Goal: Information Seeking & Learning: Learn about a topic

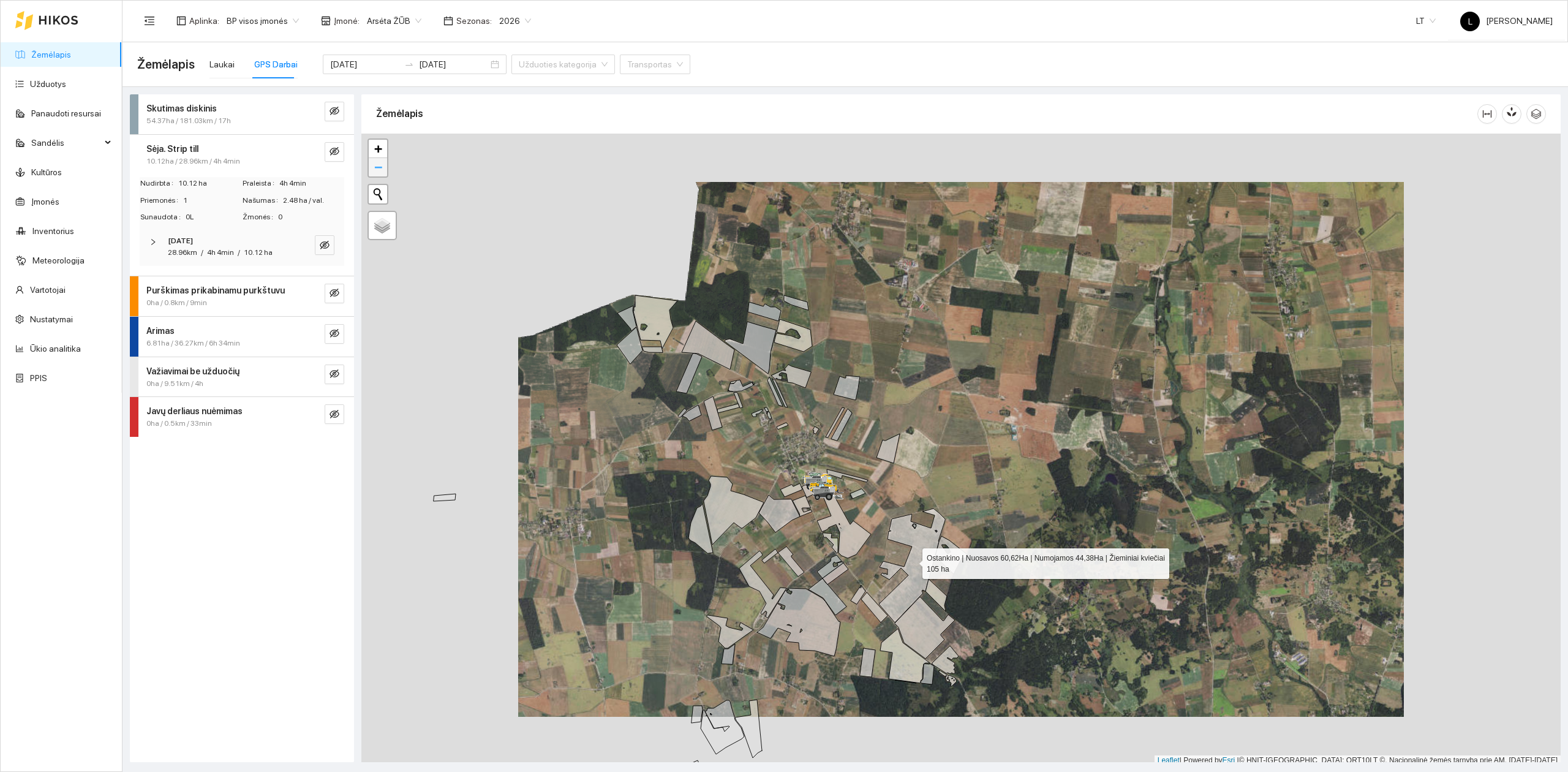
scroll to position [3, 0]
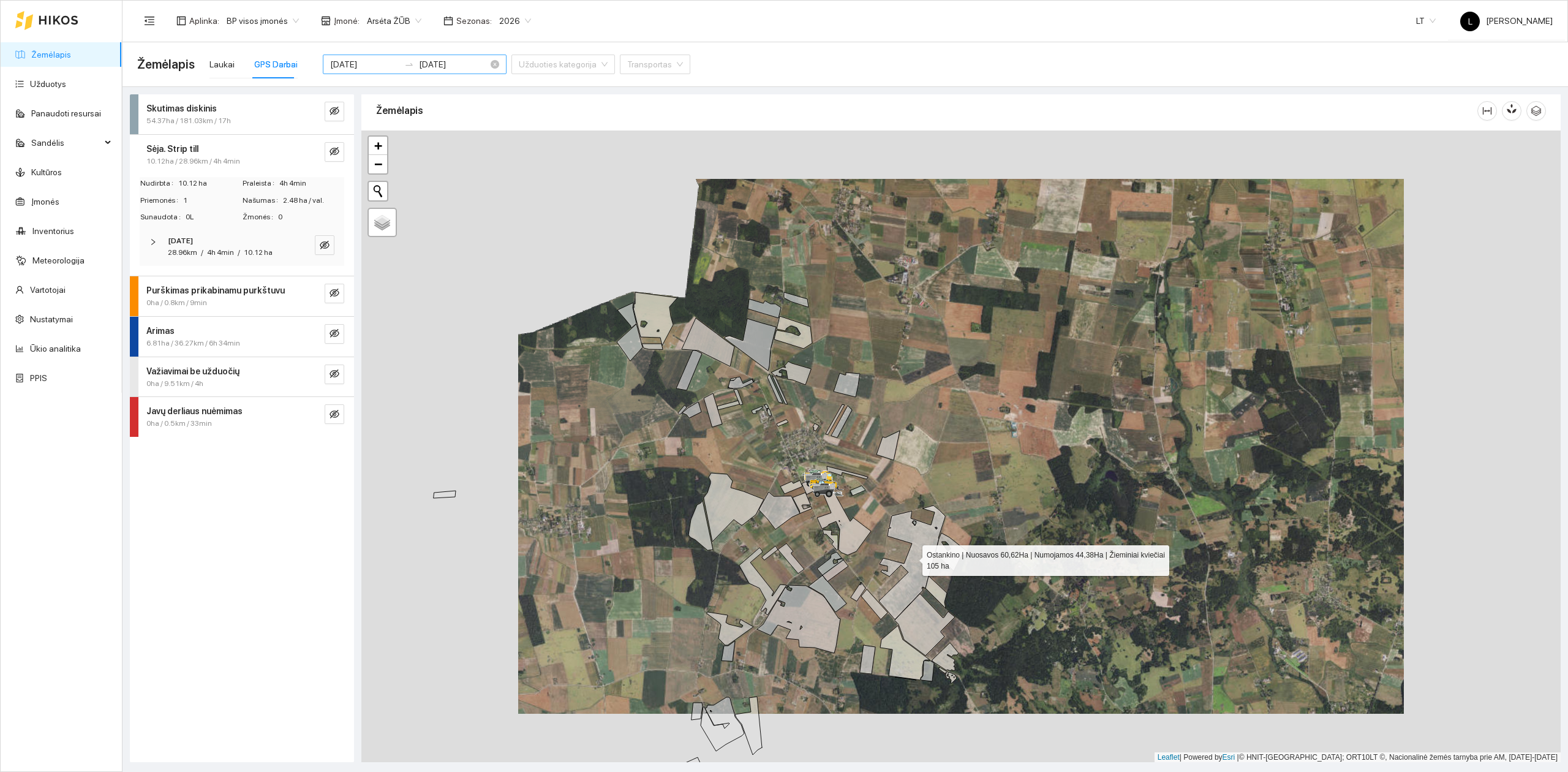
click at [351, 65] on input "2025-09-30" at bounding box center [365, 64] width 69 height 13
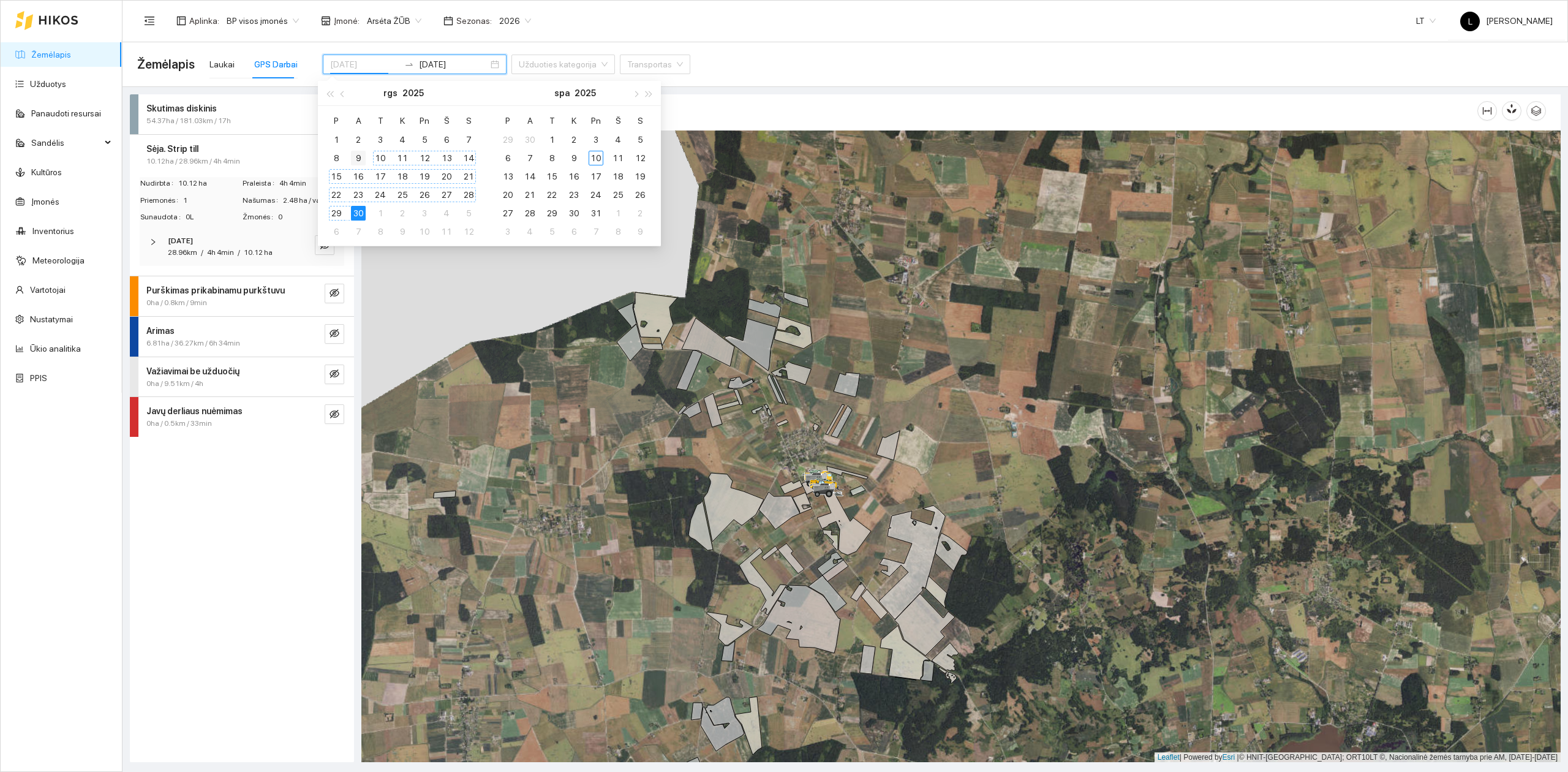
type input "[DATE]"
click at [363, 155] on div "9" at bounding box center [358, 158] width 15 height 15
click at [359, 155] on div "9" at bounding box center [358, 158] width 15 height 15
type input "[DATE]"
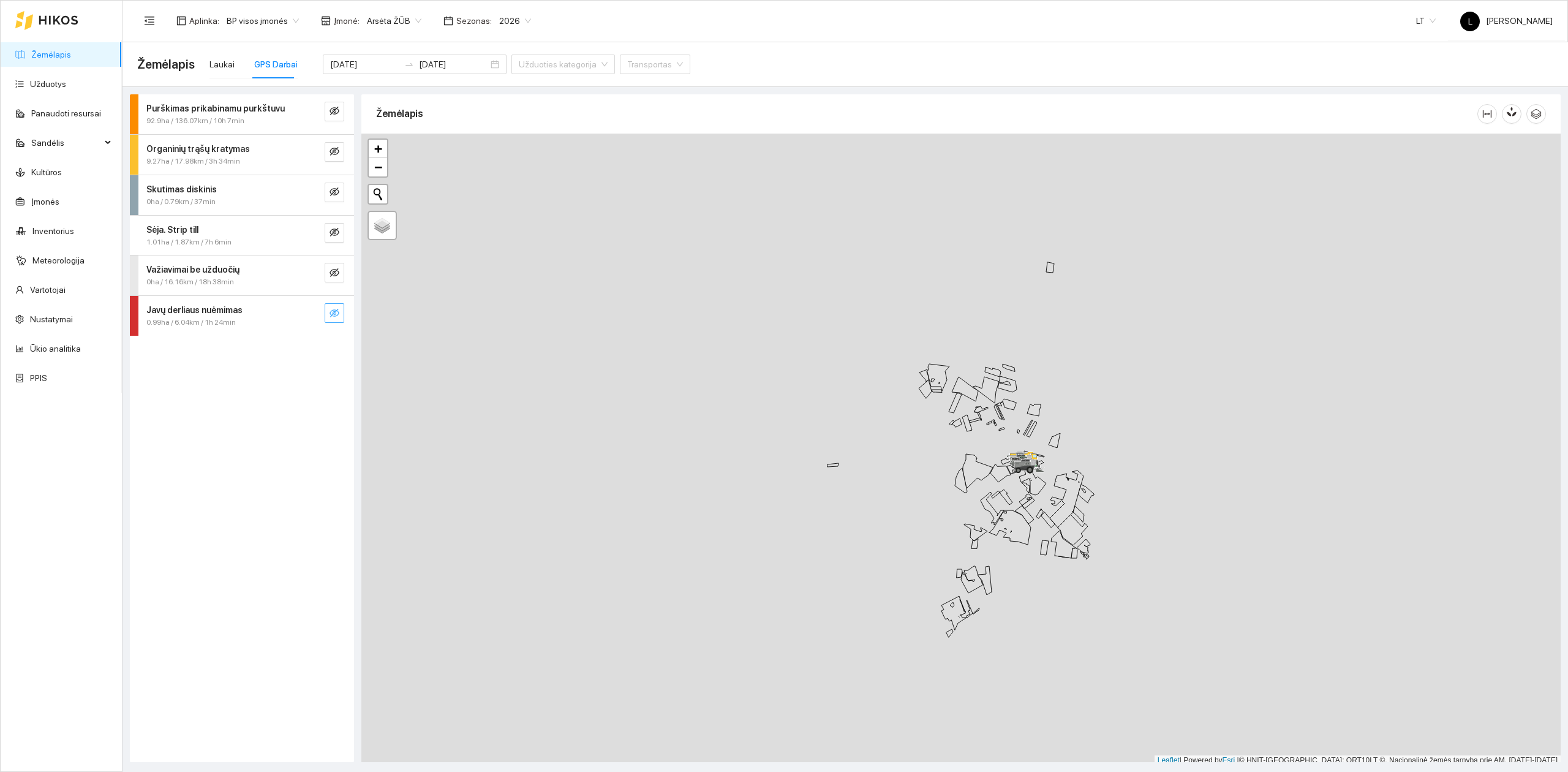
click at [338, 312] on icon "eye-invisible" at bounding box center [335, 313] width 10 height 10
click at [304, 315] on button "button" at bounding box center [310, 313] width 20 height 20
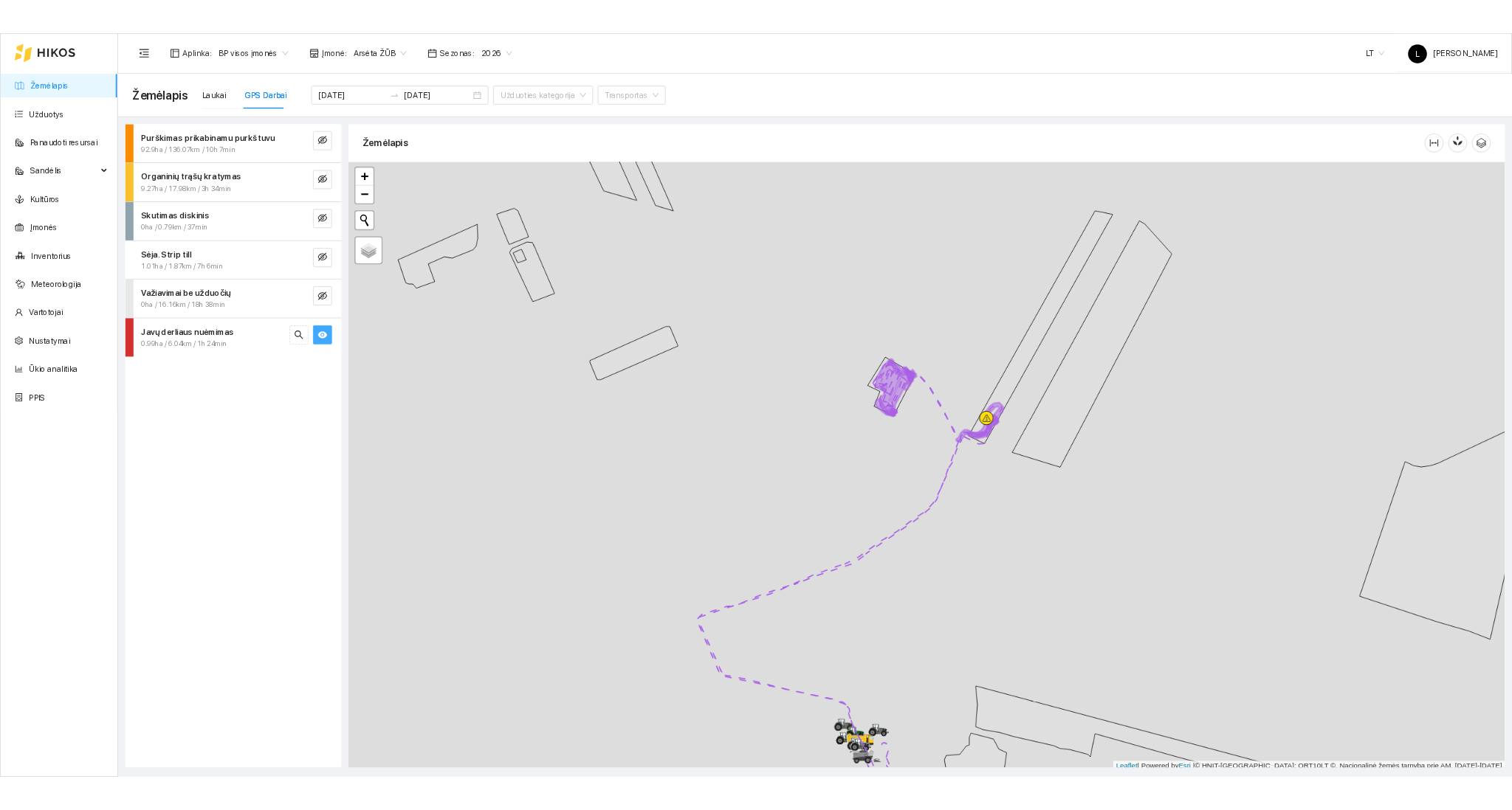
scroll to position [3, 0]
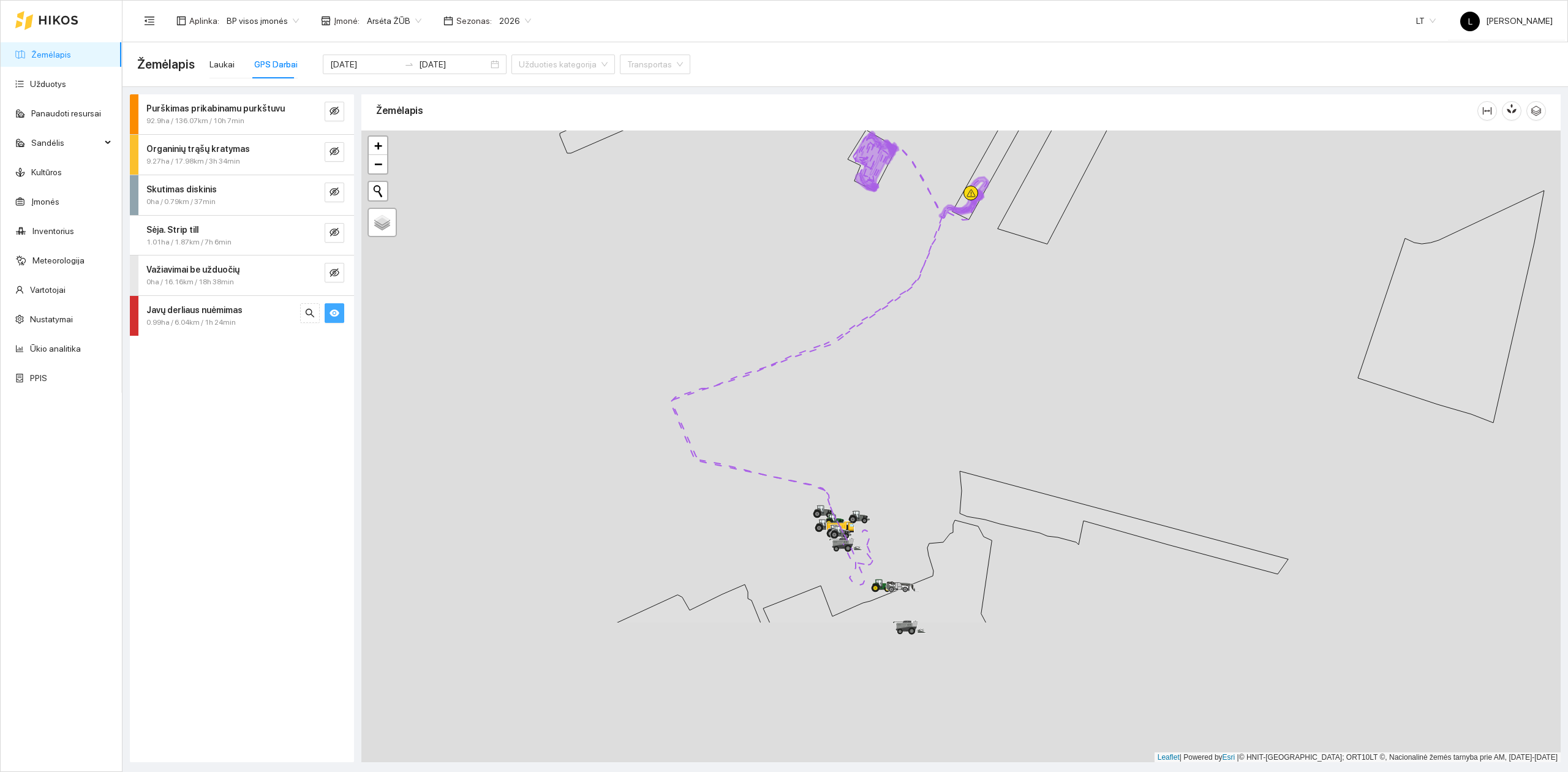
drag, startPoint x: 963, startPoint y: 297, endPoint x: 949, endPoint y: 260, distance: 39.6
click at [949, 233] on div at bounding box center [961, 446] width 1199 height 632
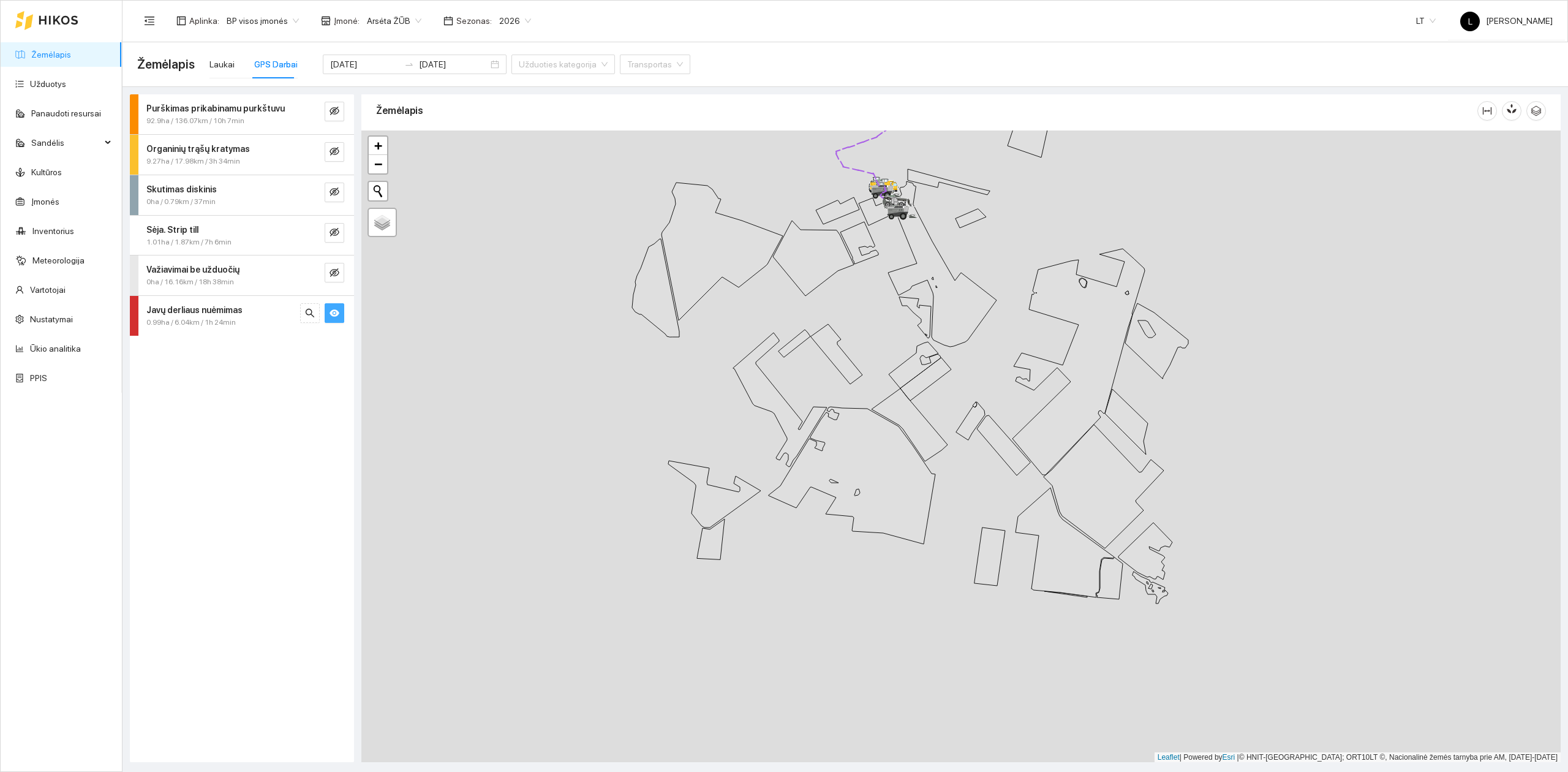
drag, startPoint x: 962, startPoint y: 427, endPoint x: 887, endPoint y: 101, distance: 334.5
click at [889, 96] on div "Žemėlapis" at bounding box center [961, 425] width 1199 height 668
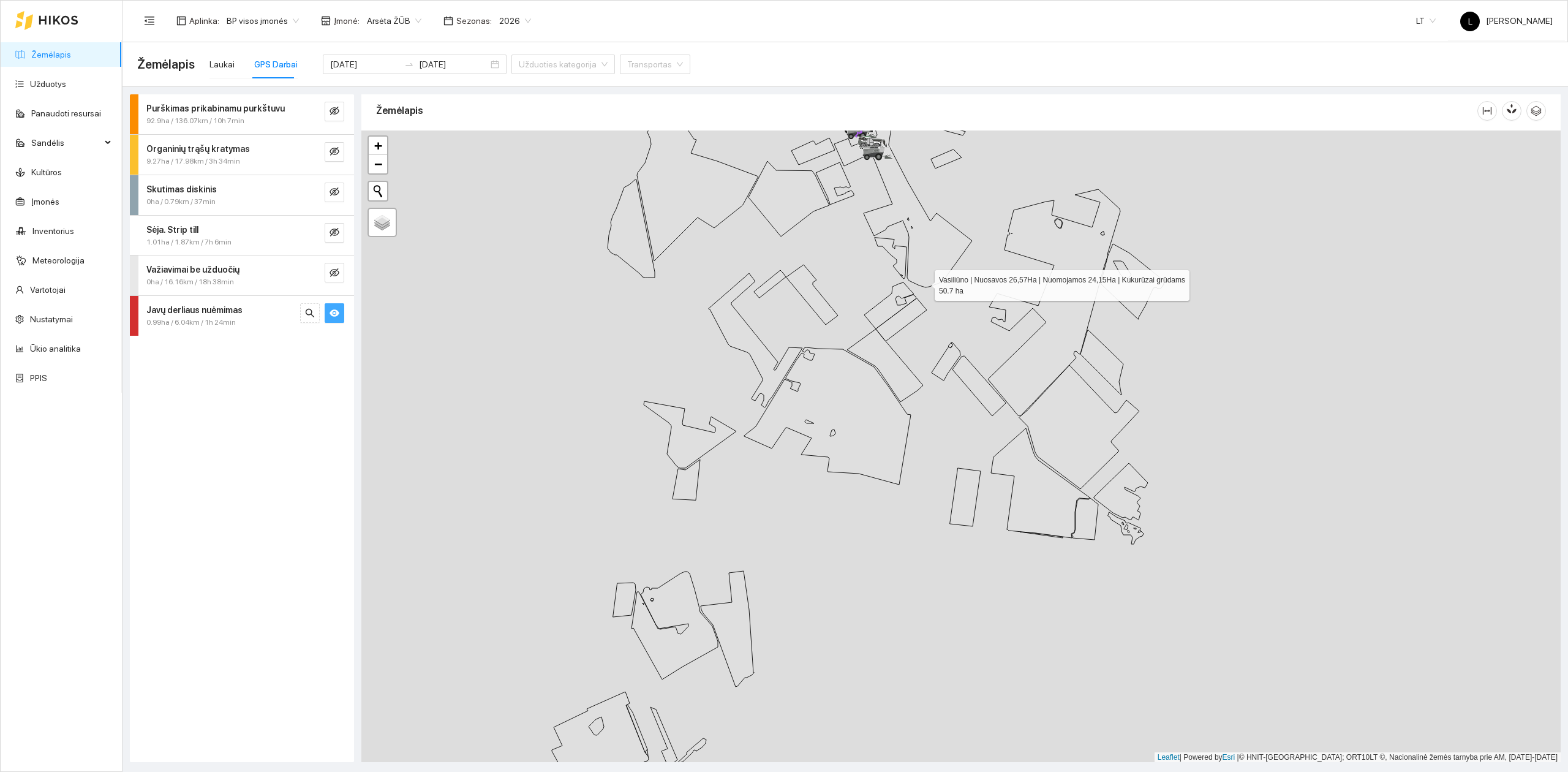
click at [909, 287] on icon at bounding box center [903, 204] width 138 height 165
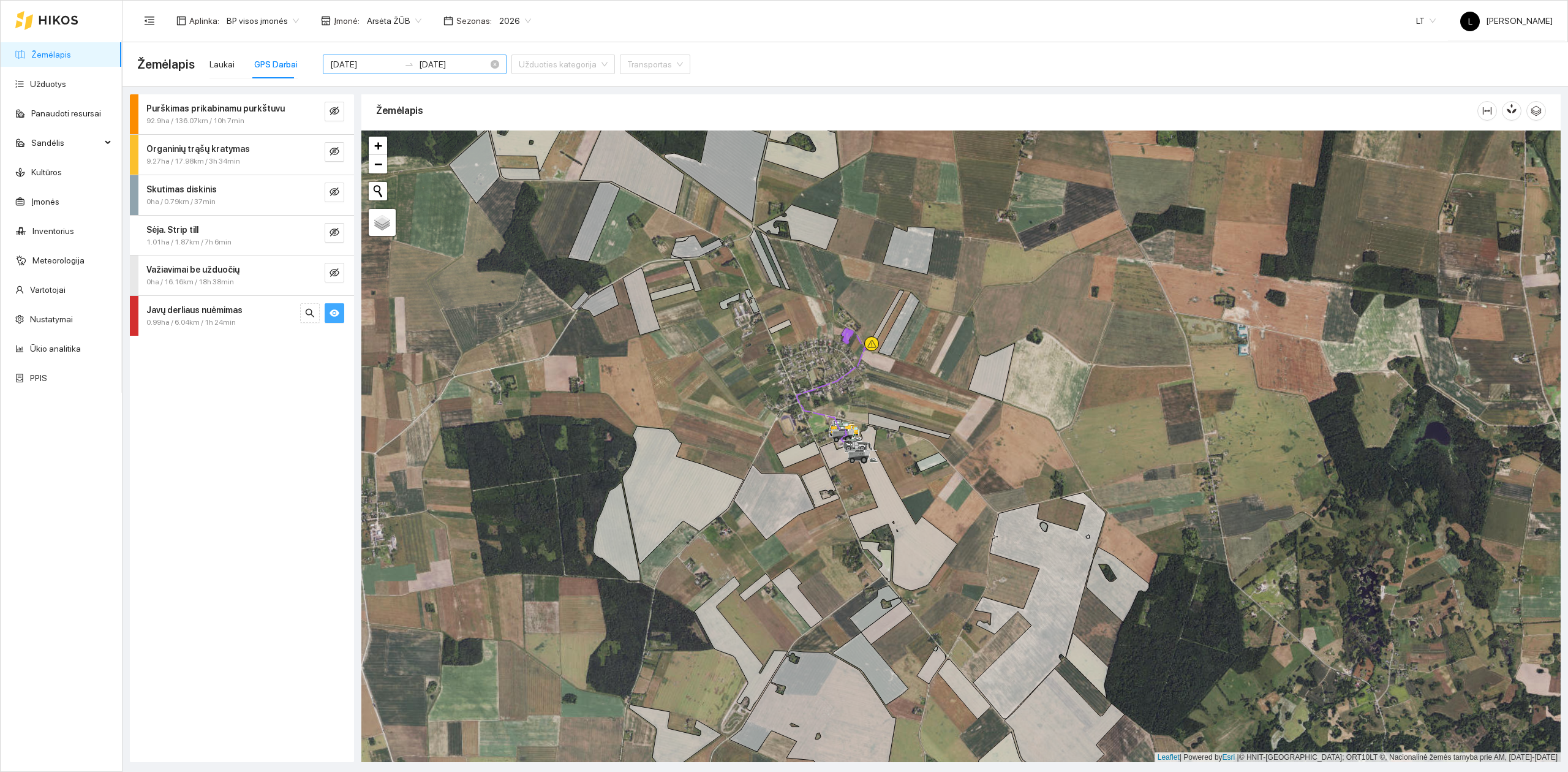
drag, startPoint x: 353, startPoint y: 55, endPoint x: 358, endPoint y: 62, distance: 8.6
click at [353, 55] on div "[DATE] [DATE]" at bounding box center [414, 65] width 184 height 20
click at [358, 62] on input "[DATE]" at bounding box center [365, 64] width 69 height 13
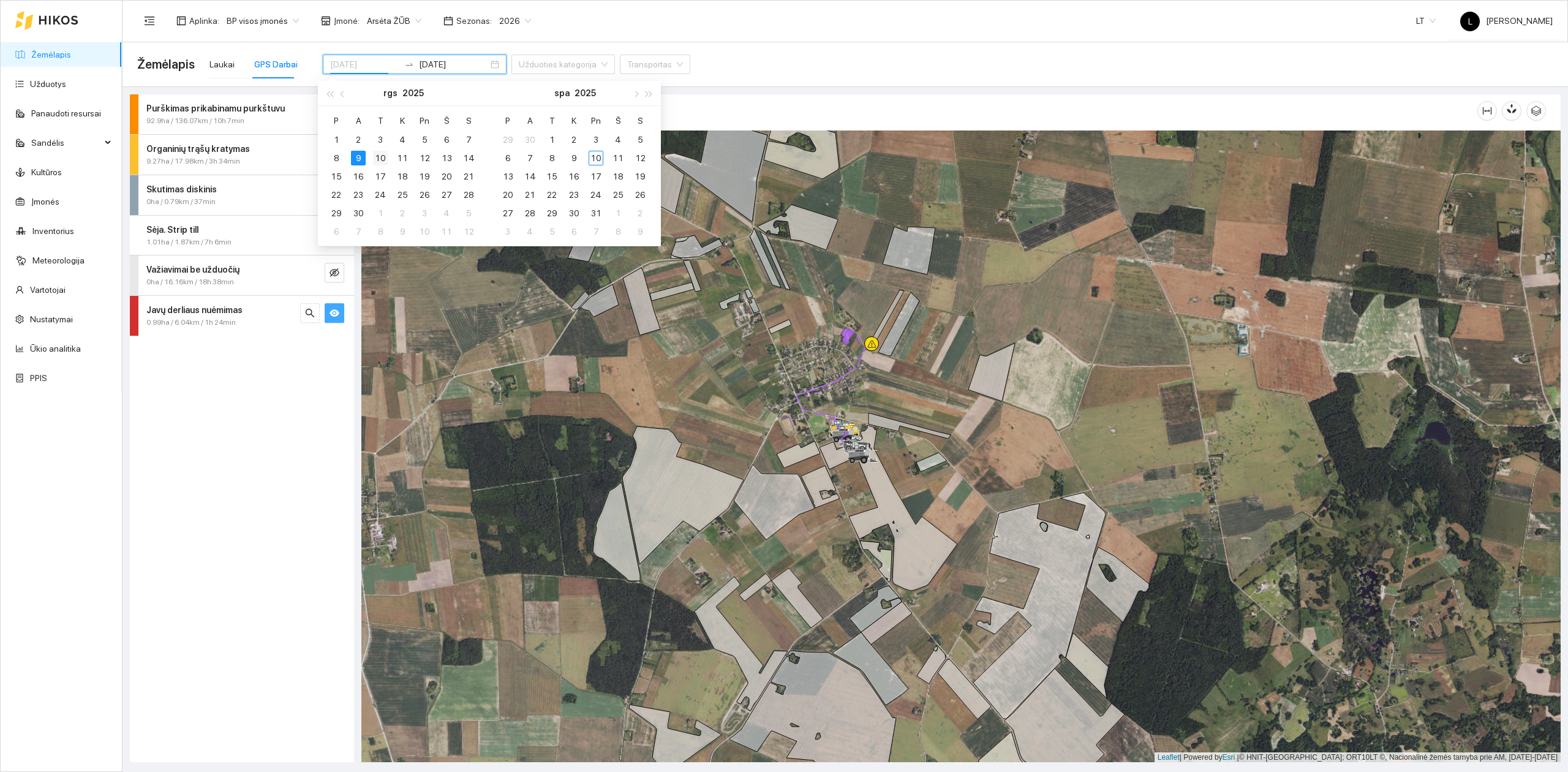
type input "[DATE]"
click at [384, 155] on div "10" at bounding box center [380, 158] width 15 height 15
type input "[DATE]"
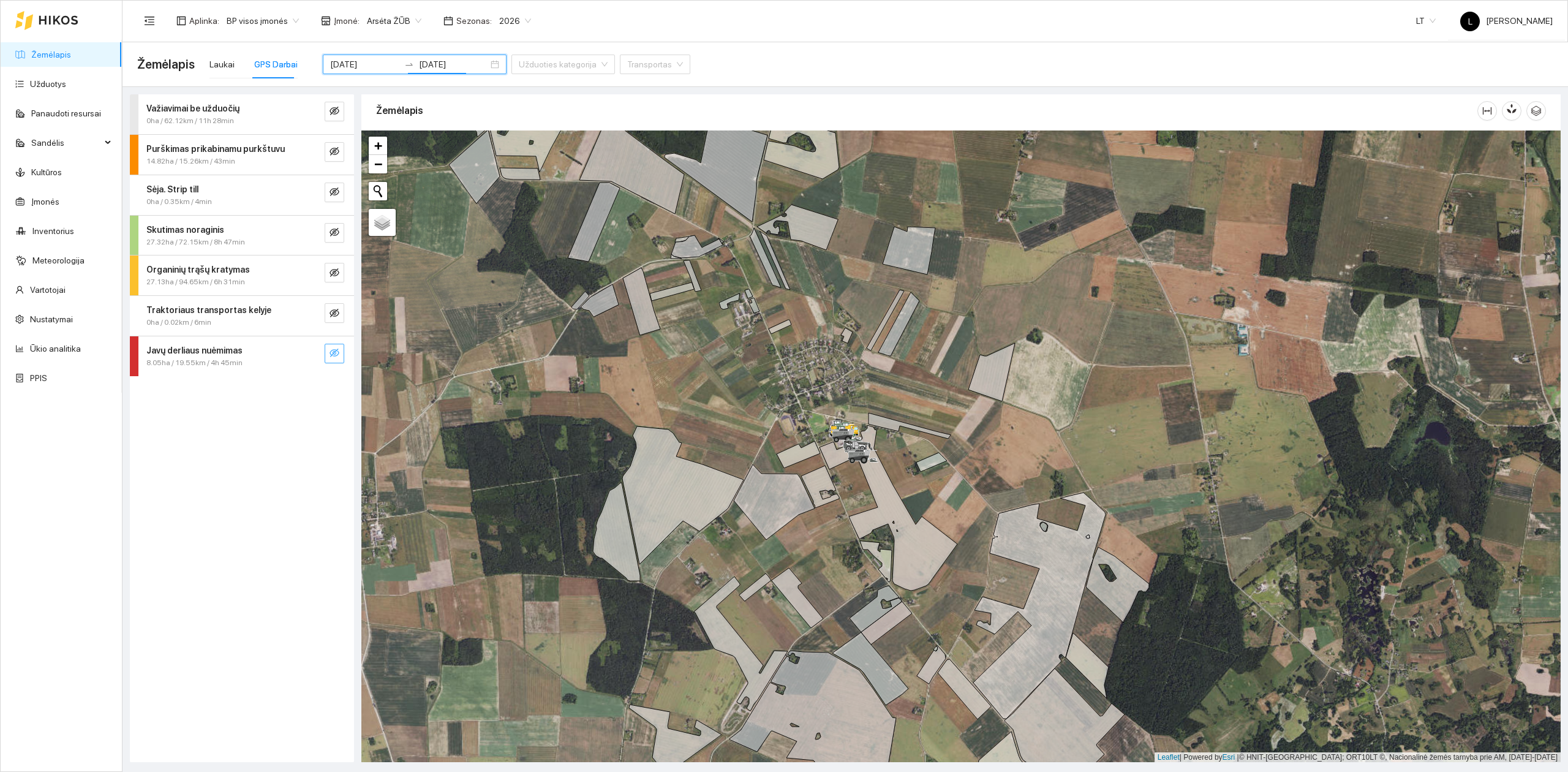
click at [335, 351] on icon "eye-invisible" at bounding box center [335, 353] width 10 height 9
click at [315, 349] on button "button" at bounding box center [310, 353] width 20 height 20
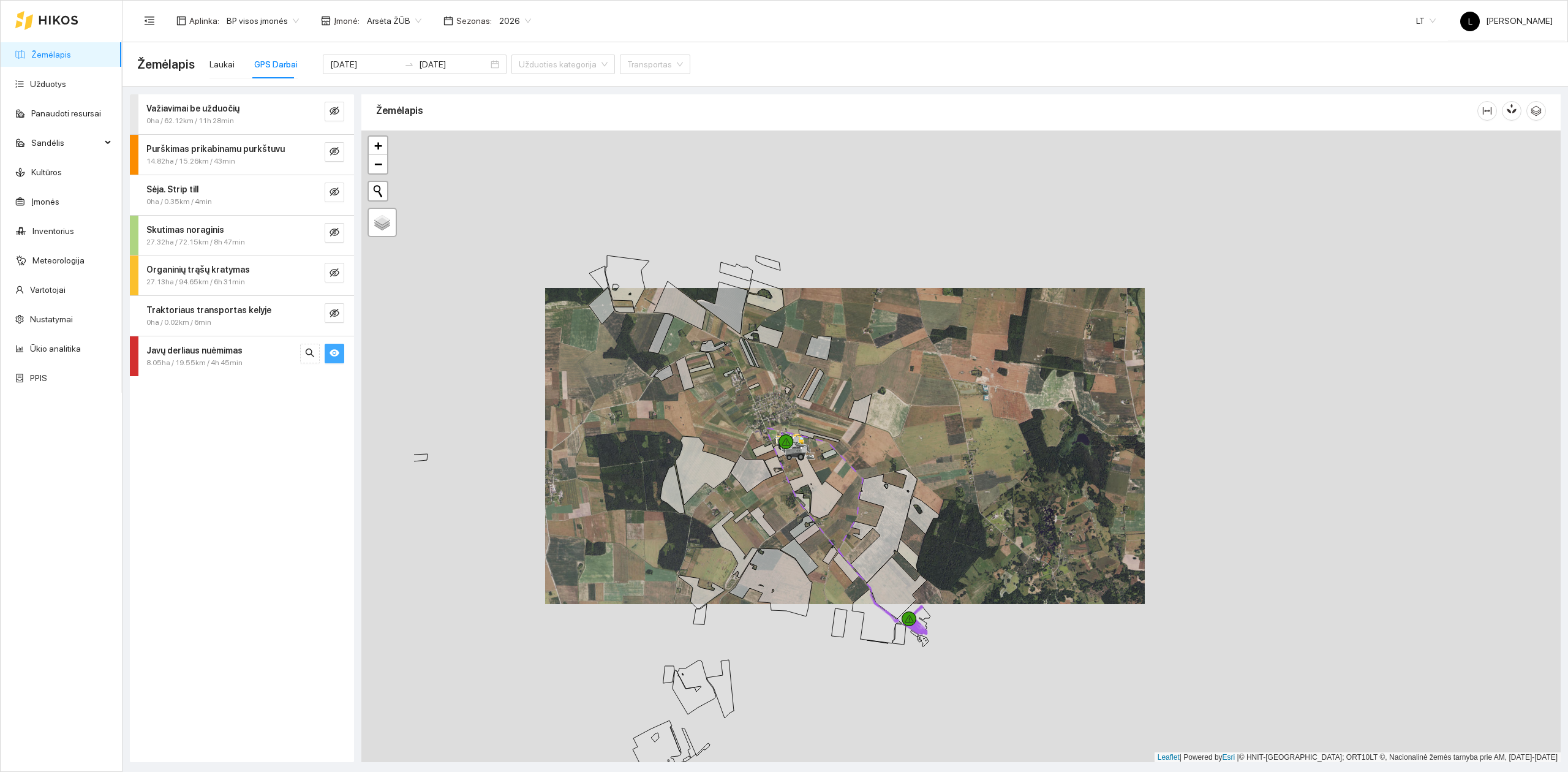
drag, startPoint x: 694, startPoint y: 423, endPoint x: 861, endPoint y: 556, distance: 213.5
click at [861, 556] on icon at bounding box center [884, 526] width 66 height 114
click at [332, 356] on icon "eye" at bounding box center [335, 353] width 10 height 7
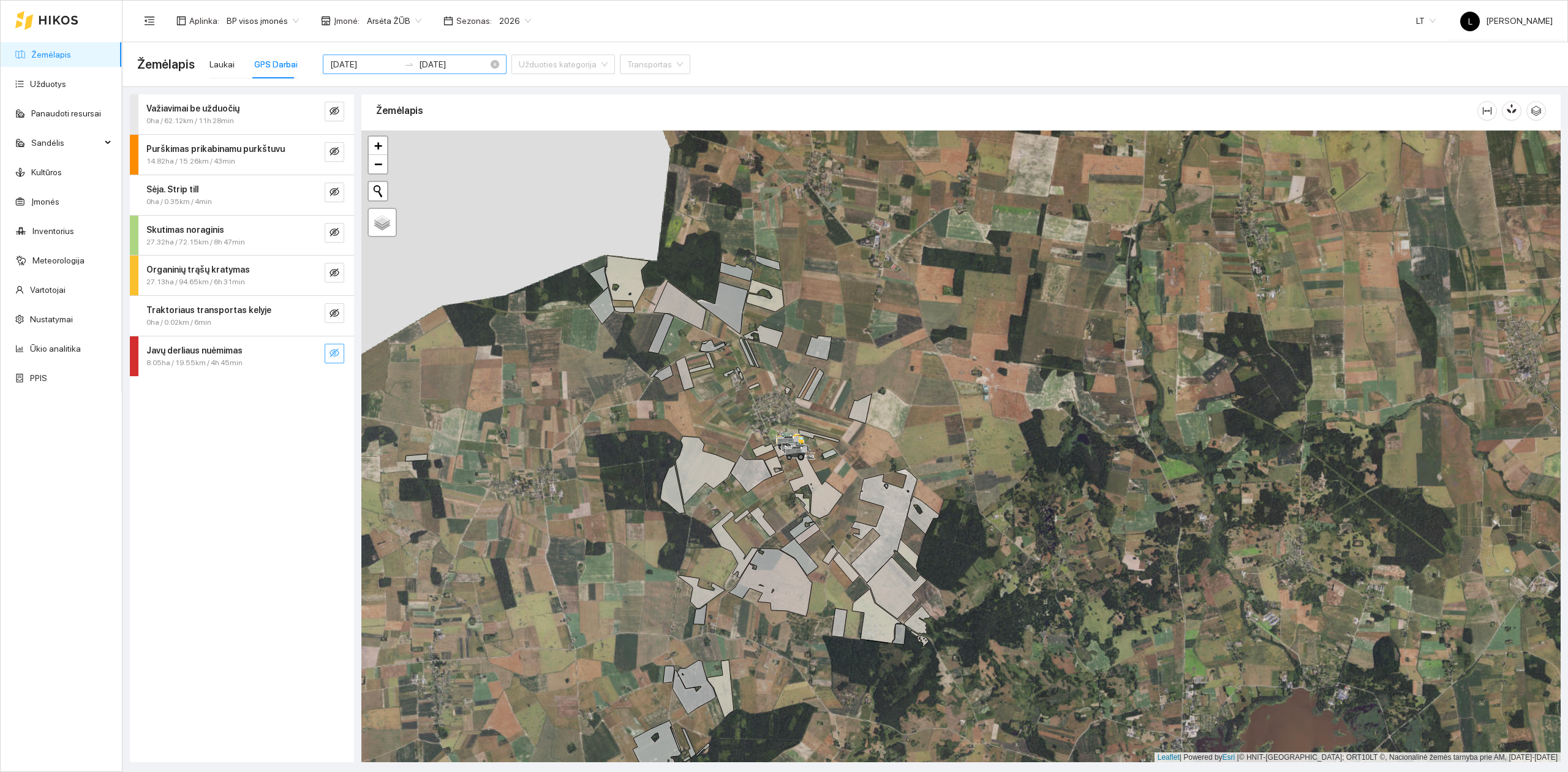
click at [357, 64] on input "[DATE]" at bounding box center [365, 64] width 69 height 13
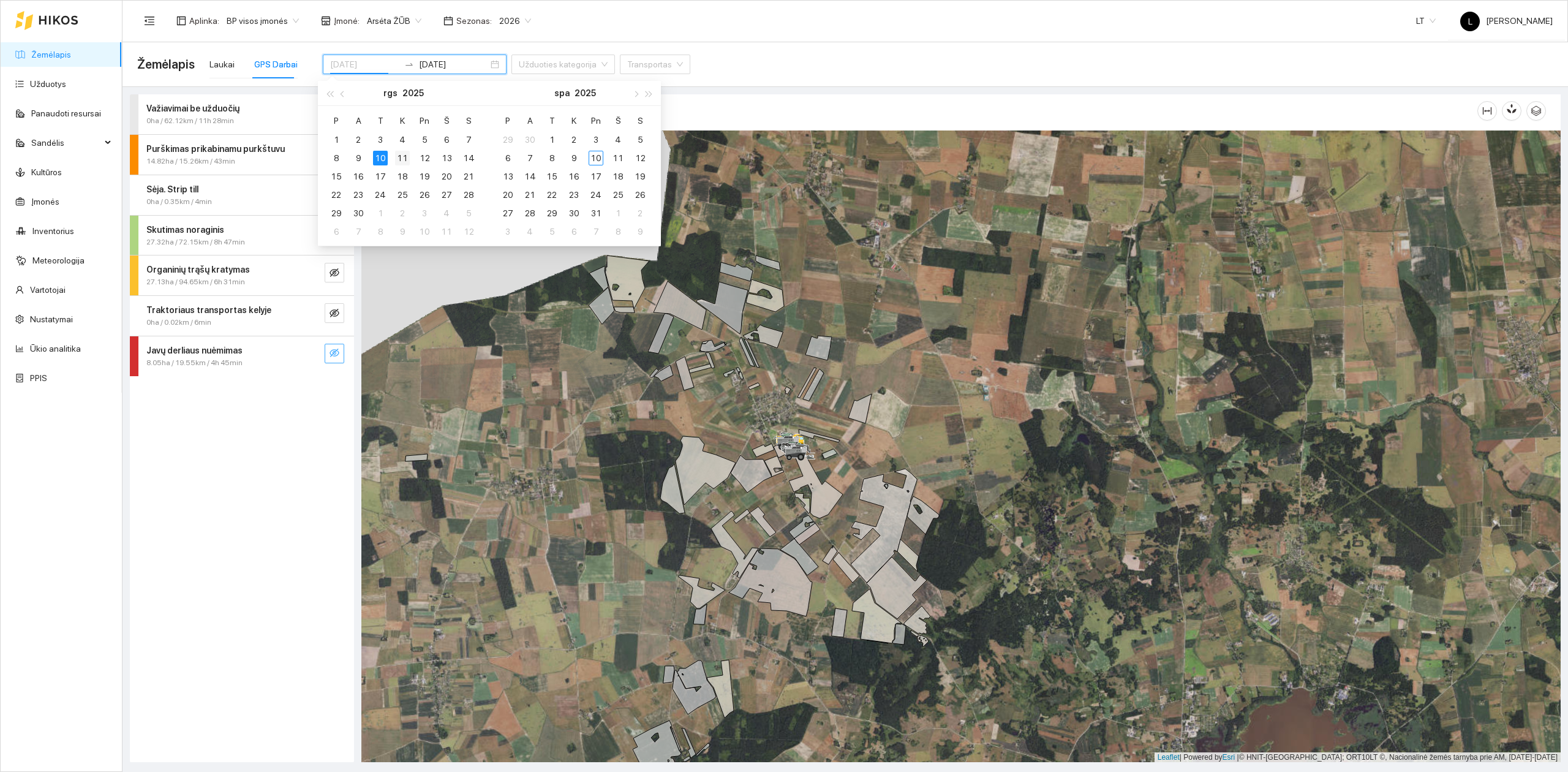
type input "[DATE]"
click at [398, 152] on div "11" at bounding box center [402, 158] width 15 height 15
click at [398, 158] on div "11" at bounding box center [402, 158] width 15 height 15
type input "[DATE]"
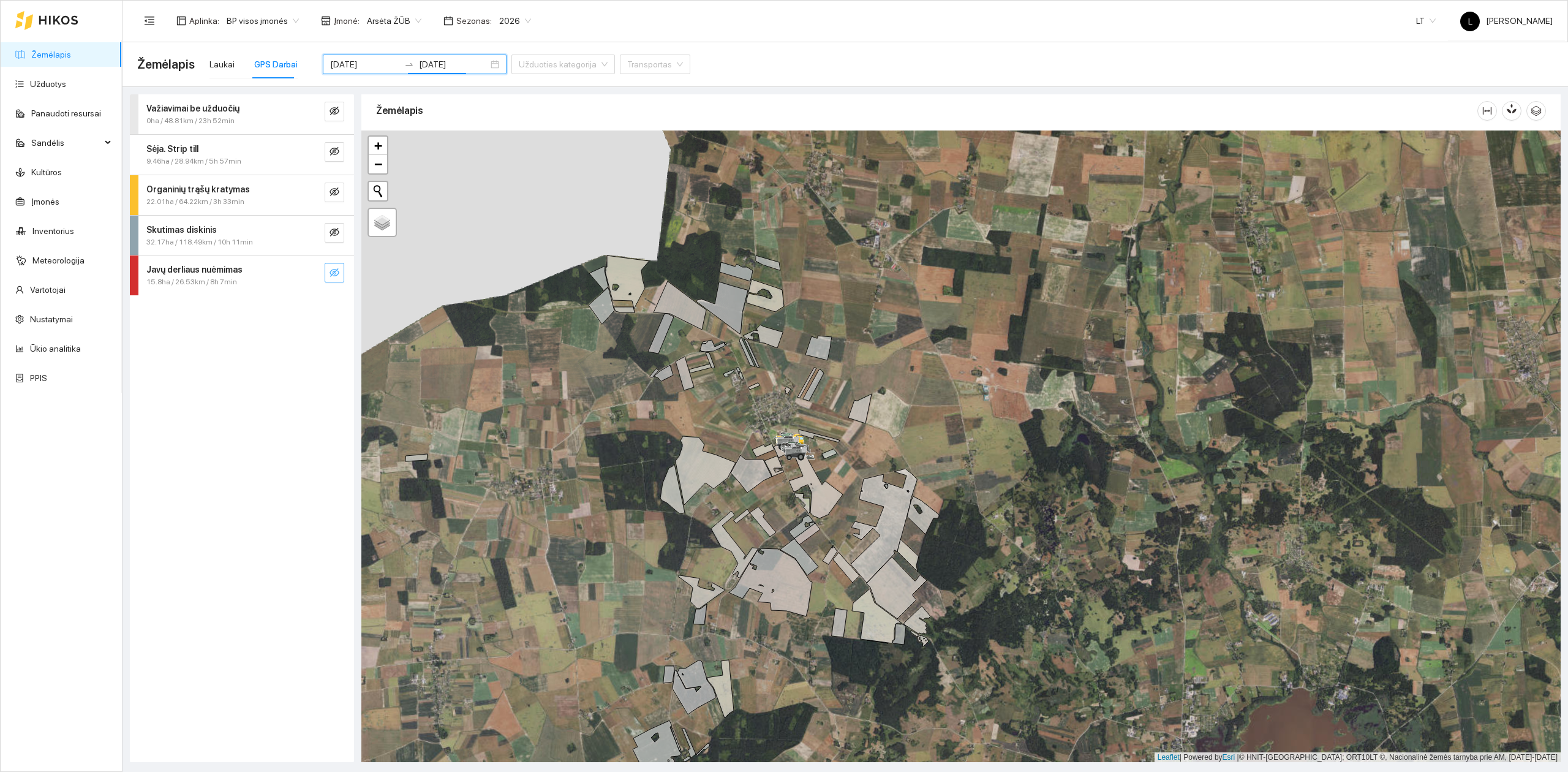
click at [326, 272] on button "button" at bounding box center [335, 272] width 20 height 20
click at [309, 271] on icon "search" at bounding box center [310, 272] width 10 height 10
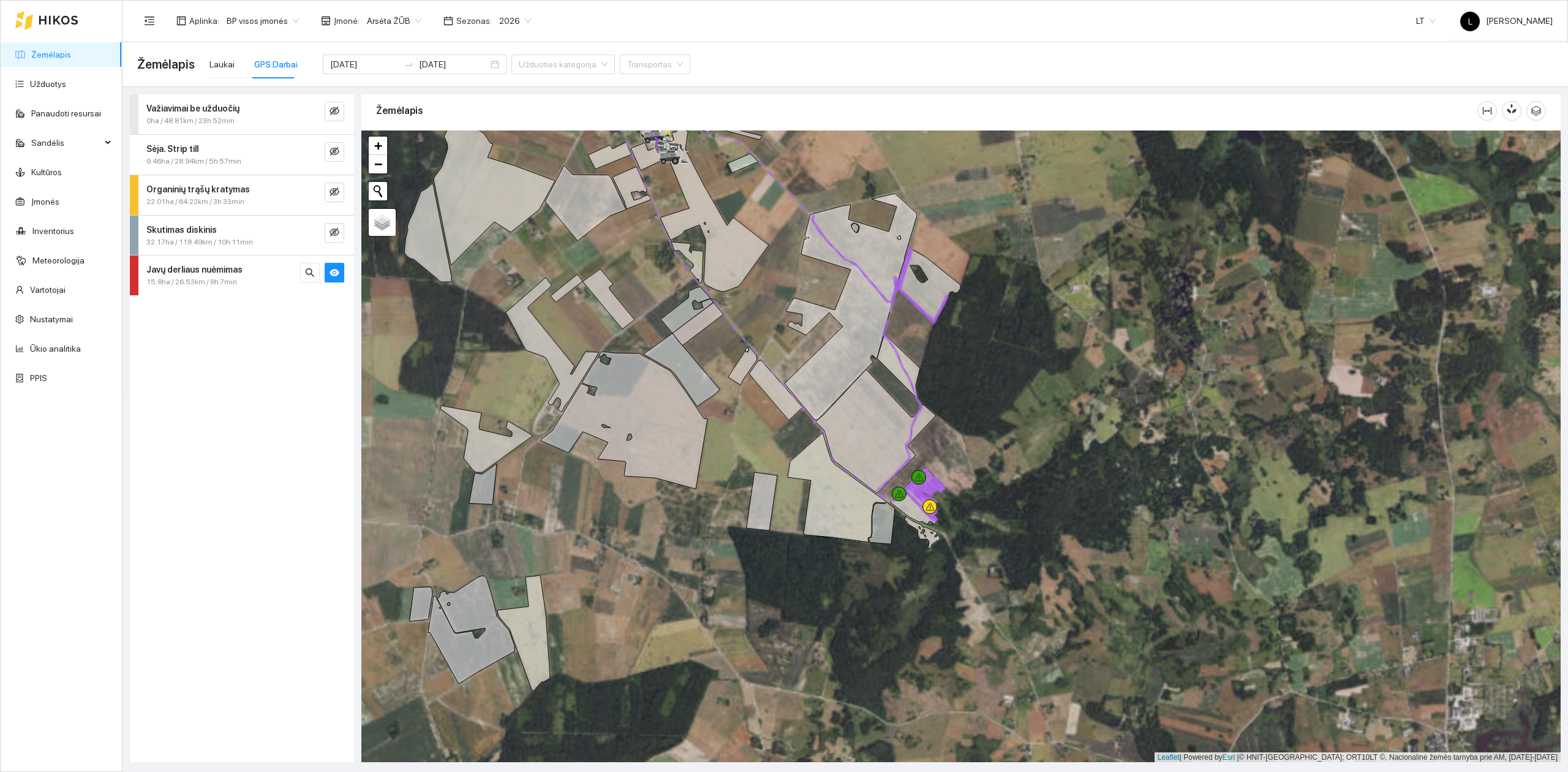
drag, startPoint x: 1049, startPoint y: 613, endPoint x: 856, endPoint y: 486, distance: 231.0
click at [847, 477] on div at bounding box center [961, 446] width 1199 height 632
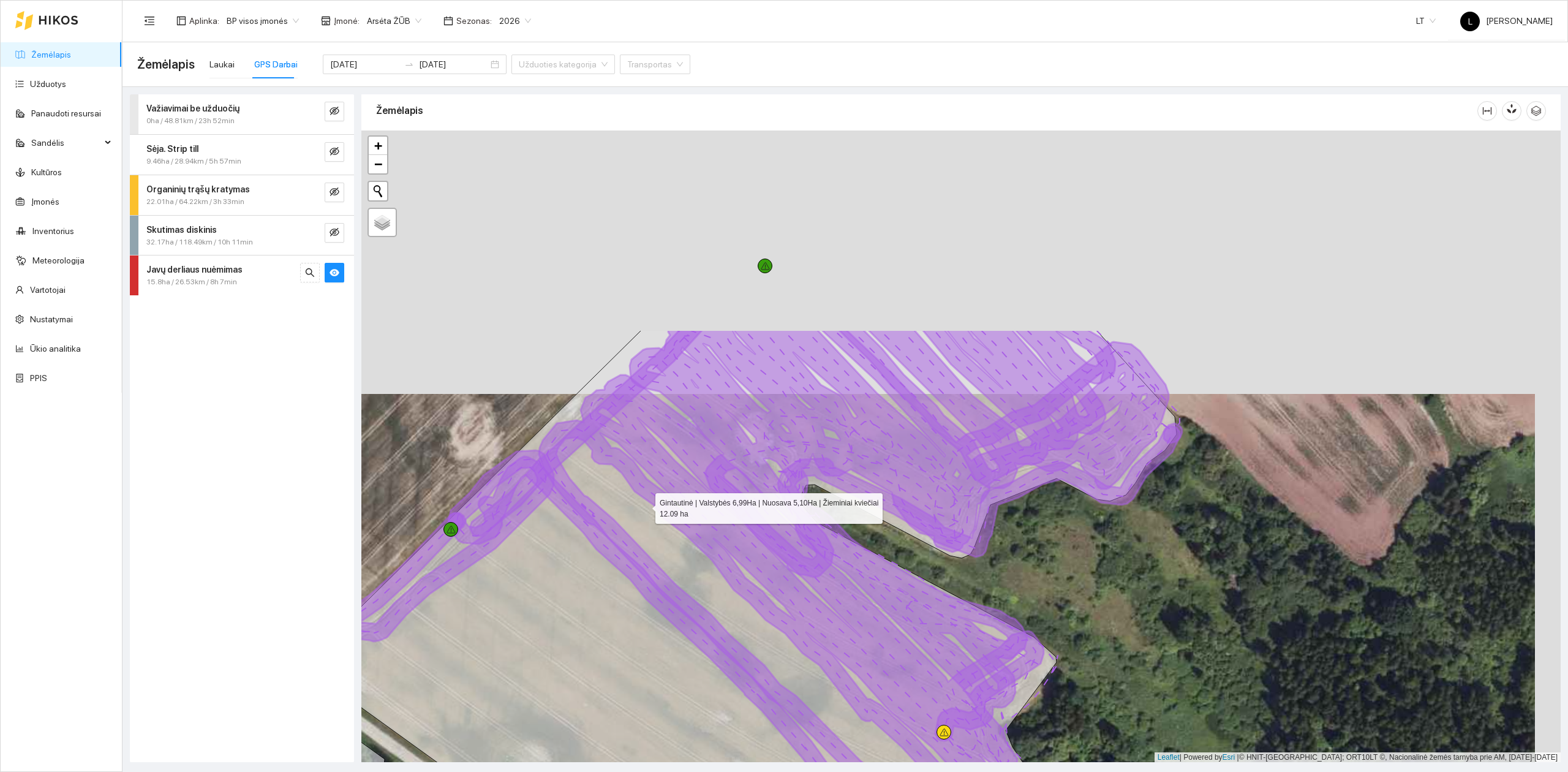
drag, startPoint x: 669, startPoint y: 243, endPoint x: 643, endPoint y: 564, distance: 322.1
click at [643, 564] on icon at bounding box center [746, 671] width 860 height 681
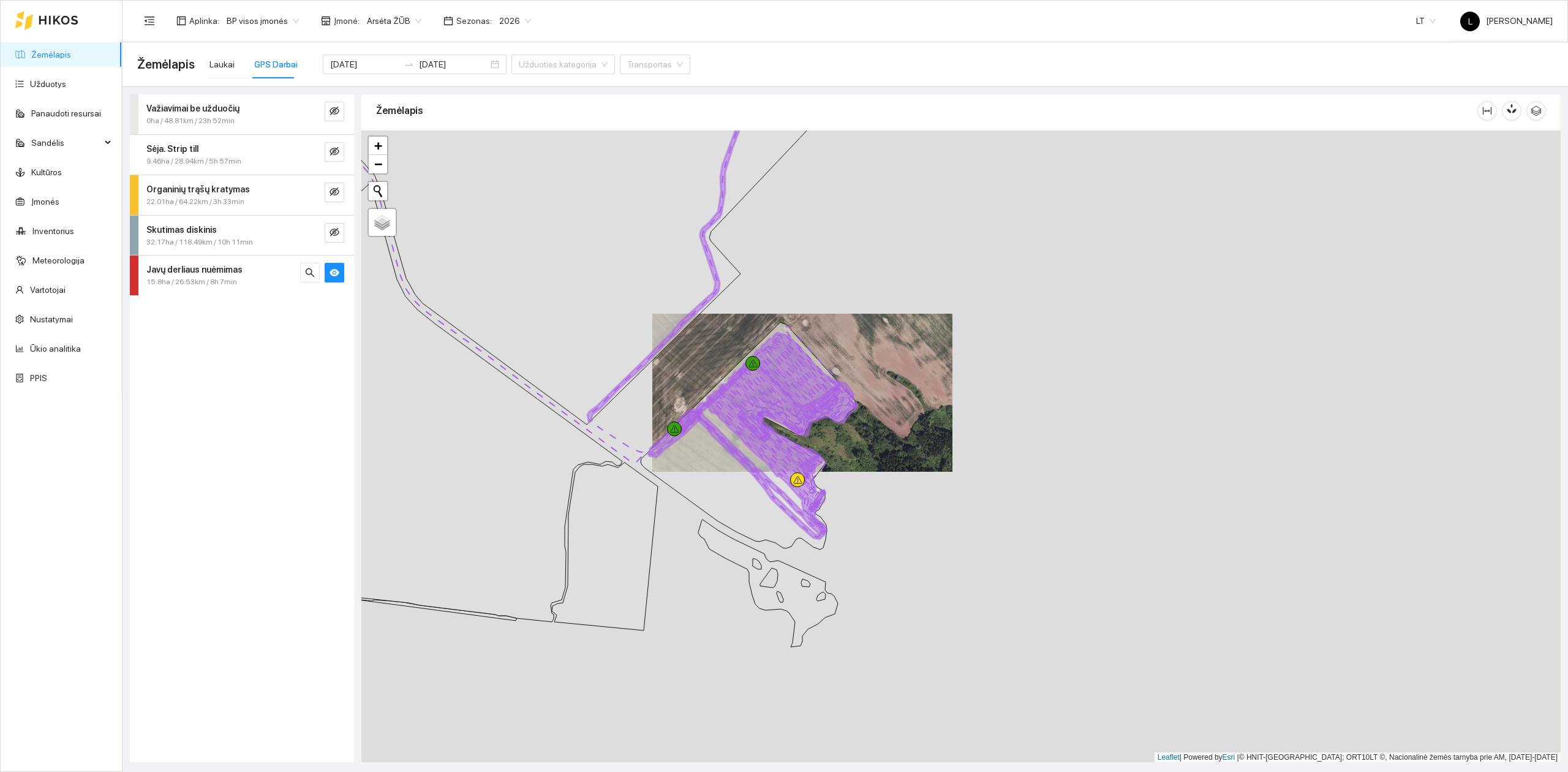
click at [779, 361] on icon at bounding box center [786, 401] width 135 height 80
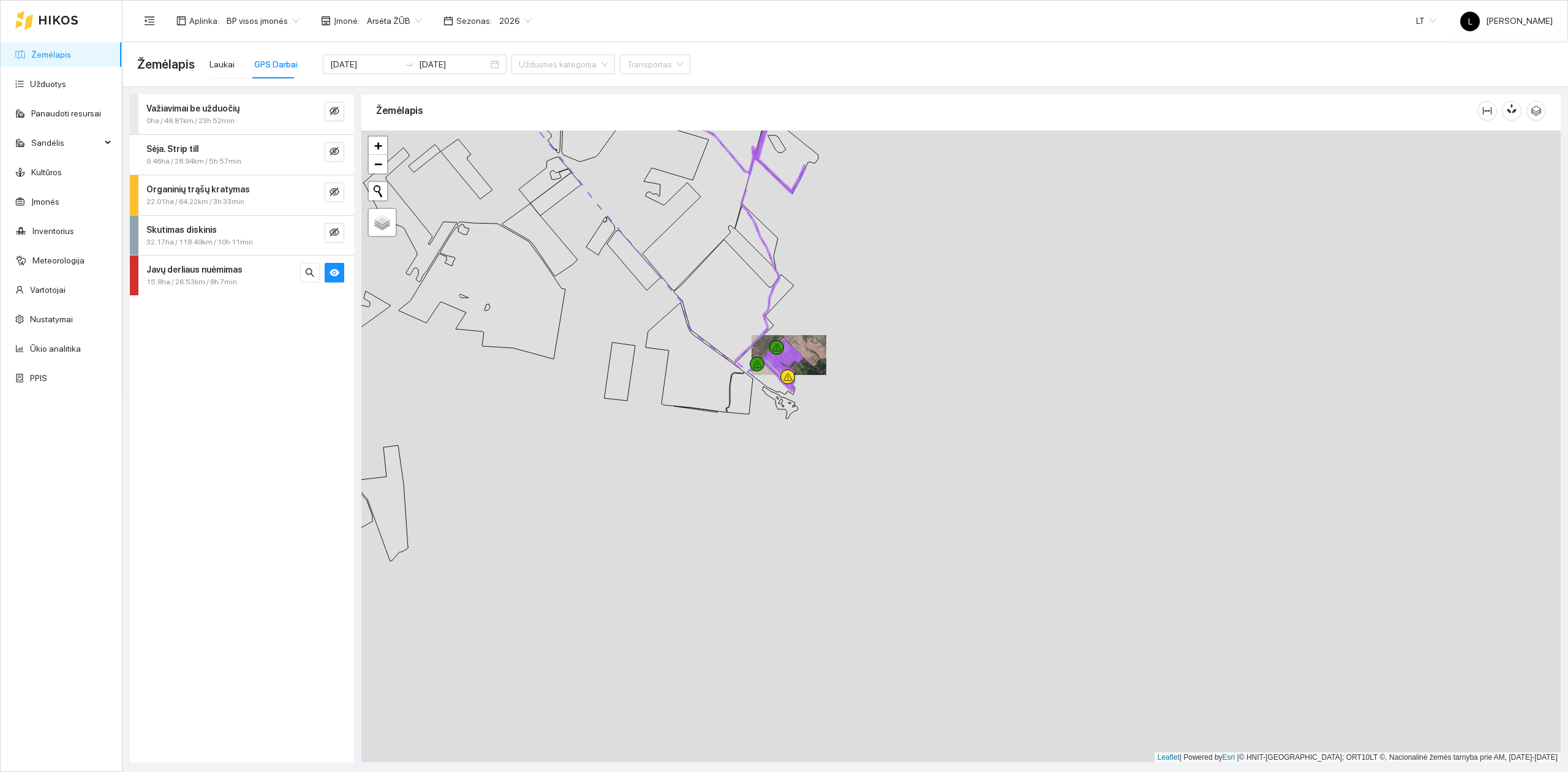
drag, startPoint x: 766, startPoint y: 384, endPoint x: 790, endPoint y: 524, distance: 142.0
click at [789, 395] on icon at bounding box center [775, 366] width 54 height 57
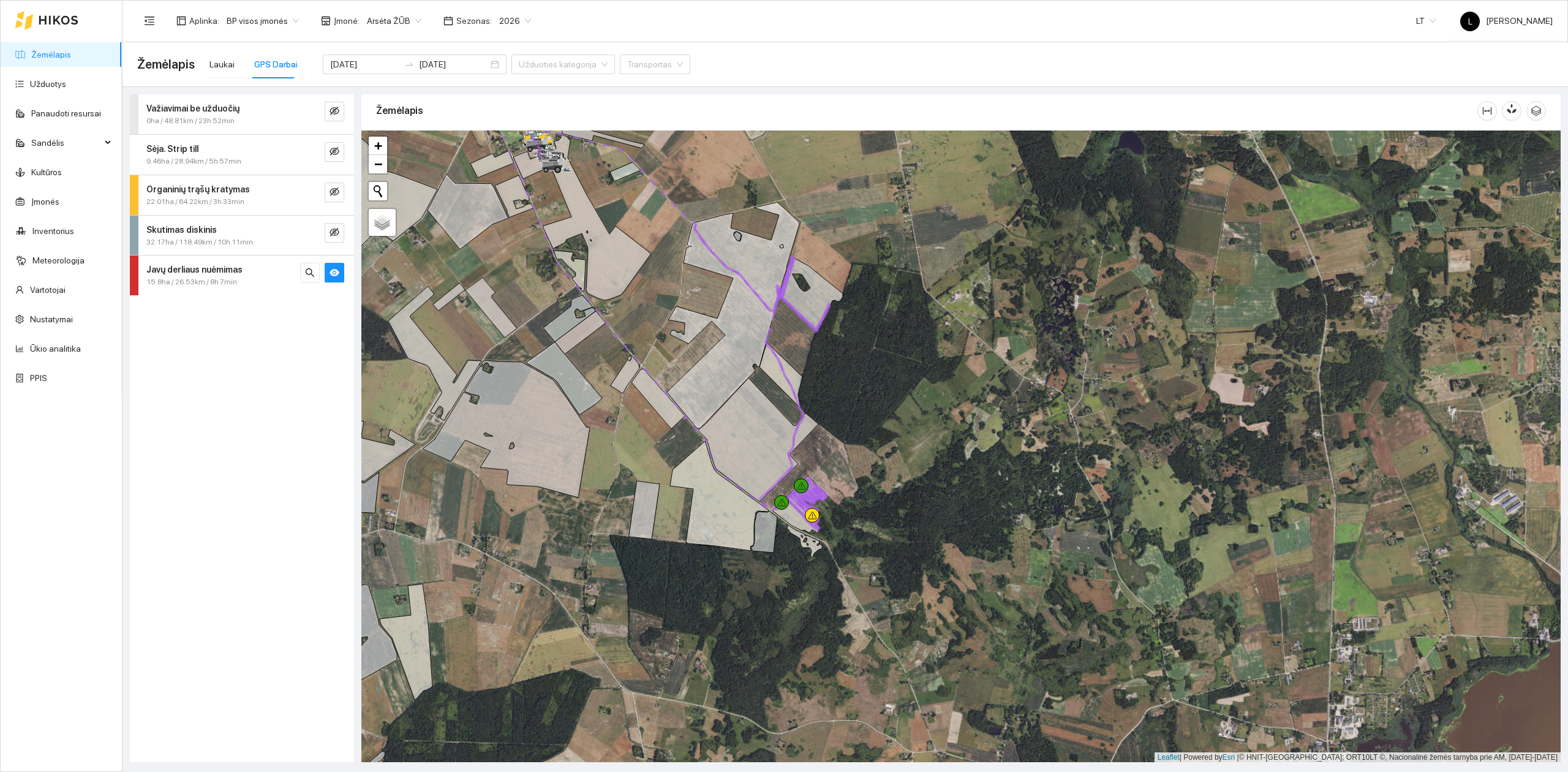
drag, startPoint x: 373, startPoint y: 62, endPoint x: 389, endPoint y: 75, distance: 20.6
click at [373, 62] on input "[DATE]" at bounding box center [365, 64] width 69 height 13
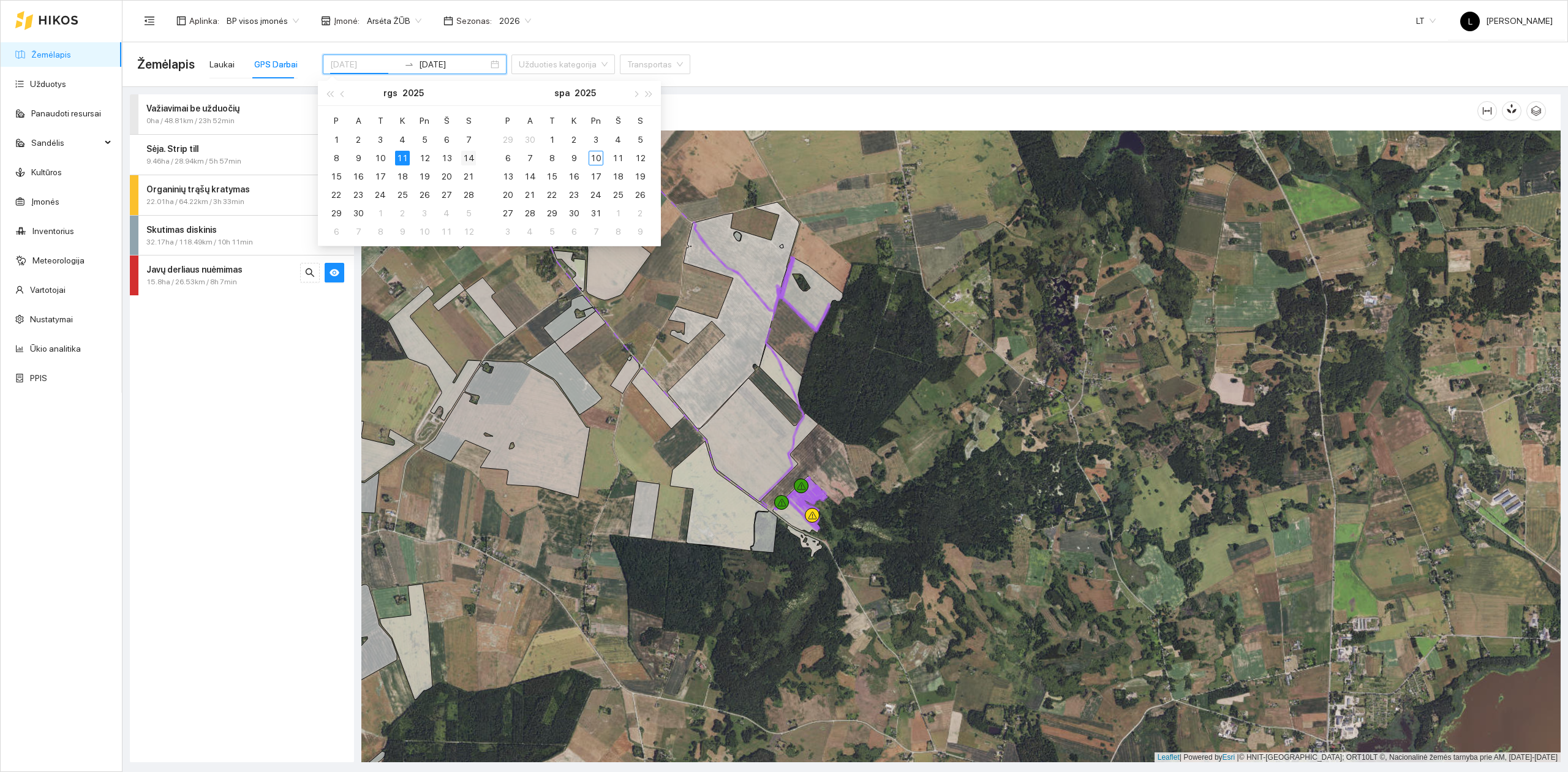
type input "[DATE]"
click at [470, 160] on div "14" at bounding box center [468, 158] width 15 height 15
click at [470, 158] on div "14" at bounding box center [468, 158] width 15 height 15
type input "[DATE]"
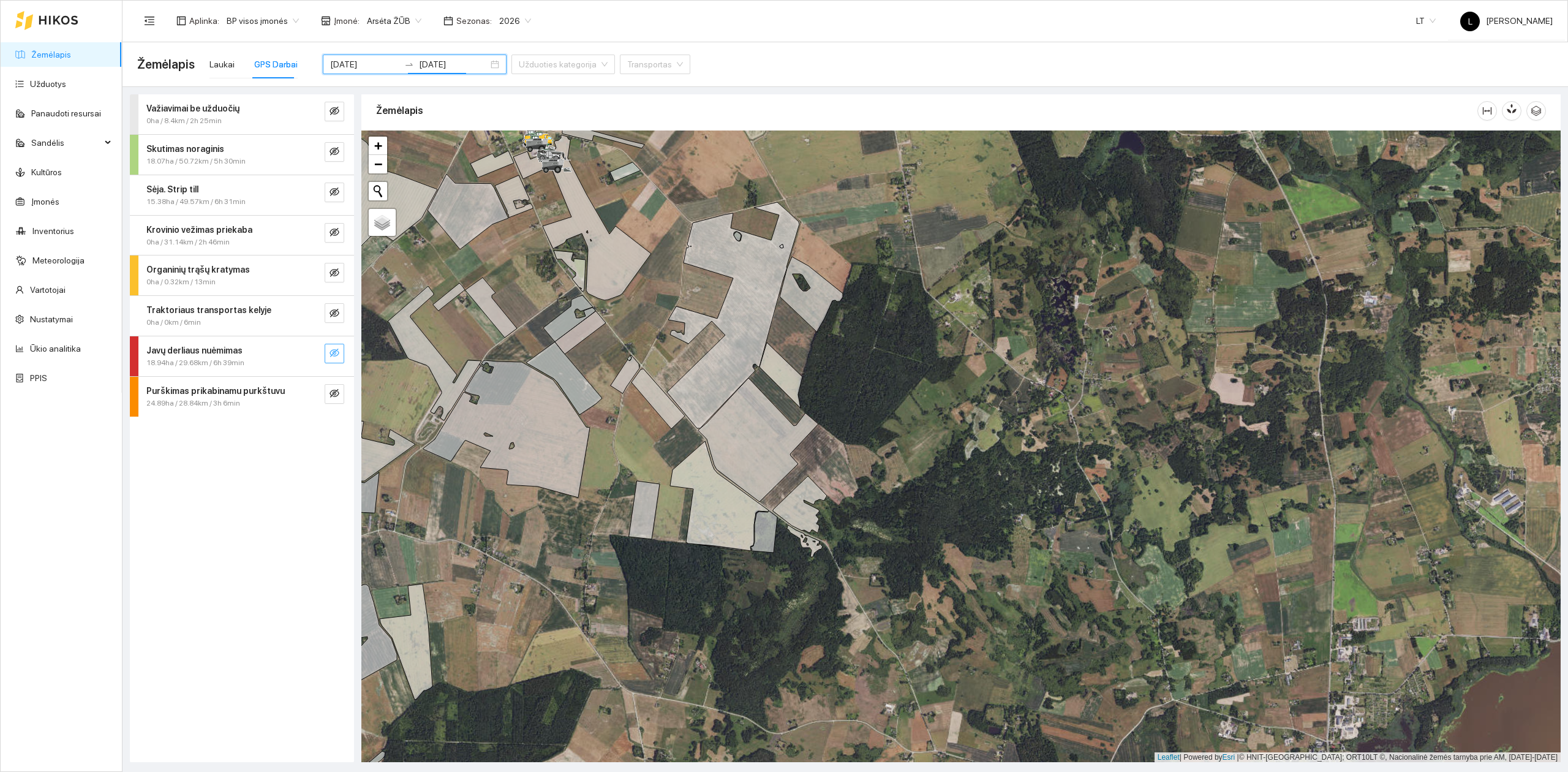
click at [335, 353] on icon "eye-invisible" at bounding box center [335, 353] width 10 height 9
click at [306, 356] on icon "search" at bounding box center [310, 353] width 10 height 10
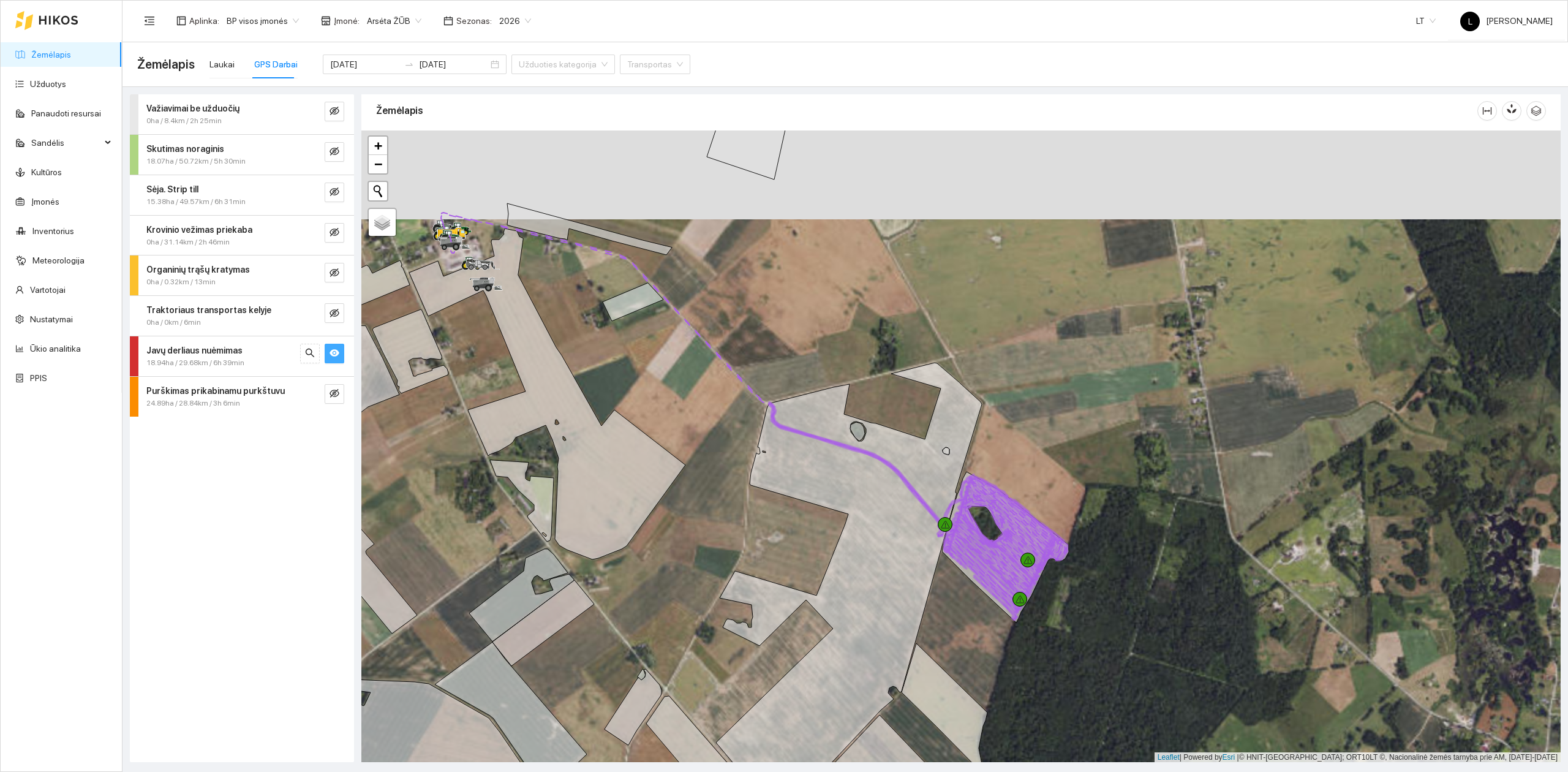
drag, startPoint x: 845, startPoint y: 452, endPoint x: 569, endPoint y: 434, distance: 276.6
click at [569, 434] on div at bounding box center [961, 446] width 1199 height 632
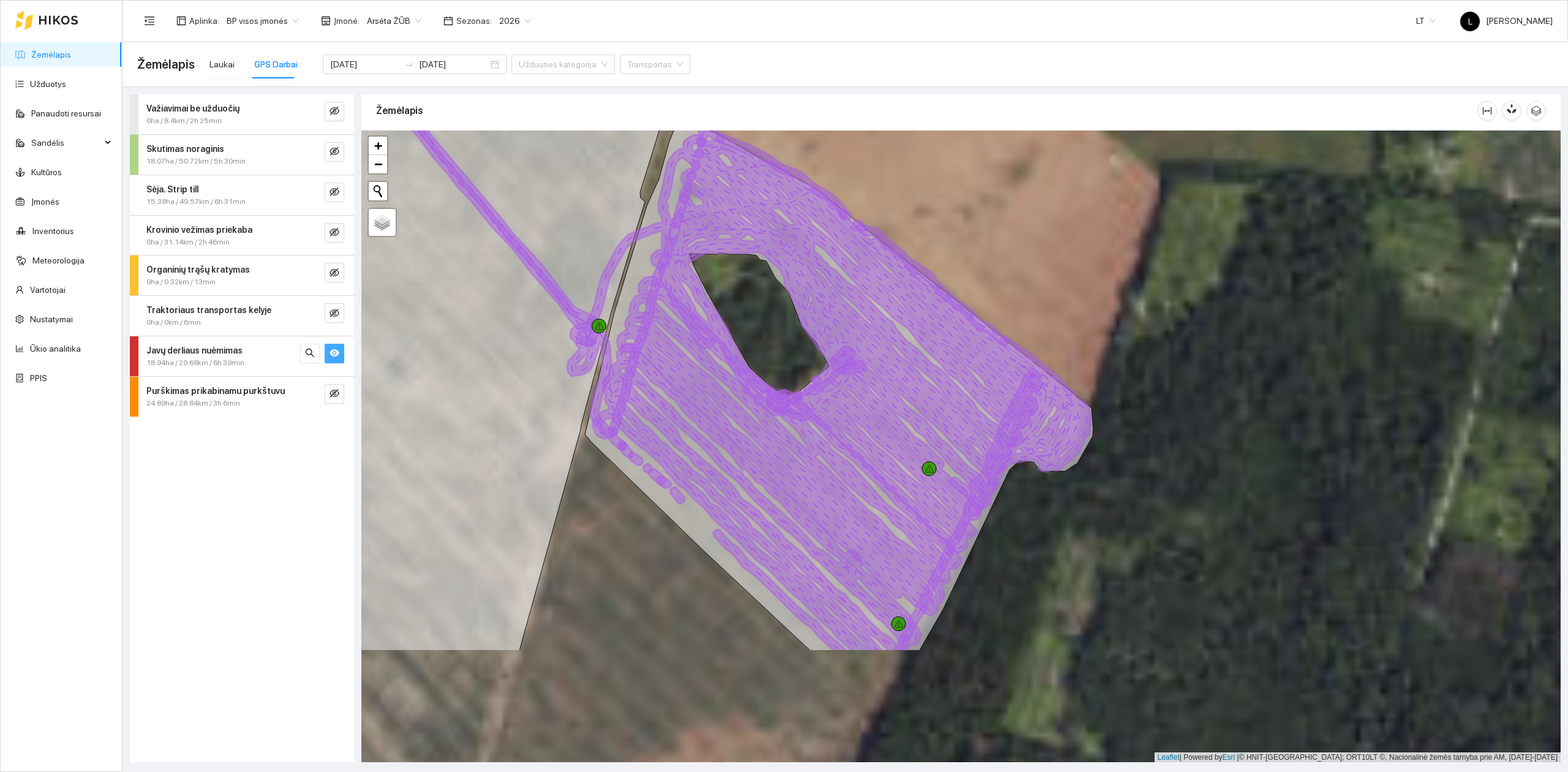
drag, startPoint x: 730, startPoint y: 450, endPoint x: 653, endPoint y: 307, distance: 162.4
click at [694, 304] on icon at bounding box center [789, 446] width 344 height 339
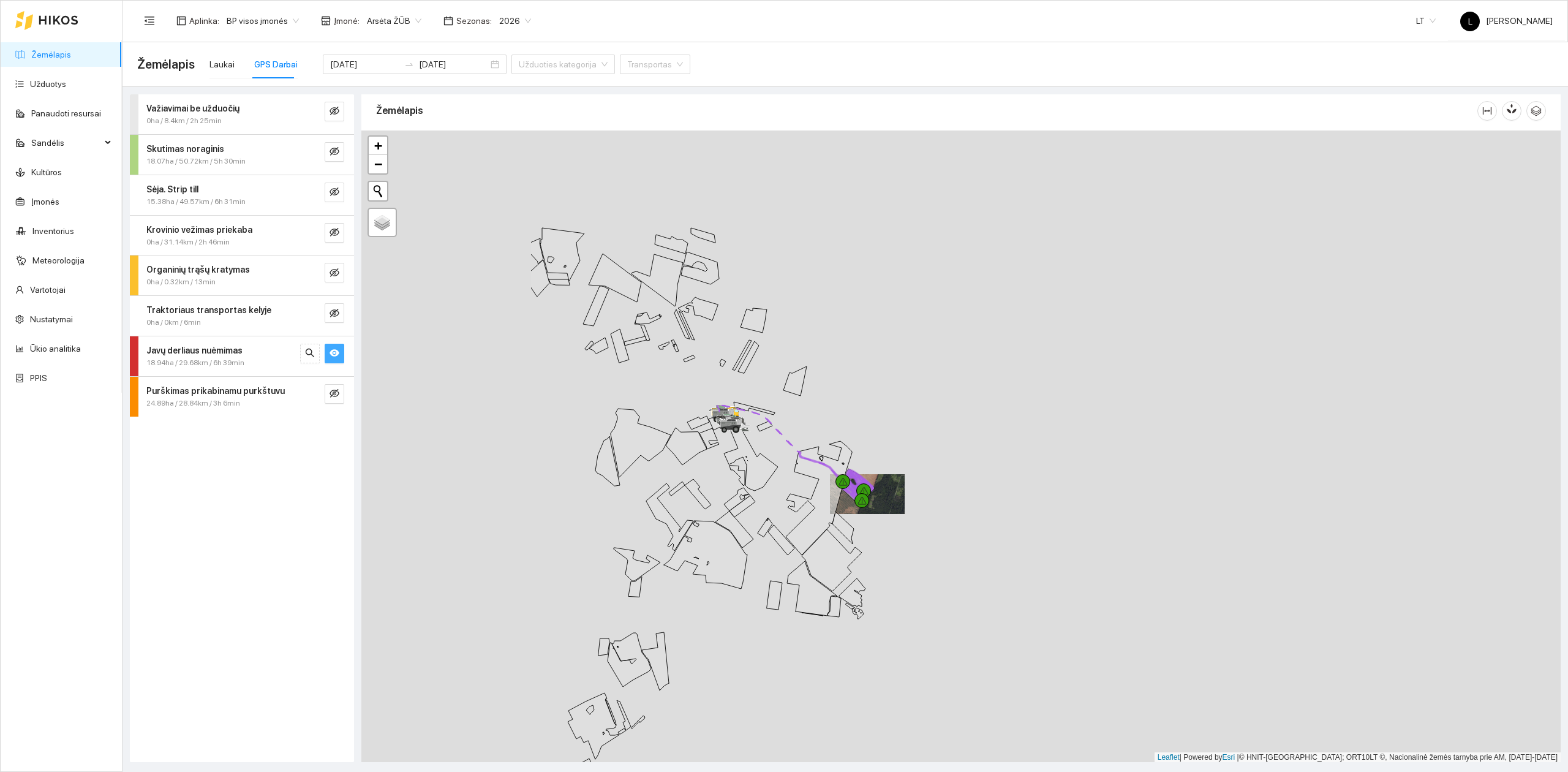
drag, startPoint x: 554, startPoint y: 414, endPoint x: 840, endPoint y: 549, distance: 316.3
click at [840, 549] on icon at bounding box center [831, 560] width 60 height 62
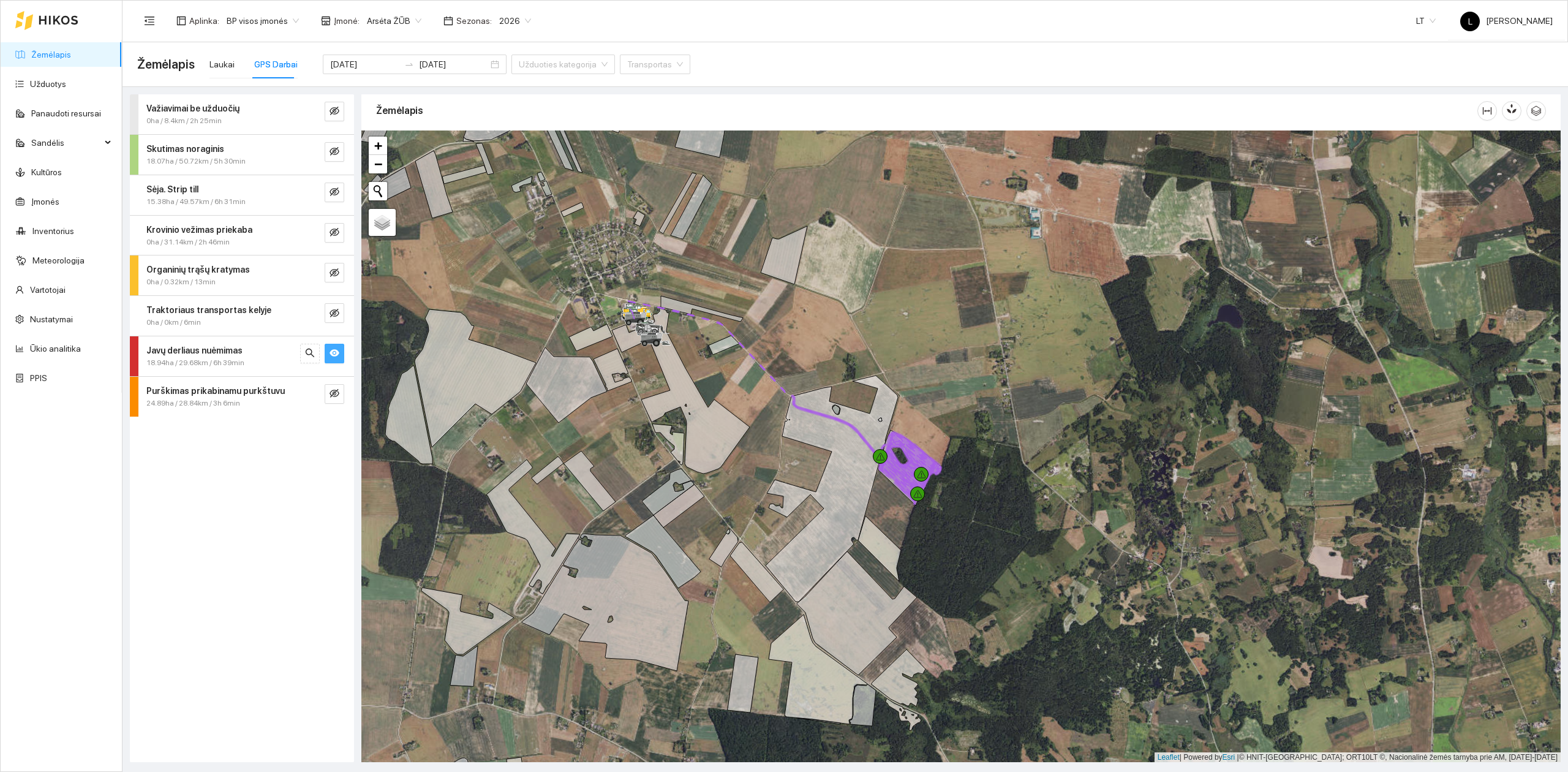
click at [335, 357] on icon "eye" at bounding box center [335, 353] width 10 height 7
click at [364, 67] on input "[DATE]" at bounding box center [365, 64] width 69 height 13
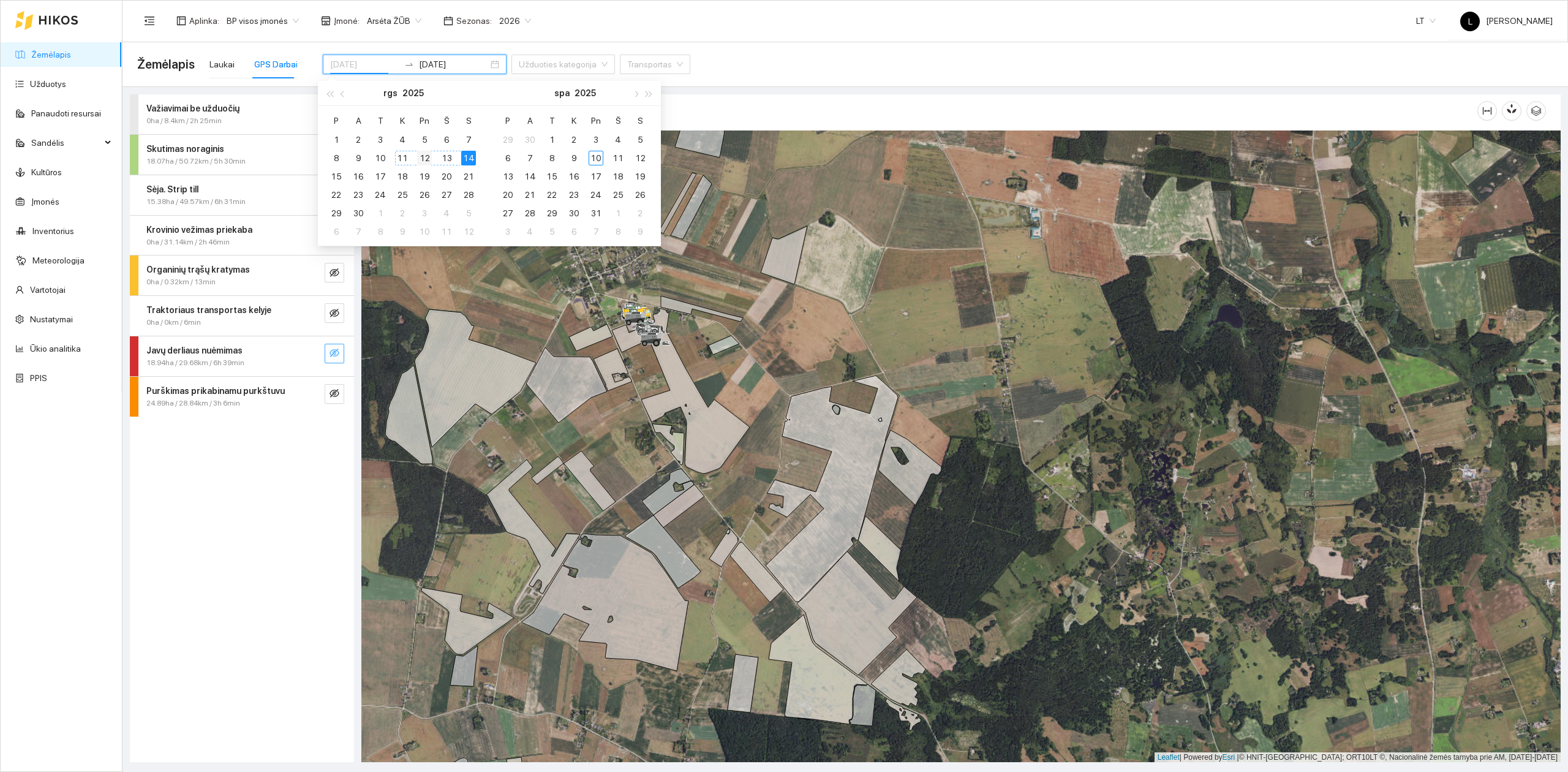
type input "[DATE]"
click at [420, 157] on div "12" at bounding box center [424, 158] width 15 height 15
click at [428, 160] on div "12" at bounding box center [424, 158] width 15 height 15
type input "[DATE]"
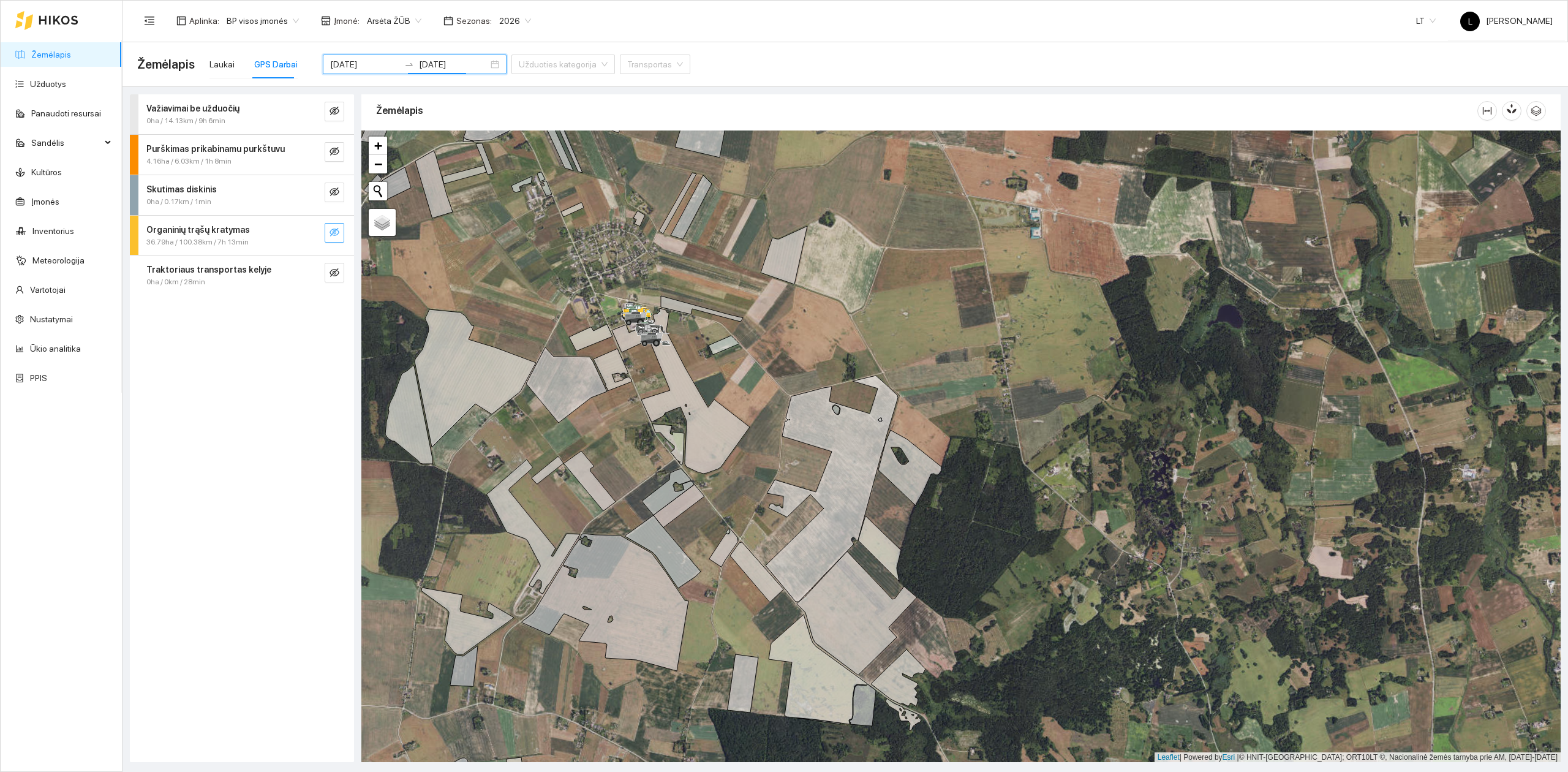
click at [331, 236] on icon "eye-invisible" at bounding box center [335, 232] width 10 height 10
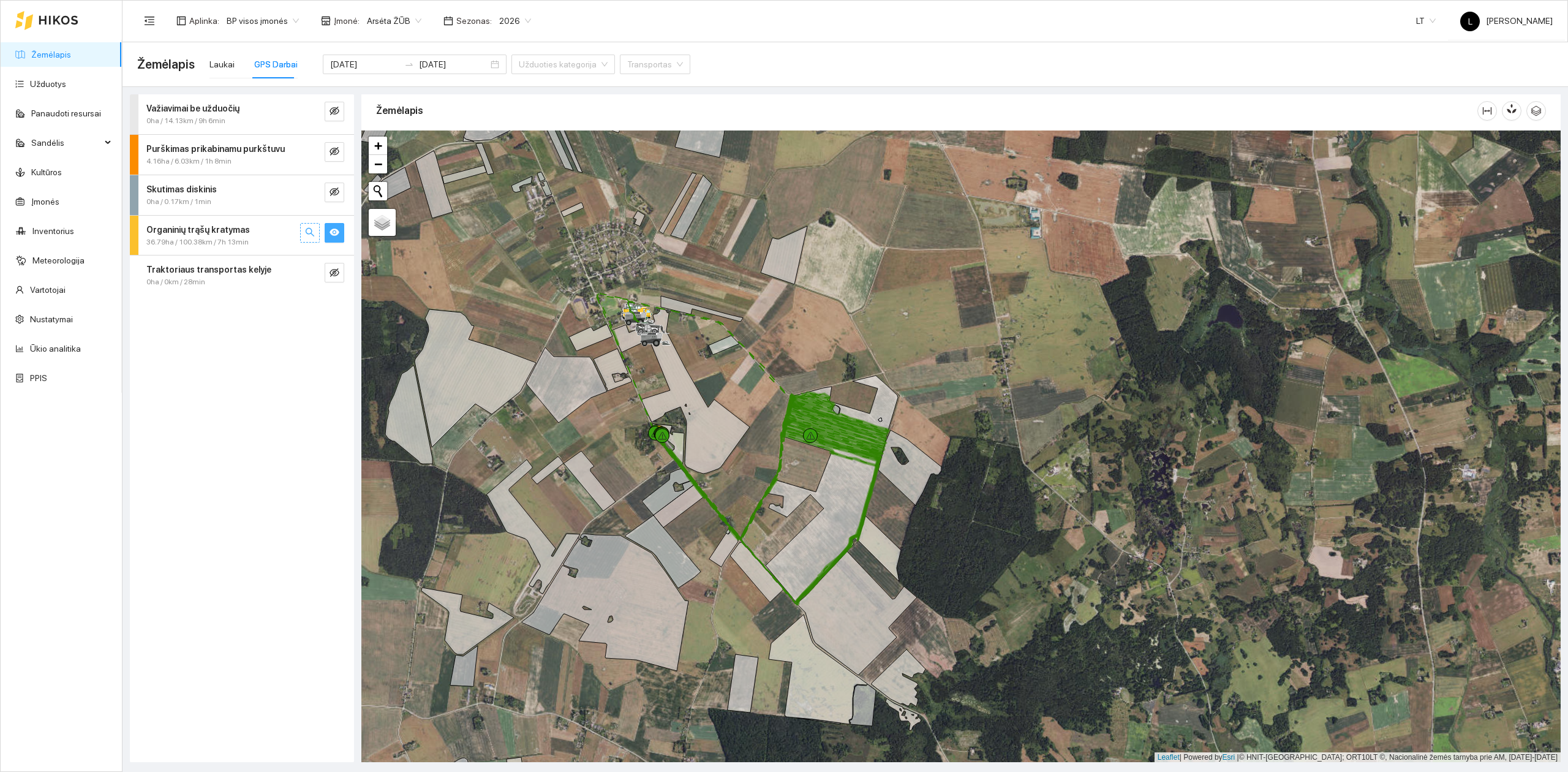
click at [311, 231] on icon "search" at bounding box center [310, 232] width 10 height 10
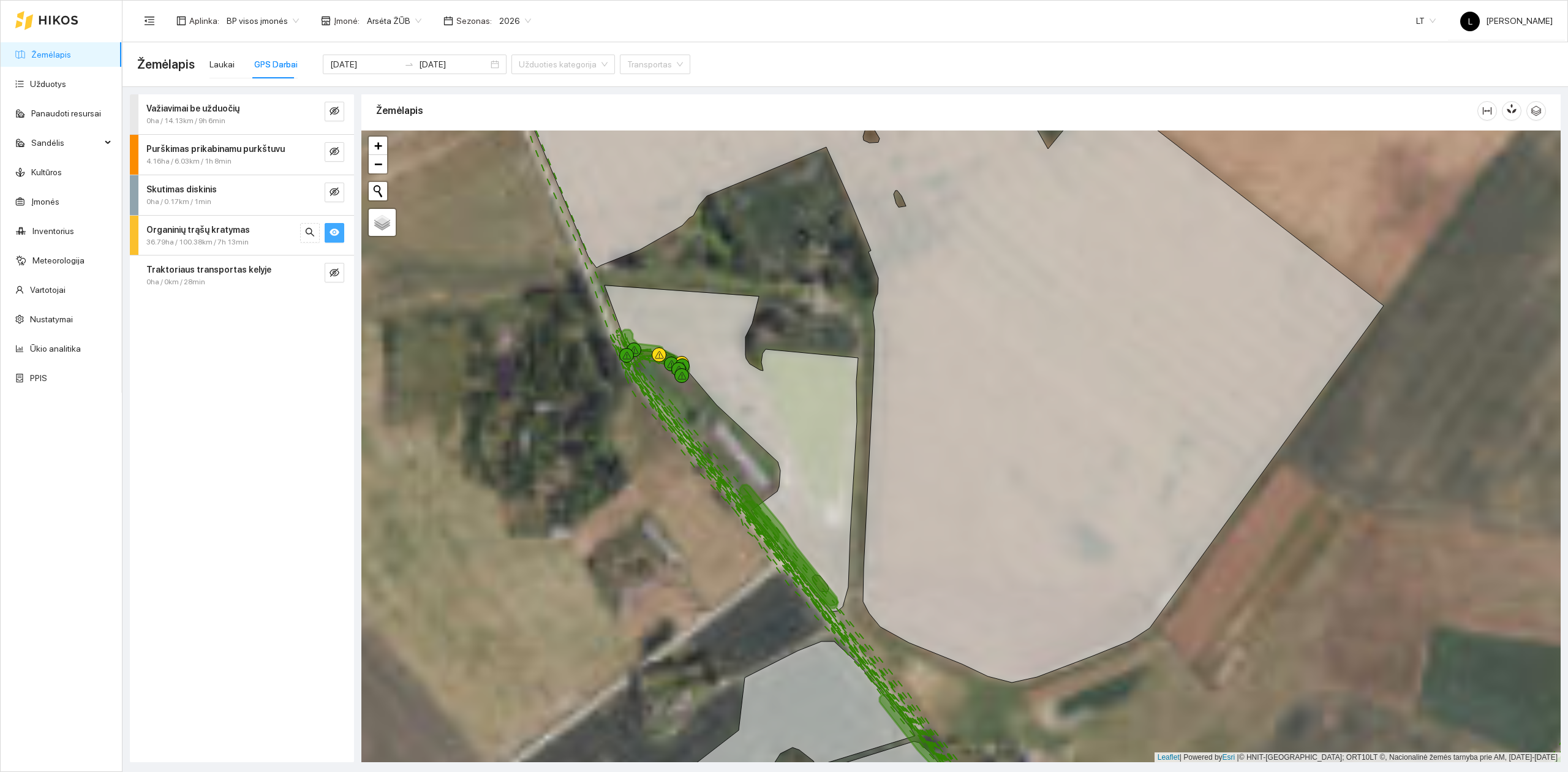
drag, startPoint x: 860, startPoint y: 390, endPoint x: 782, endPoint y: 387, distance: 78.1
click at [783, 387] on div at bounding box center [961, 446] width 1199 height 632
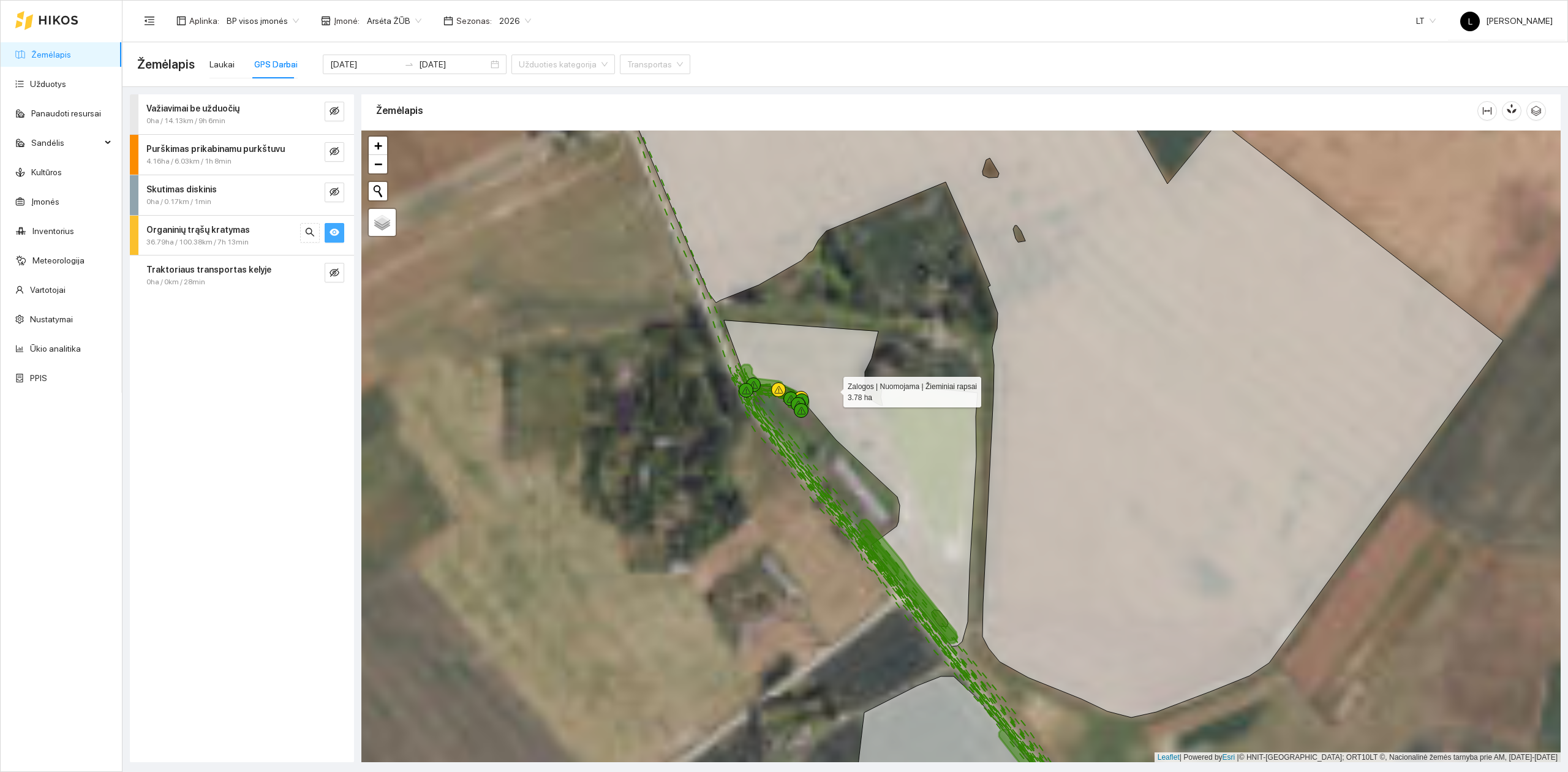
drag, startPoint x: 704, startPoint y: 341, endPoint x: 797, endPoint y: 389, distance: 104.7
click at [831, 389] on icon at bounding box center [851, 483] width 254 height 326
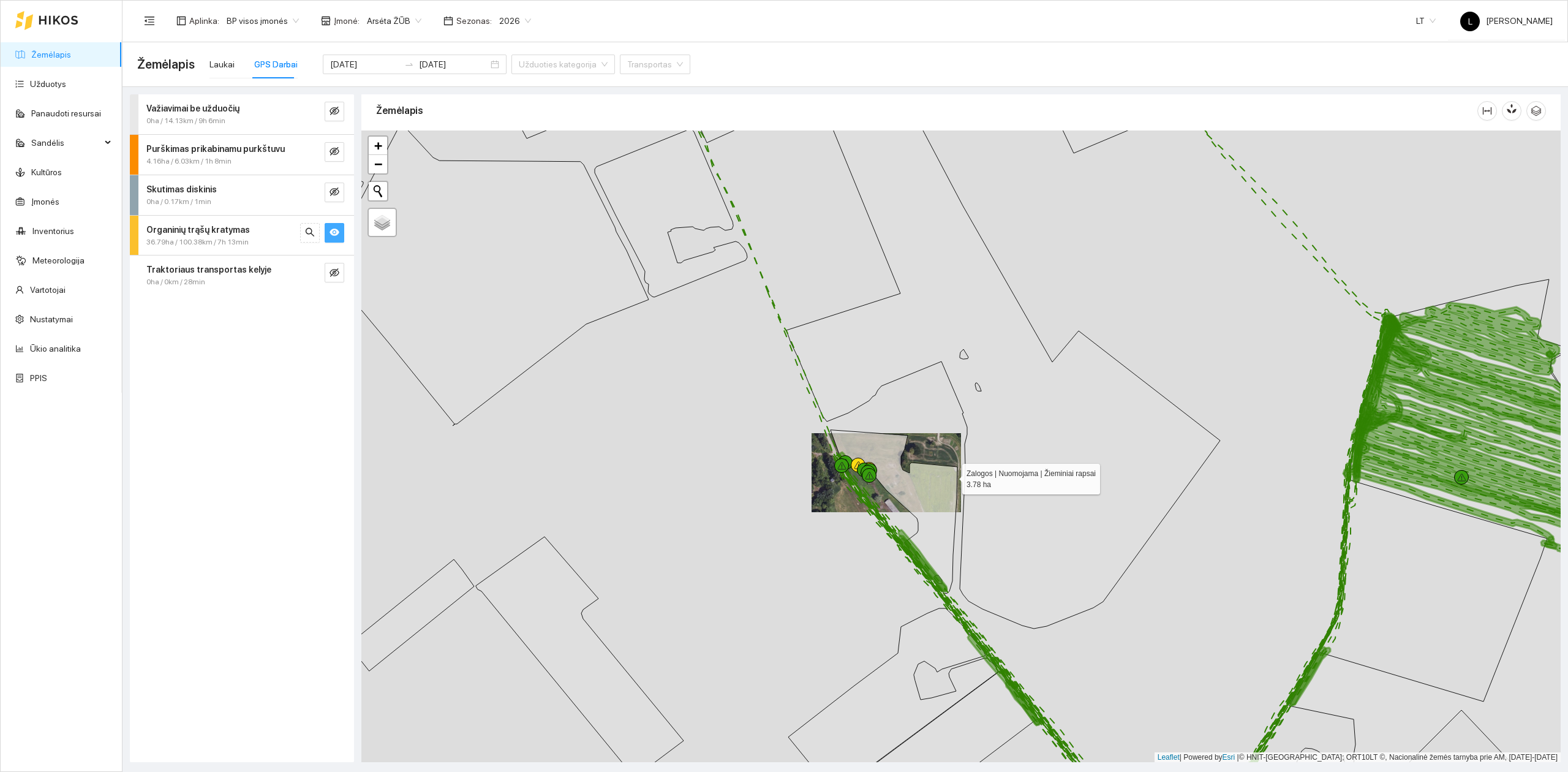
drag, startPoint x: 925, startPoint y: 474, endPoint x: 843, endPoint y: 461, distance: 83.0
click at [843, 461] on icon at bounding box center [894, 512] width 127 height 164
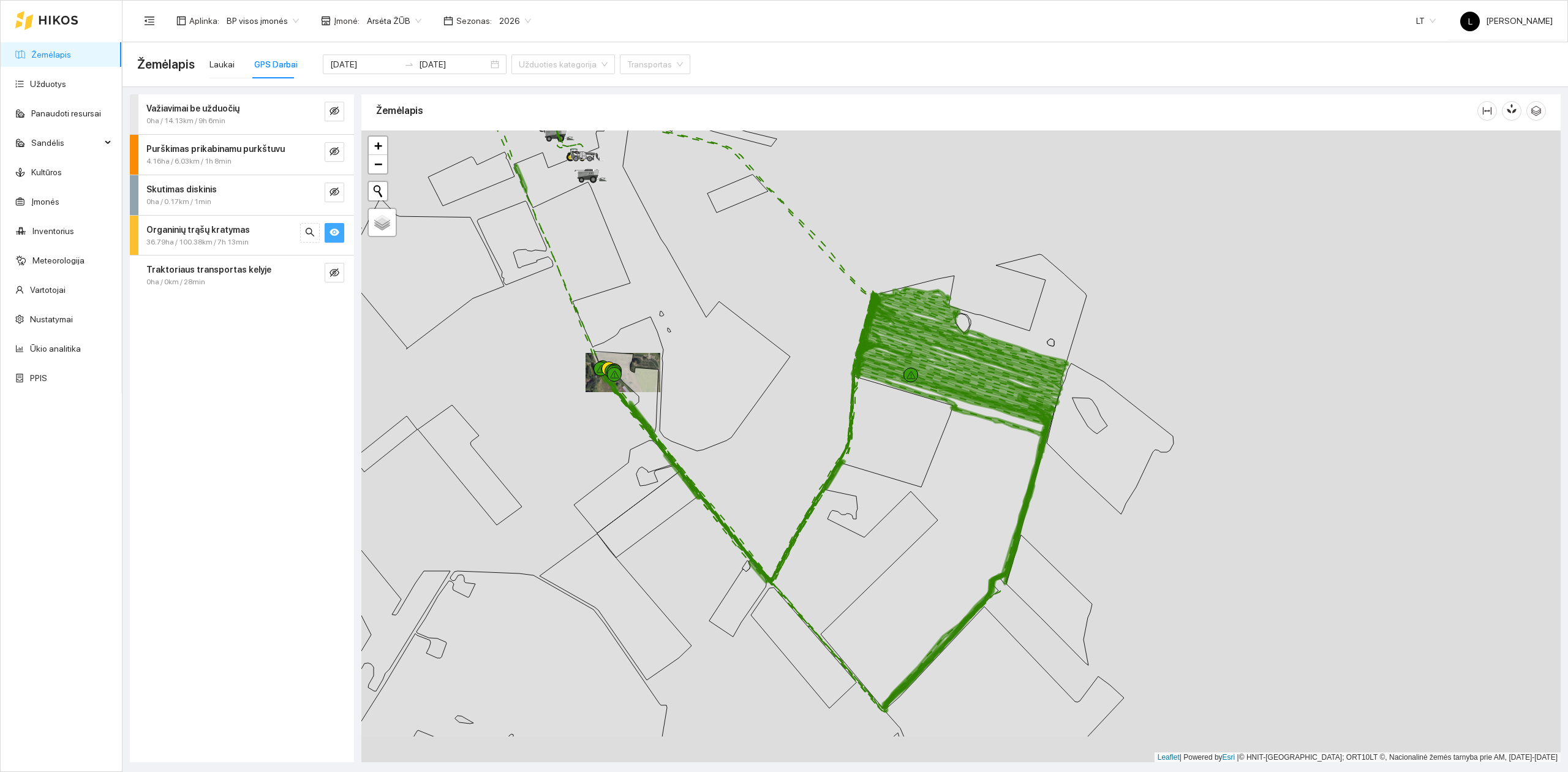
drag, startPoint x: 1035, startPoint y: 501, endPoint x: 832, endPoint y: 456, distance: 207.9
click at [832, 456] on div at bounding box center [961, 446] width 1199 height 632
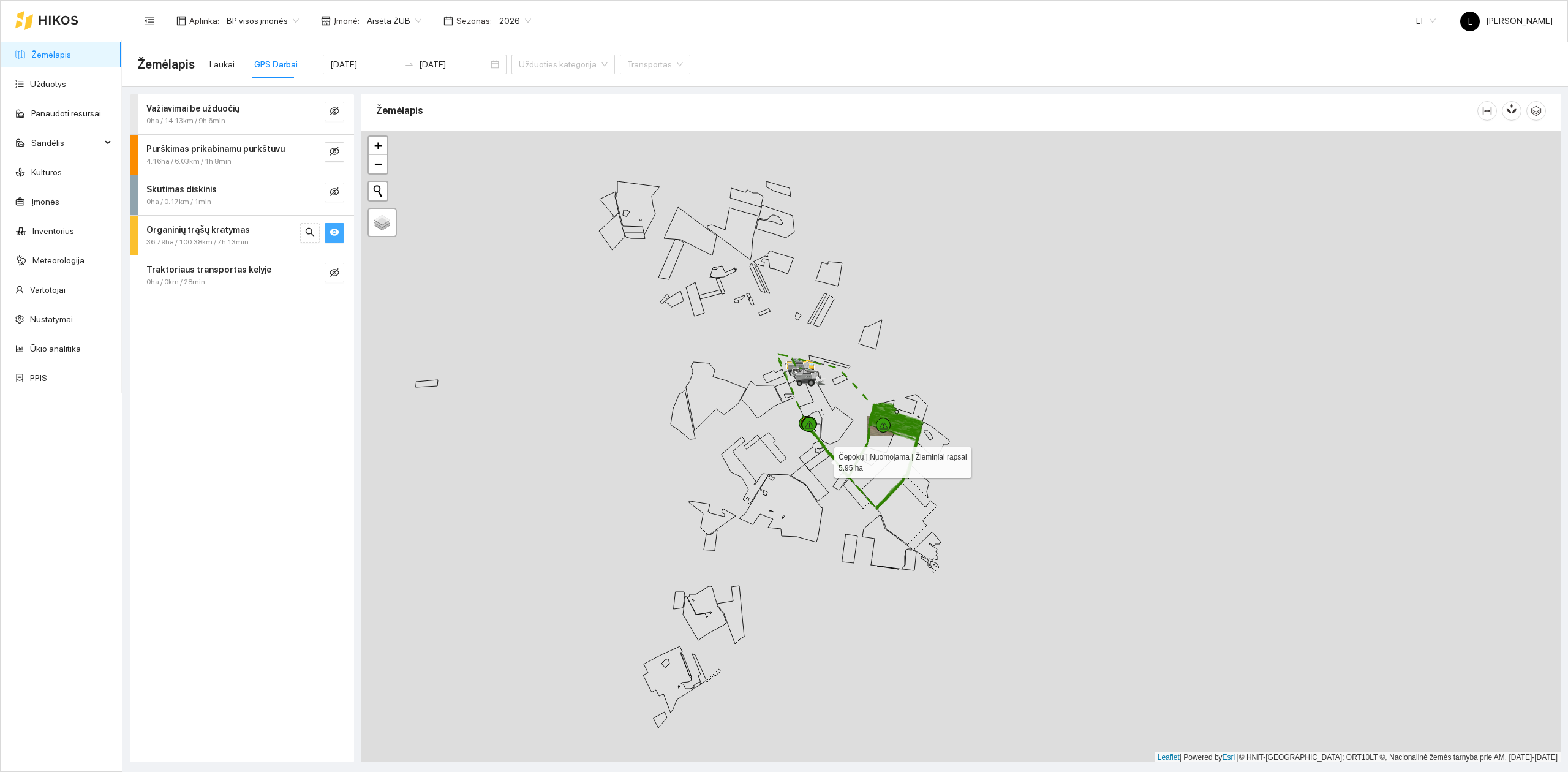
drag, startPoint x: 813, startPoint y: 464, endPoint x: 867, endPoint y: 453, distance: 55.1
click at [830, 451] on icon at bounding box center [818, 460] width 26 height 21
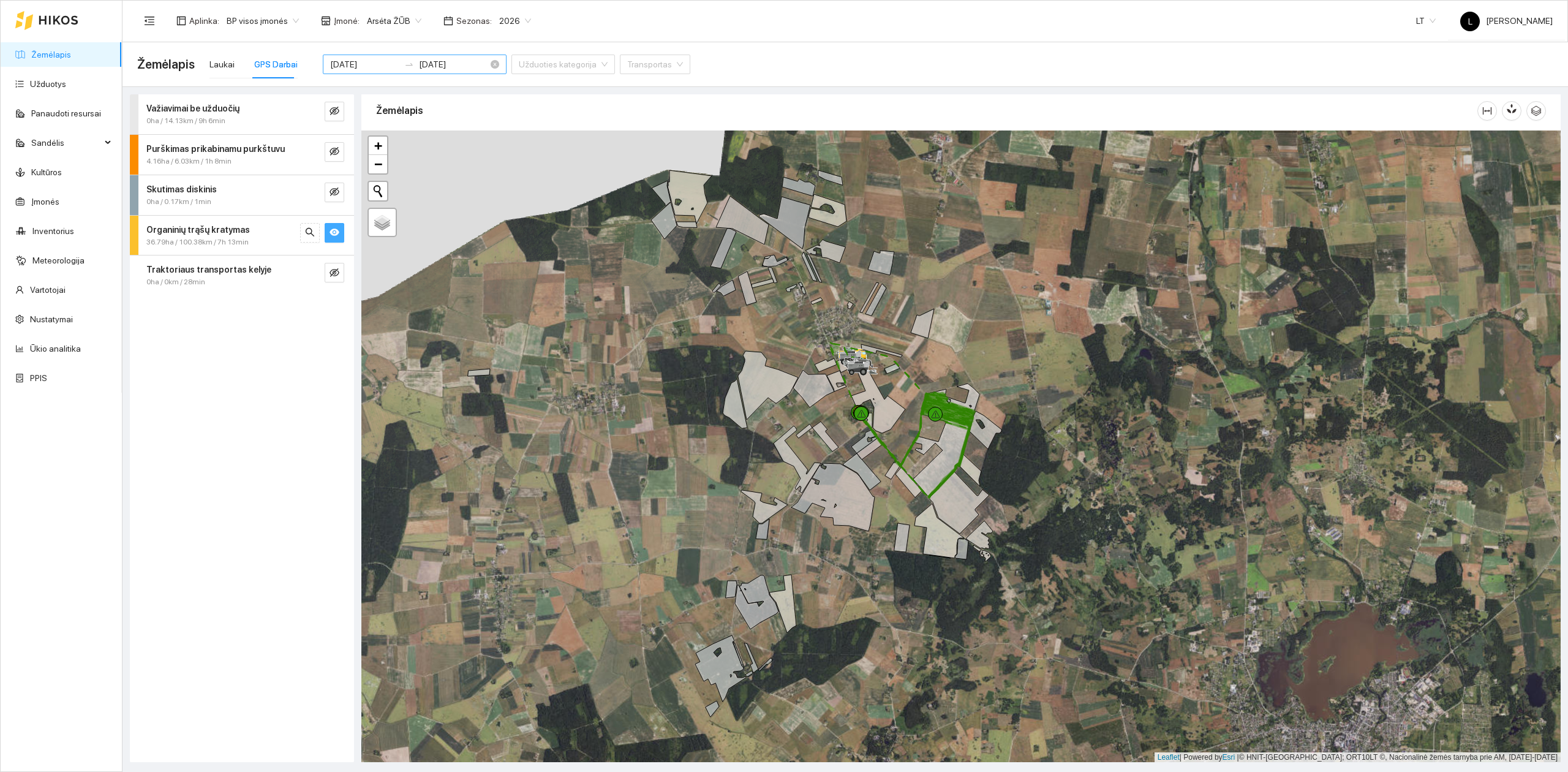
drag, startPoint x: 379, startPoint y: 66, endPoint x: 386, endPoint y: 72, distance: 9.2
click at [378, 66] on input "[DATE]" at bounding box center [365, 64] width 69 height 13
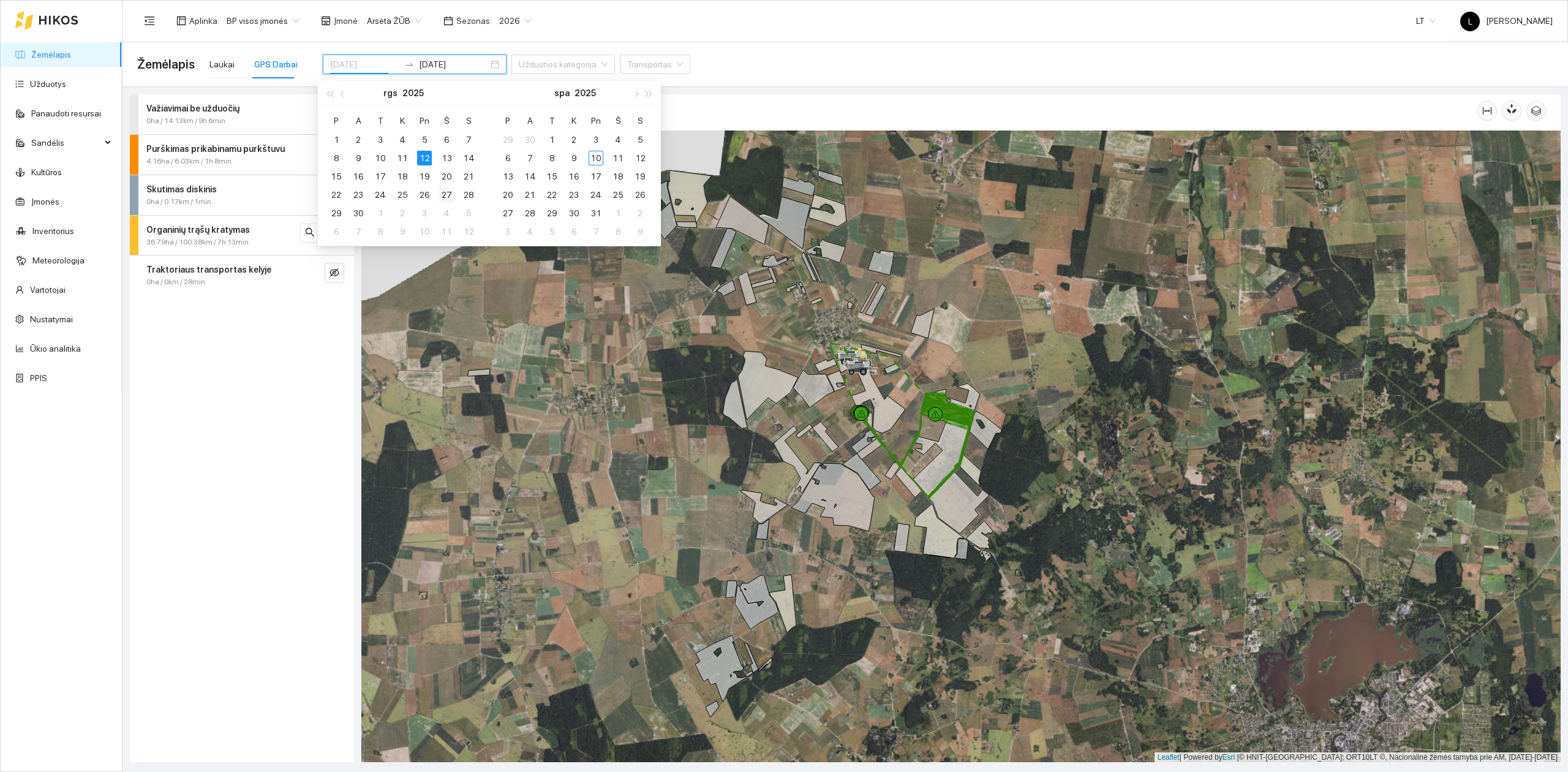
type input "[DATE]"
click at [444, 194] on div "27" at bounding box center [446, 194] width 15 height 15
click at [446, 195] on div "27" at bounding box center [446, 194] width 15 height 15
type input "[DATE]"
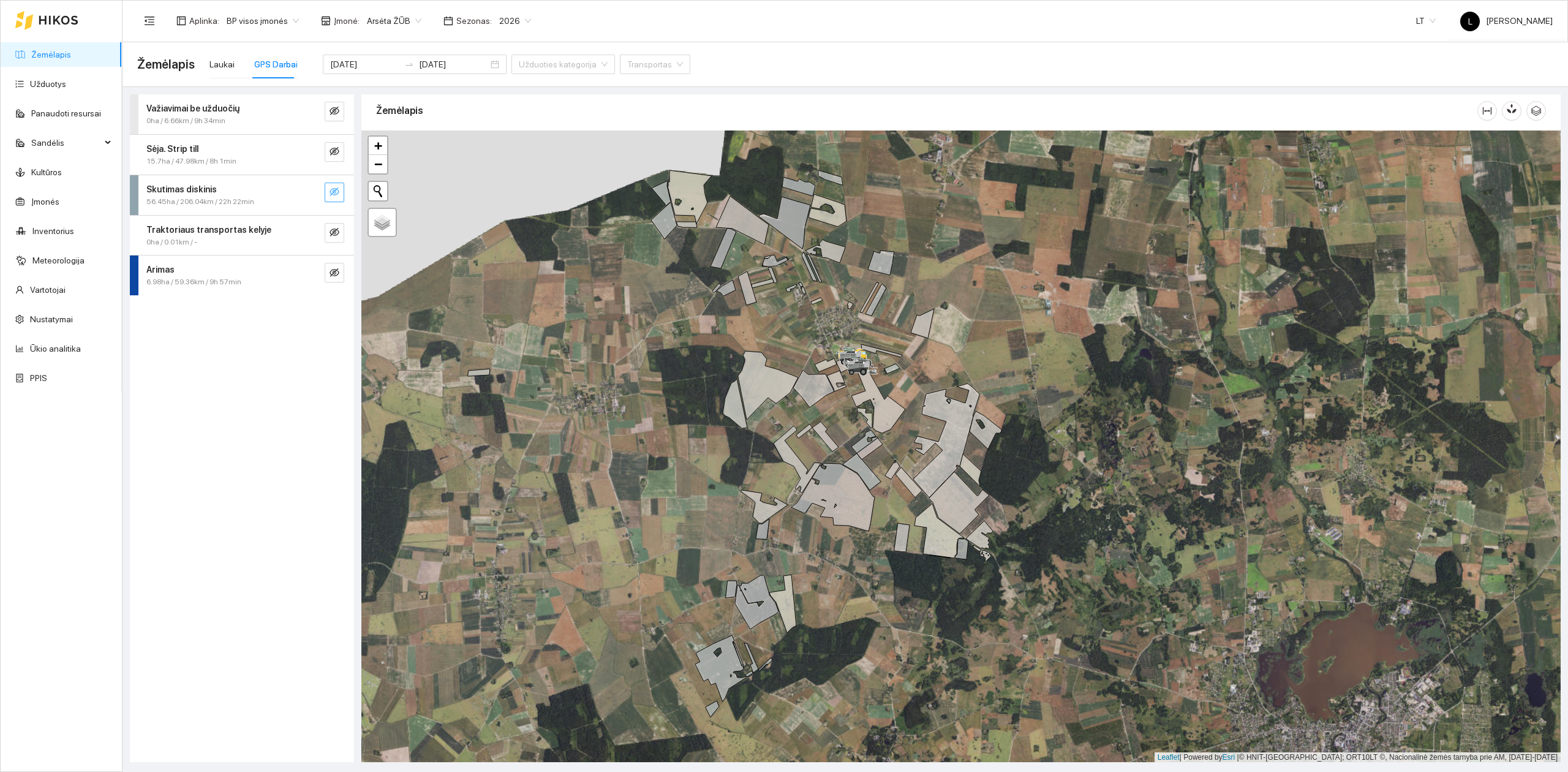
click at [334, 196] on icon "eye-invisible" at bounding box center [335, 192] width 10 height 10
click at [240, 199] on span "56.45ha / 206.04km / 22h 22min" at bounding box center [200, 202] width 108 height 11
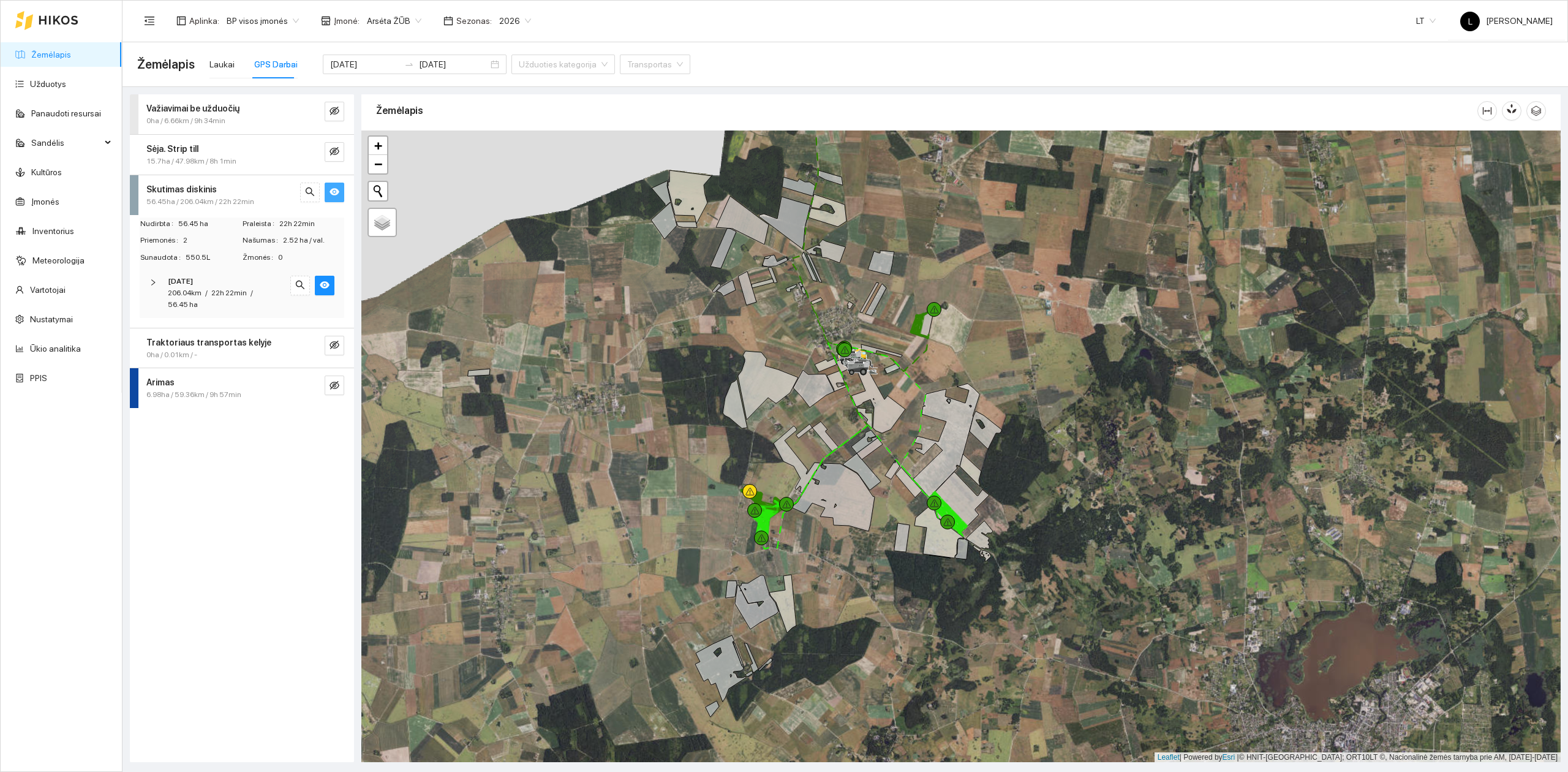
click at [223, 298] on div "22h 22min" at bounding box center [229, 293] width 35 height 11
click at [325, 376] on icon "eye" at bounding box center [325, 375] width 7 height 7
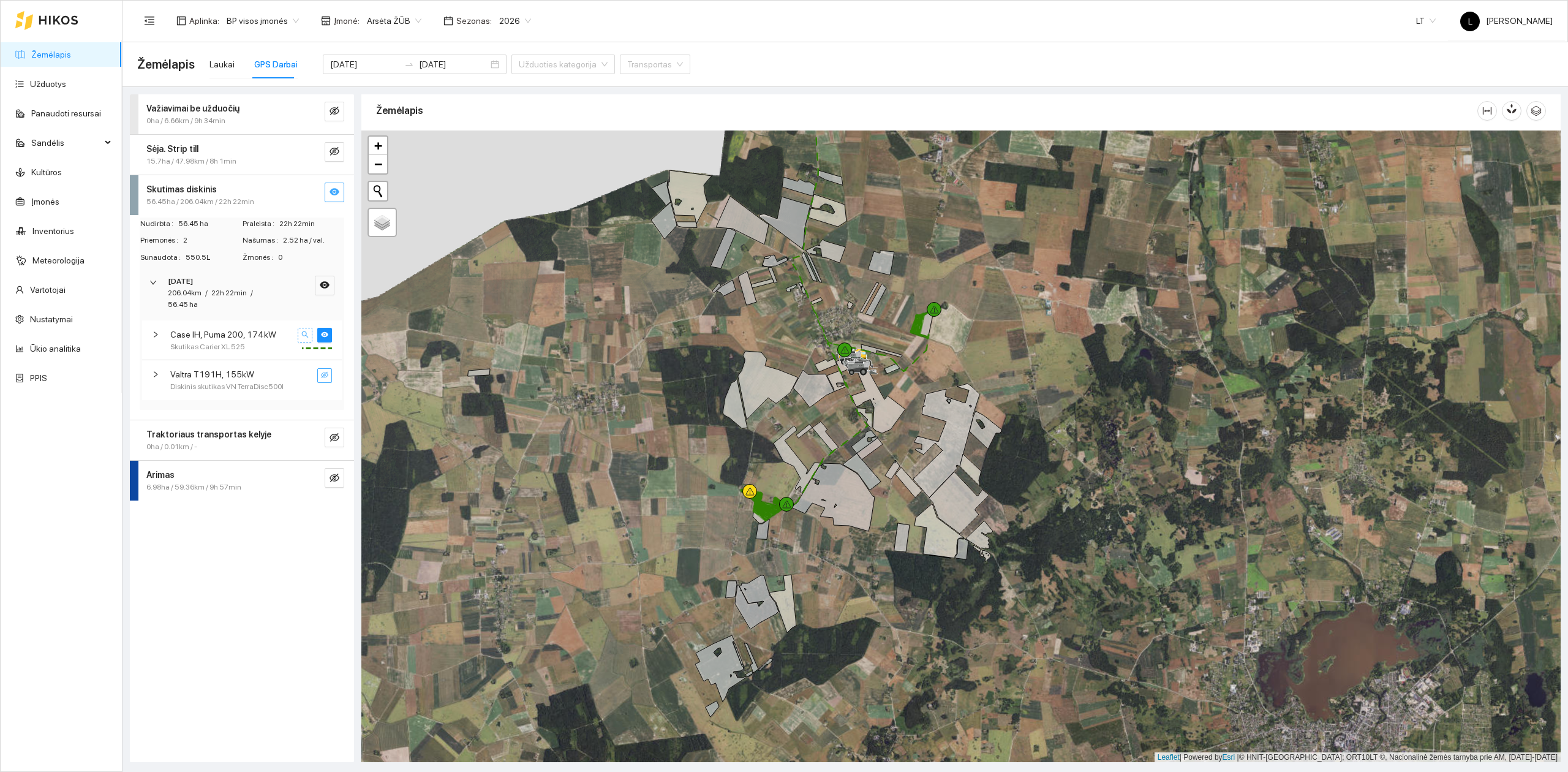
click at [305, 333] on icon "search" at bounding box center [305, 334] width 7 height 7
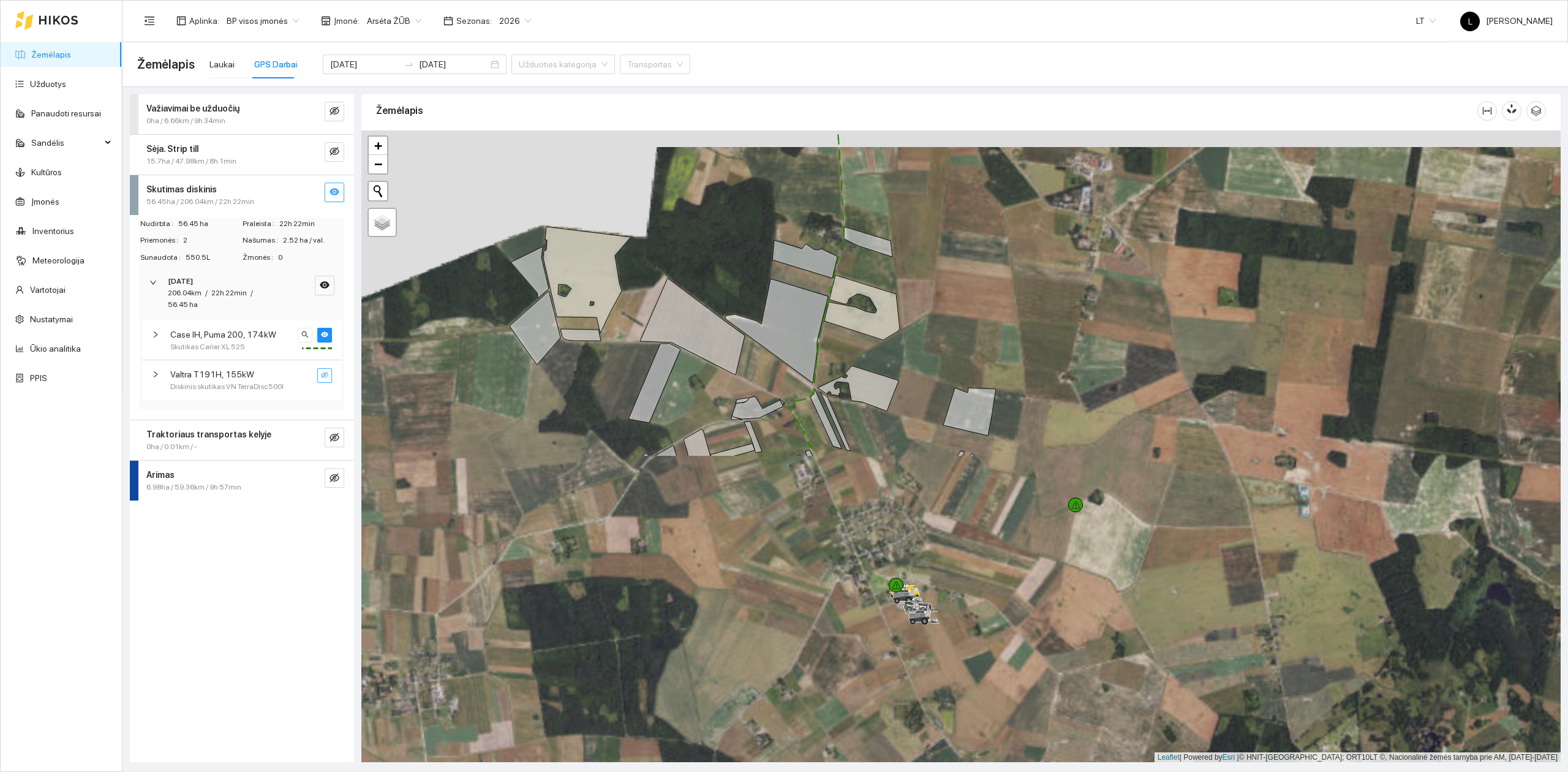
drag, startPoint x: 1035, startPoint y: 255, endPoint x: 1060, endPoint y: 34, distance: 222.4
click at [1060, 34] on section "Aplinka : BP visos įmonės Įmonė : Arsėta ŽŪB Sezonas : 2026 [PERSON_NAME] Žemėl…" at bounding box center [845, 386] width 1445 height 772
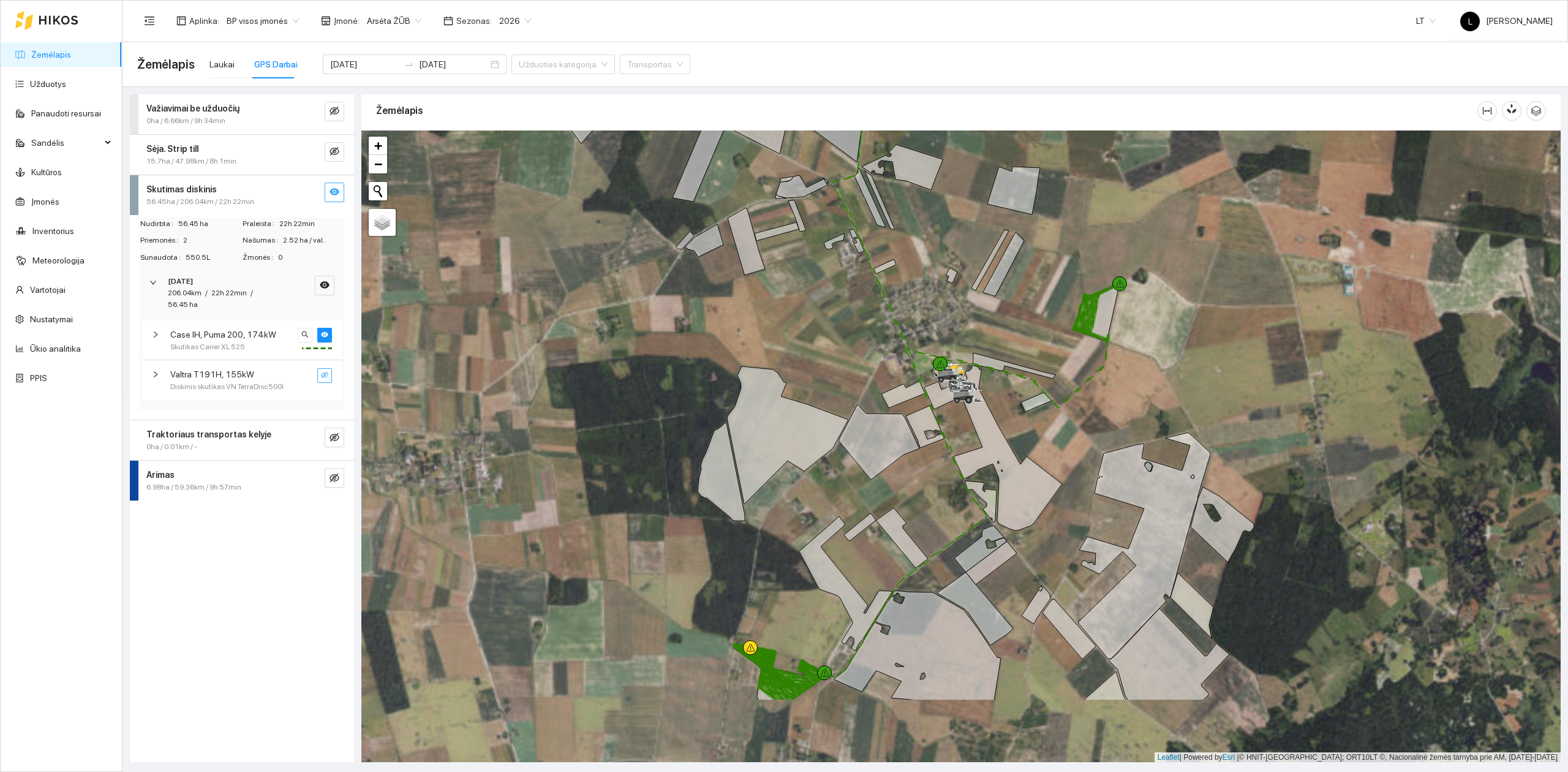
drag, startPoint x: 1014, startPoint y: 567, endPoint x: 1014, endPoint y: 295, distance: 272.0
click at [1054, 335] on div at bounding box center [961, 446] width 1199 height 632
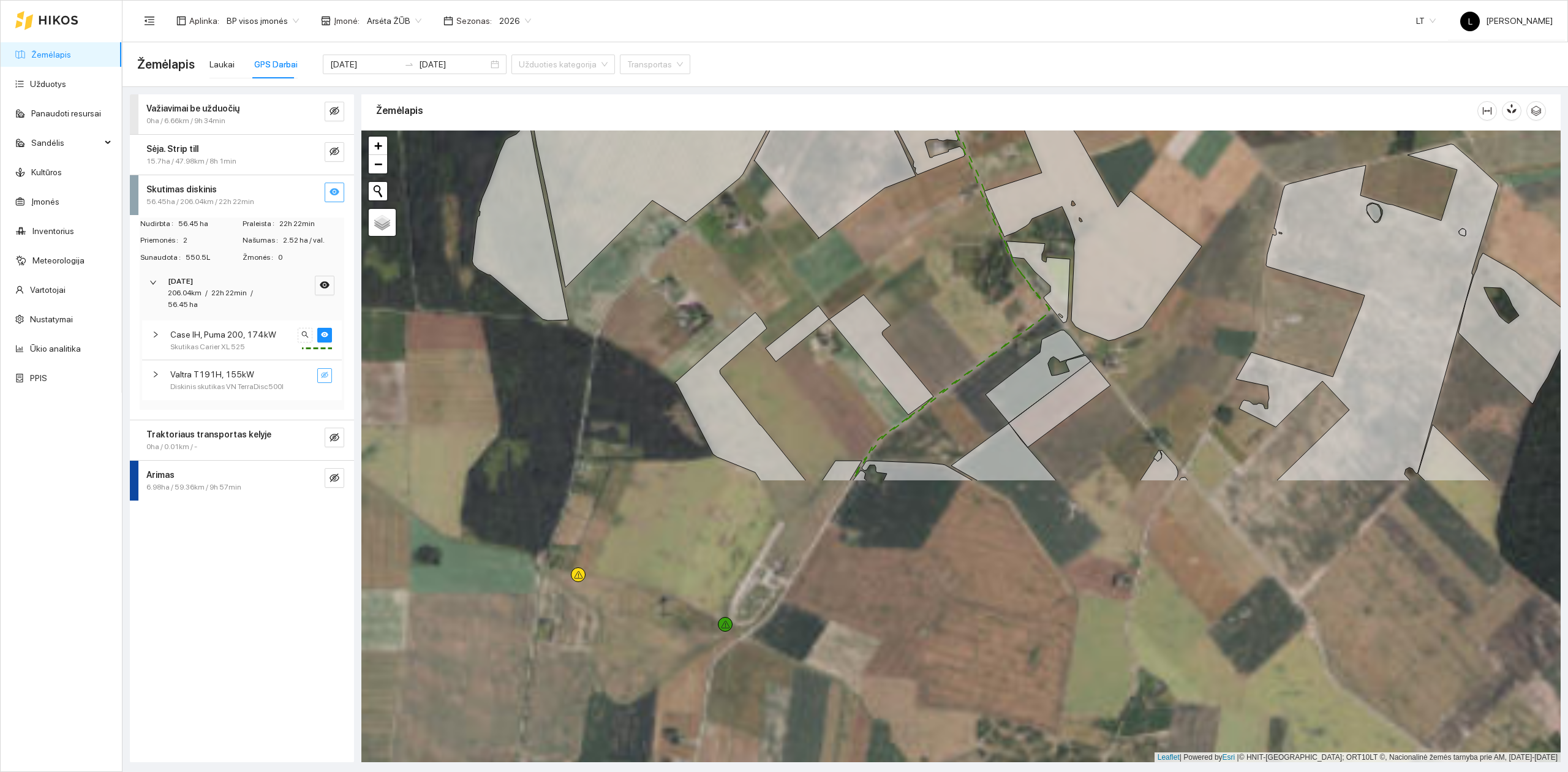
drag, startPoint x: 943, startPoint y: 432, endPoint x: 966, endPoint y: 123, distance: 309.9
click at [966, 123] on div "Žemėlapis" at bounding box center [961, 425] width 1199 height 668
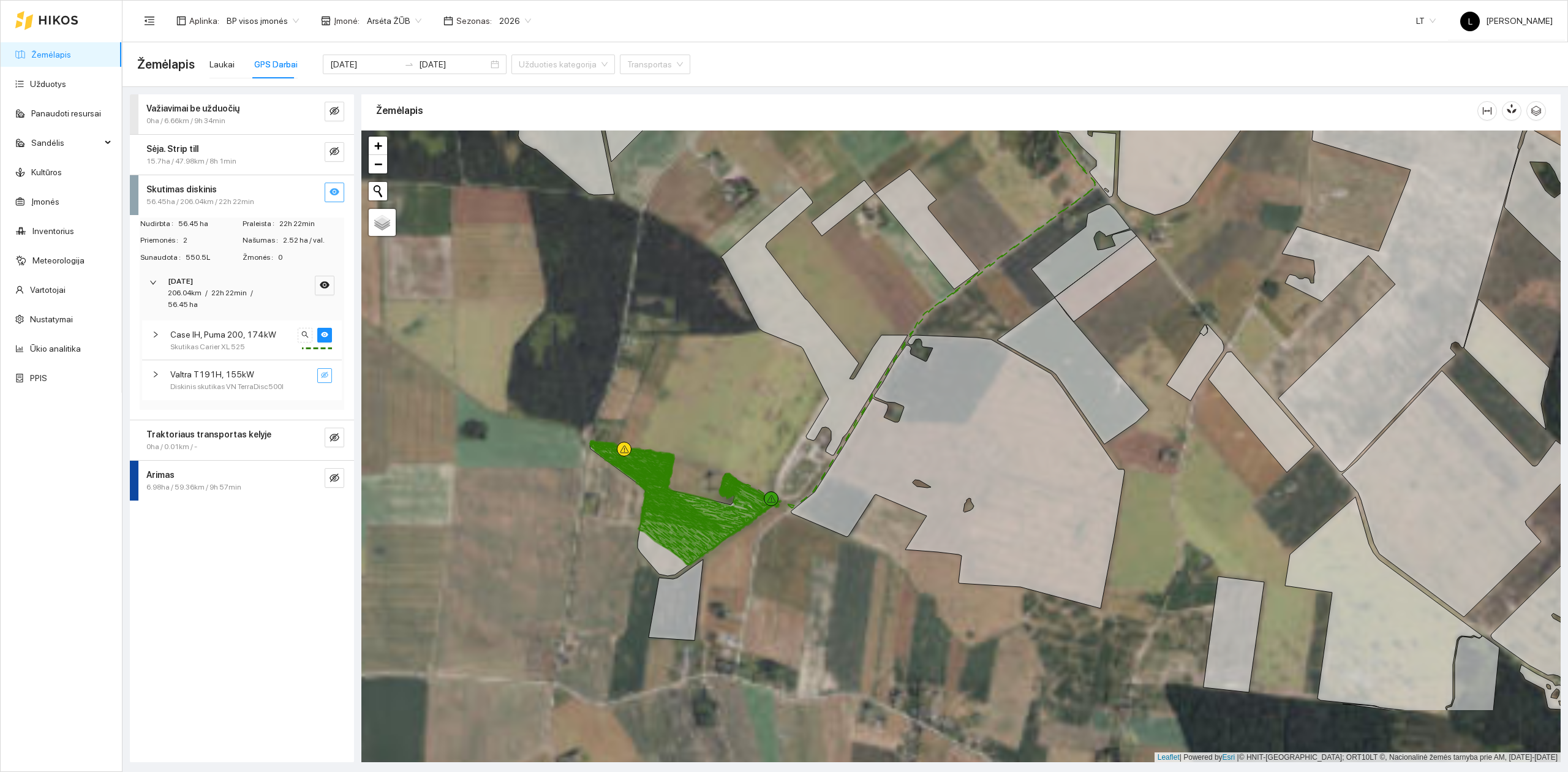
drag, startPoint x: 891, startPoint y: 324, endPoint x: 1045, endPoint y: 128, distance: 249.3
click at [1045, 128] on div "Žemėlapis" at bounding box center [961, 425] width 1199 height 668
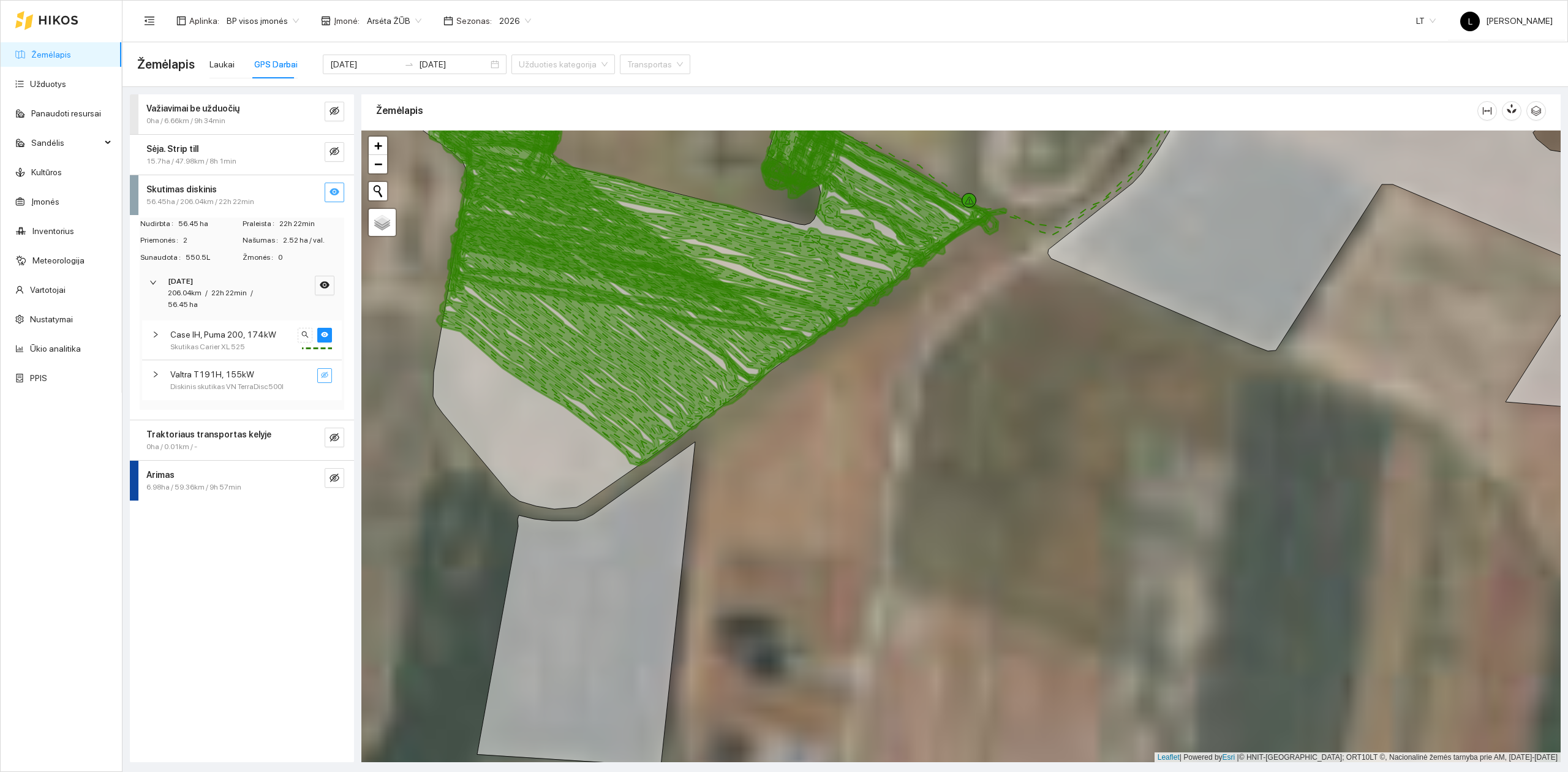
drag, startPoint x: 762, startPoint y: 199, endPoint x: 990, endPoint y: 558, distance: 425.3
click at [990, 558] on div at bounding box center [961, 446] width 1199 height 632
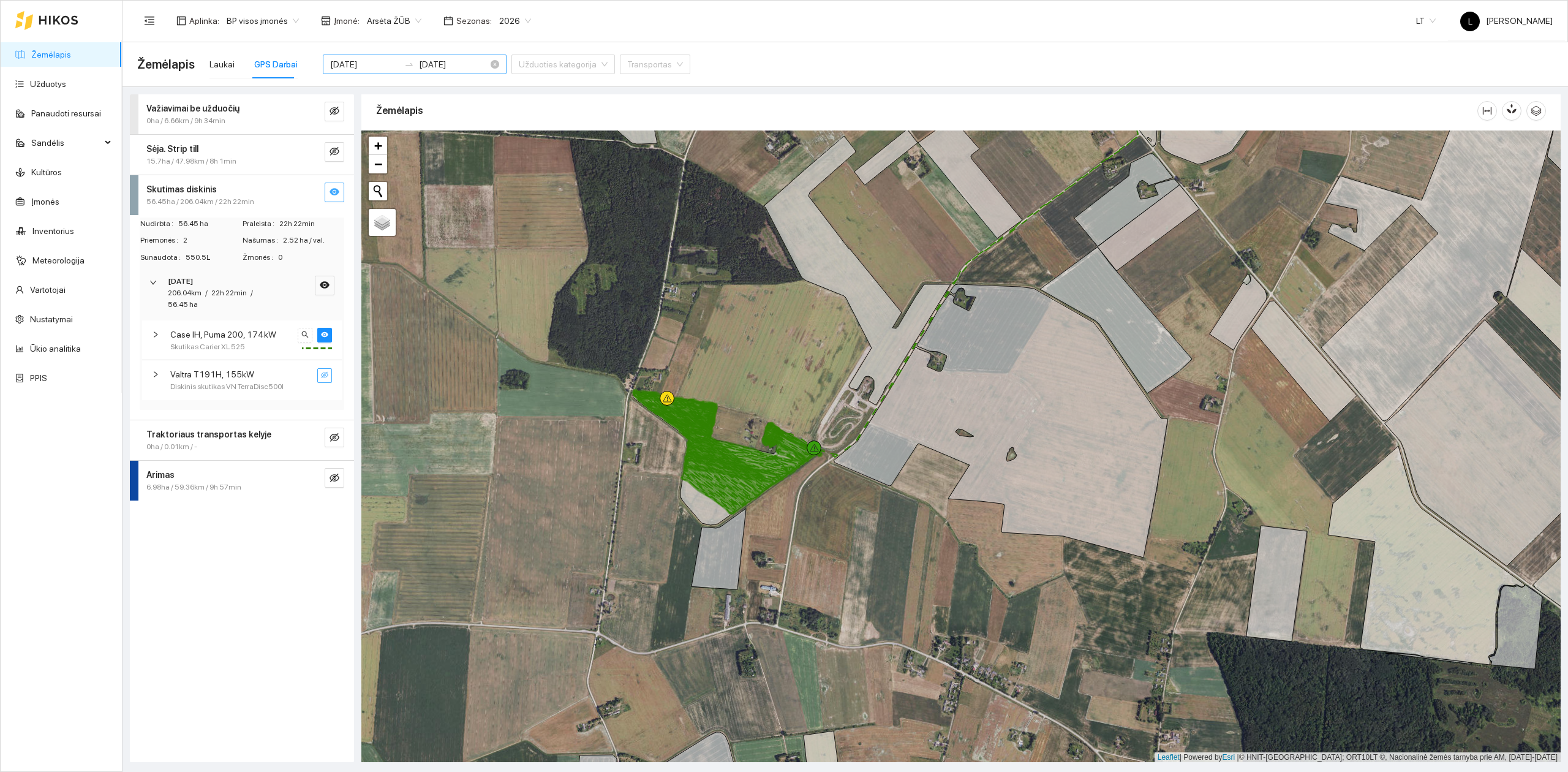
click at [367, 60] on input "[DATE]" at bounding box center [365, 64] width 69 height 13
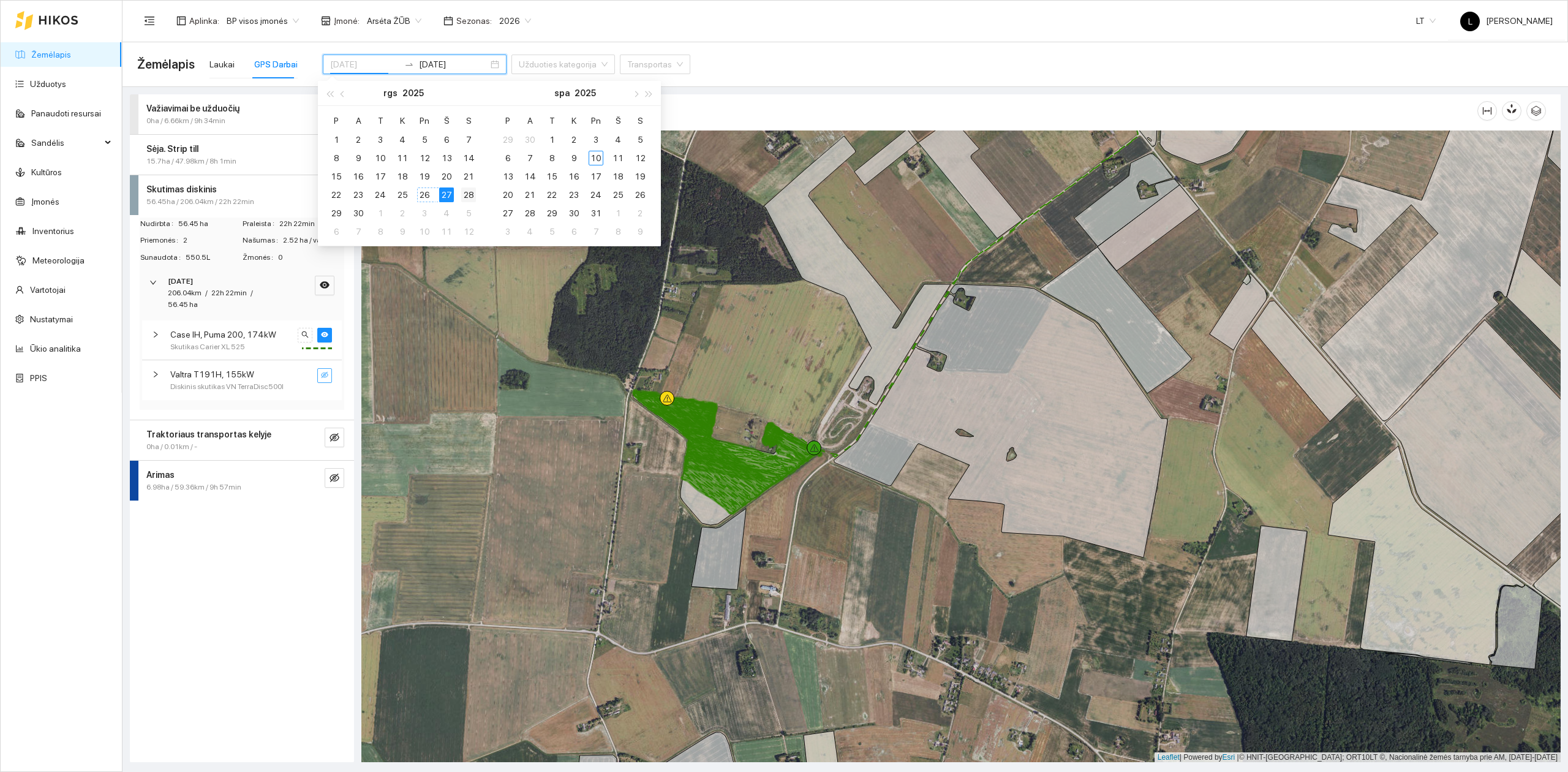
type input "[DATE]"
click at [463, 194] on div "28" at bounding box center [468, 194] width 15 height 15
click at [465, 194] on div "28" at bounding box center [468, 194] width 15 height 15
type input "[DATE]"
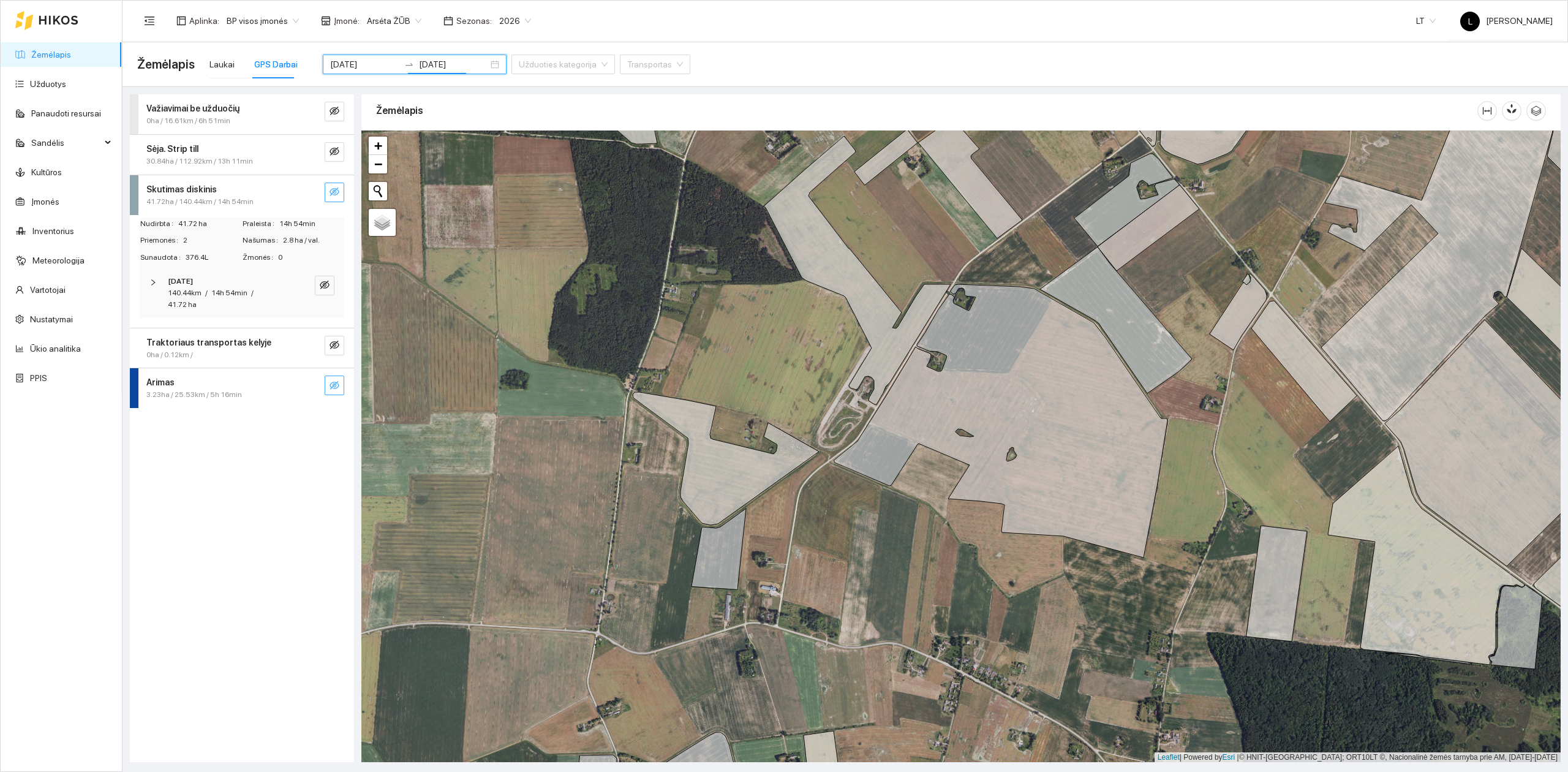
click at [336, 383] on icon "eye-invisible" at bounding box center [335, 385] width 10 height 9
click at [306, 387] on icon "search" at bounding box center [310, 385] width 10 height 10
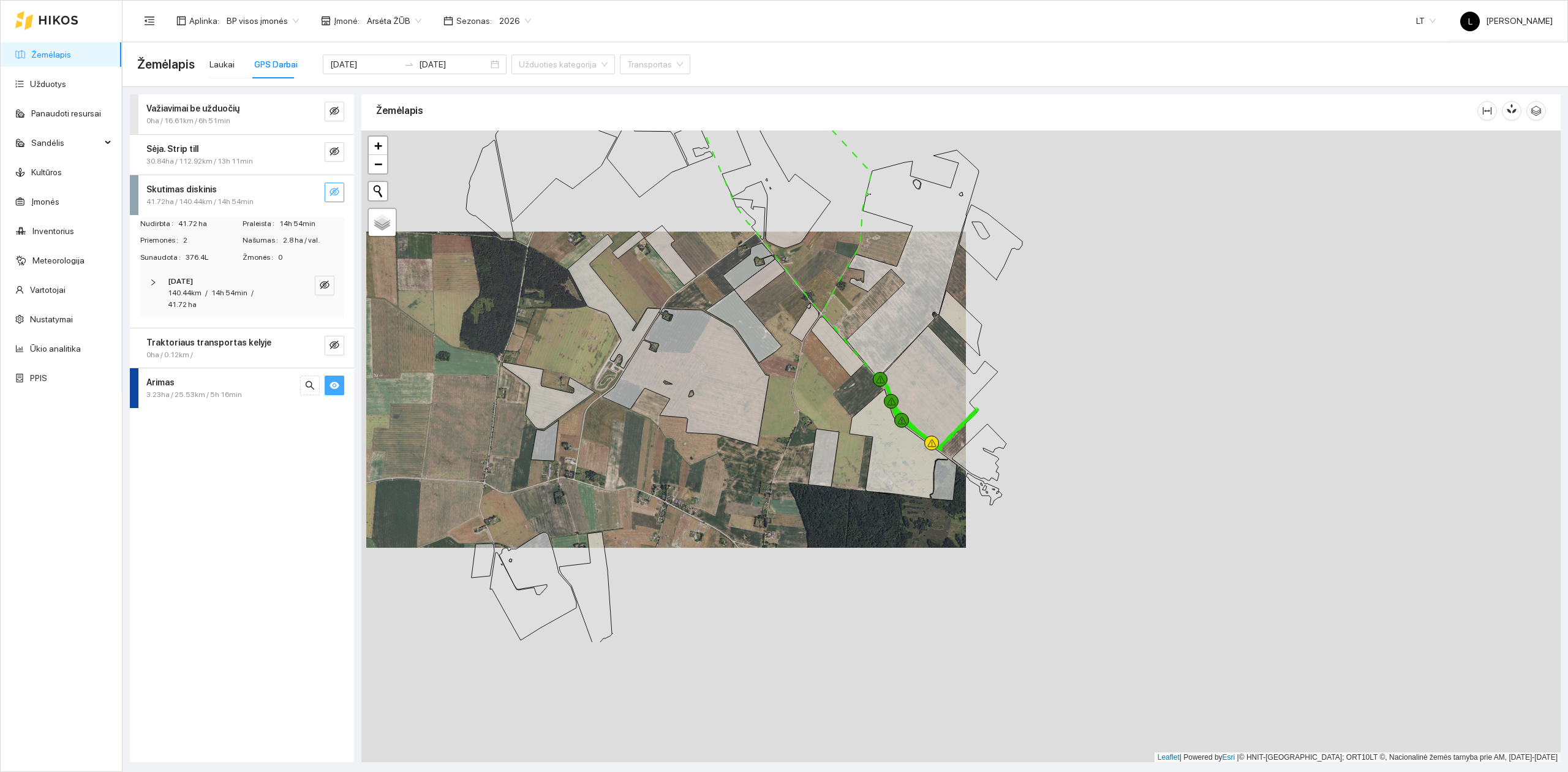
drag, startPoint x: 932, startPoint y: 464, endPoint x: 870, endPoint y: 388, distance: 98.1
click at [837, 349] on div at bounding box center [961, 446] width 1199 height 632
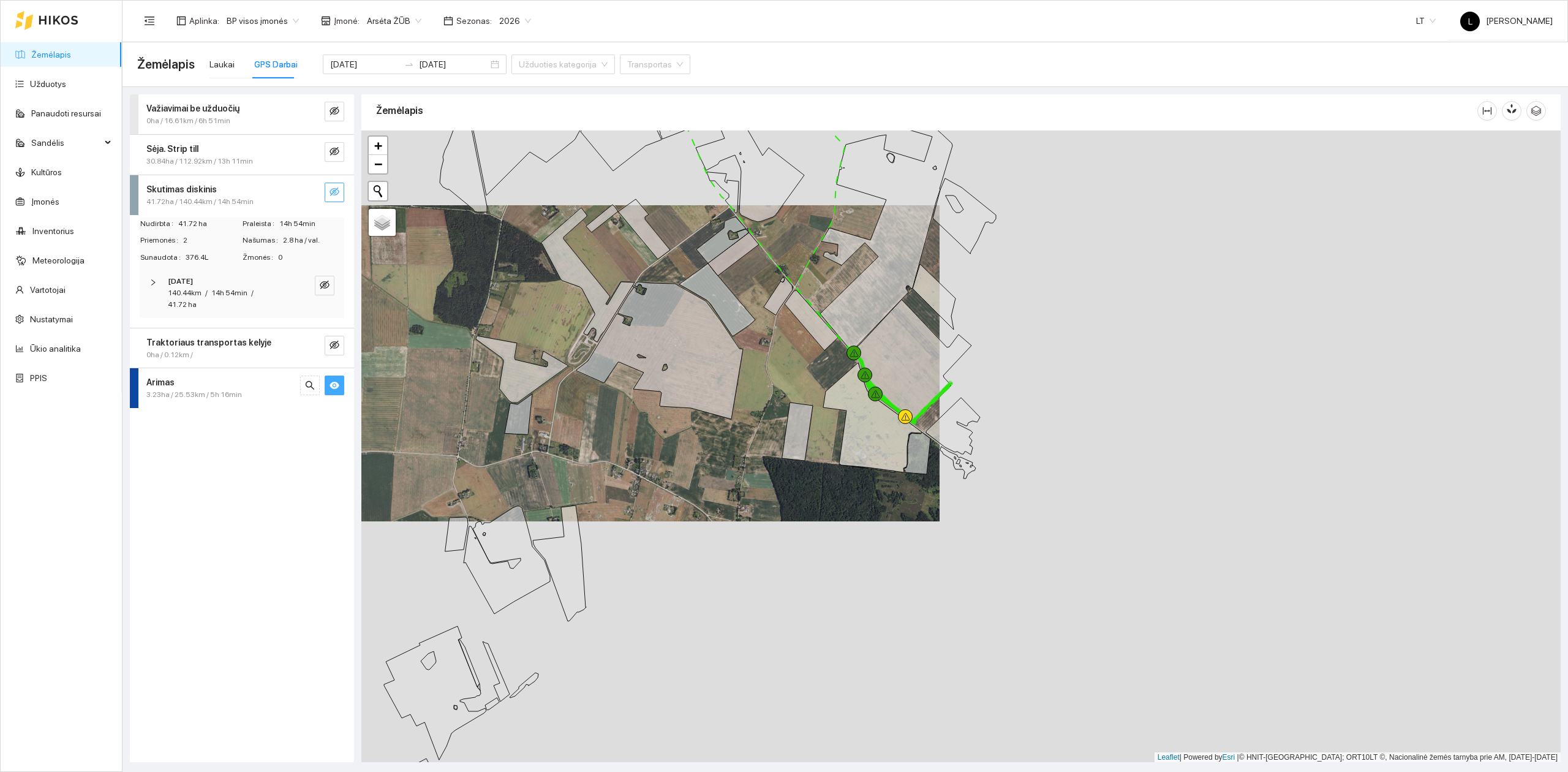
click at [235, 397] on span "3.23ha / 25.53km / 5h 16min" at bounding box center [194, 395] width 96 height 11
click at [231, 487] on span "5h 16min" at bounding box center [224, 487] width 32 height 9
click at [240, 529] on span "Plūgas Agrolux HRT51075" at bounding box center [214, 529] width 89 height 11
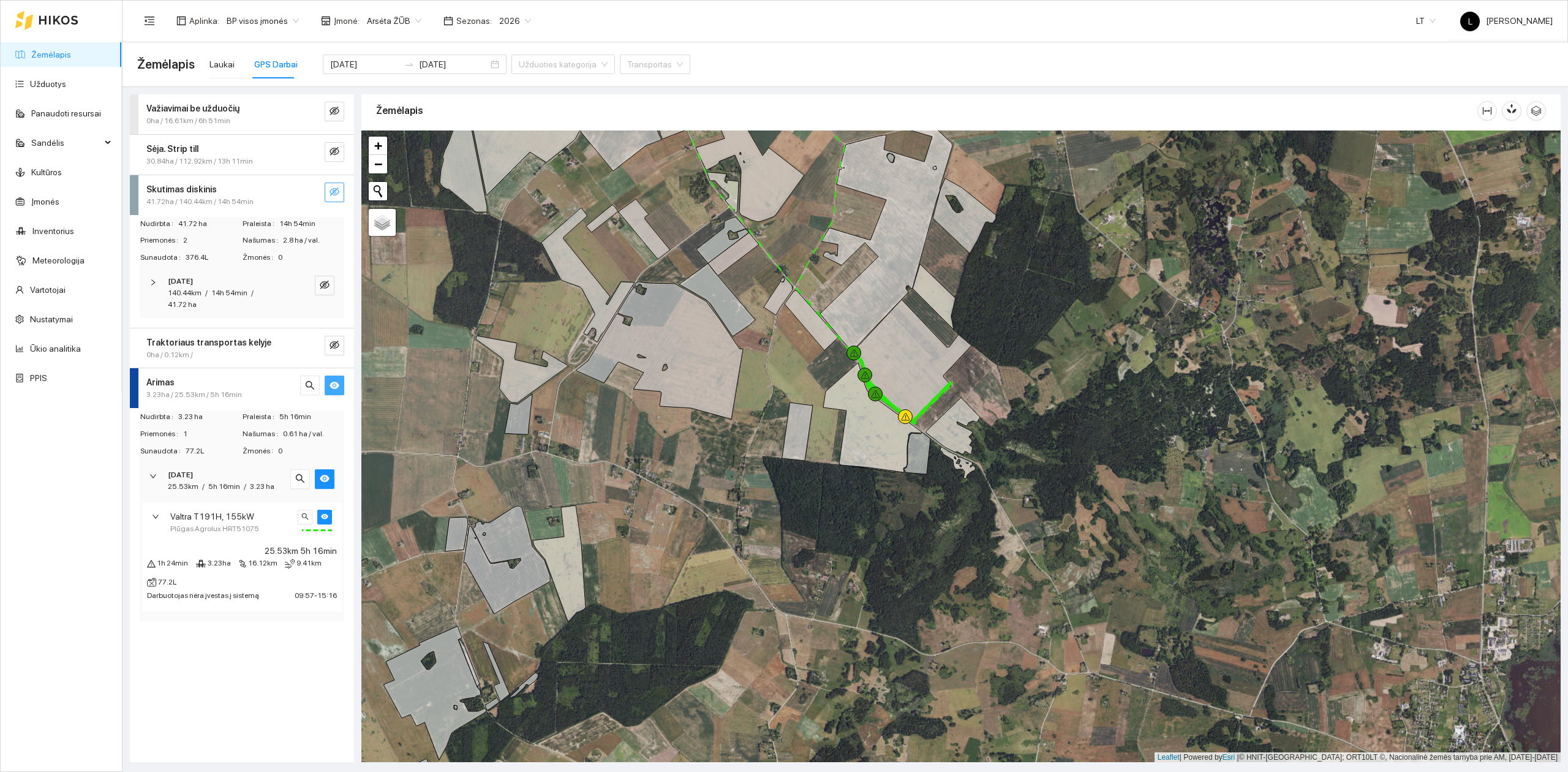
click at [239, 529] on span "Plūgas Agrolux HRT51075" at bounding box center [214, 529] width 89 height 11
click at [208, 536] on div "Valtra T191H, 155kW Plūgas Agrolux HRT51075" at bounding box center [242, 522] width 200 height 40
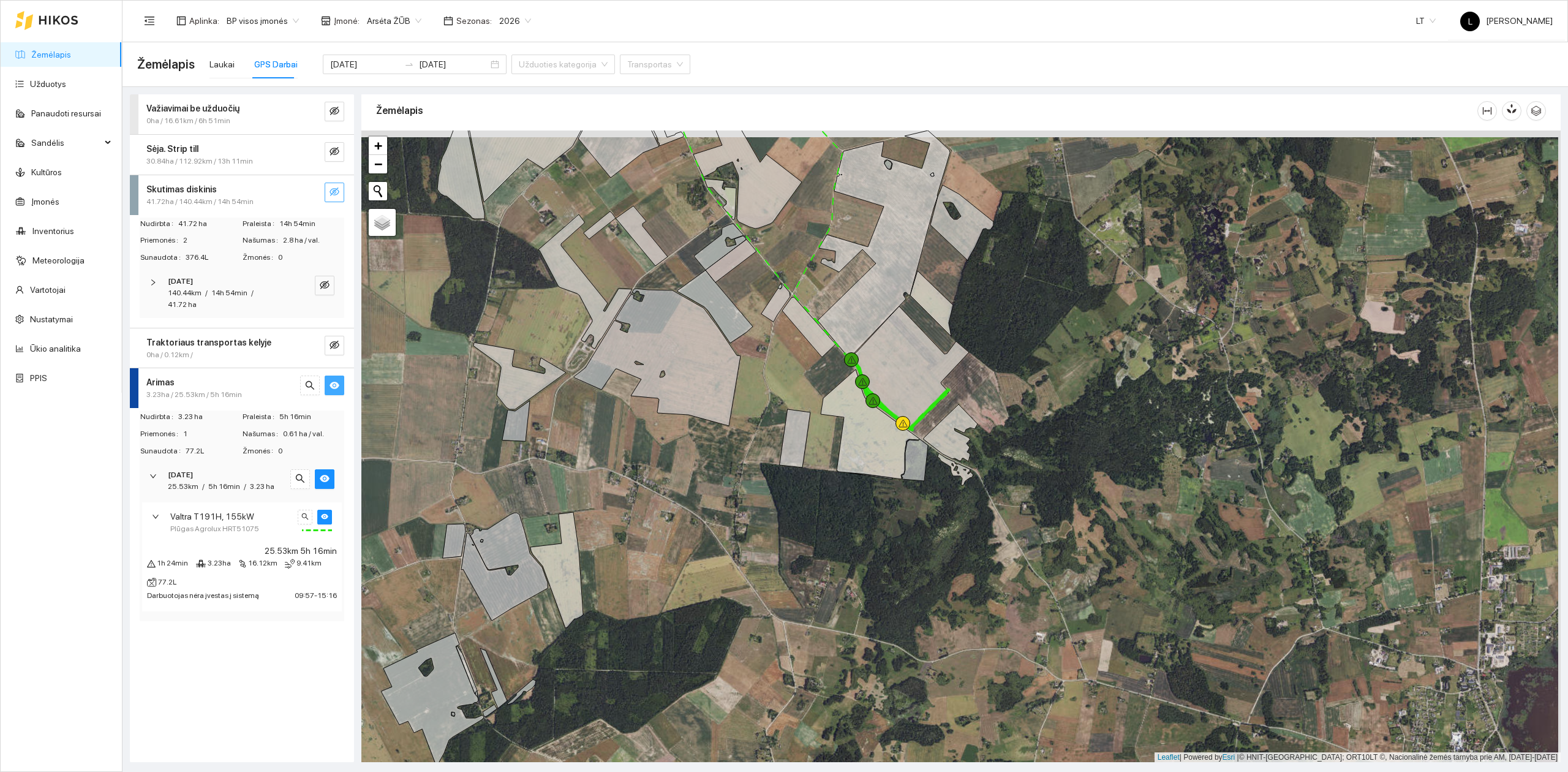
drag, startPoint x: 1033, startPoint y: 478, endPoint x: 1018, endPoint y: 547, distance: 70.6
click at [1022, 550] on div at bounding box center [961, 446] width 1199 height 632
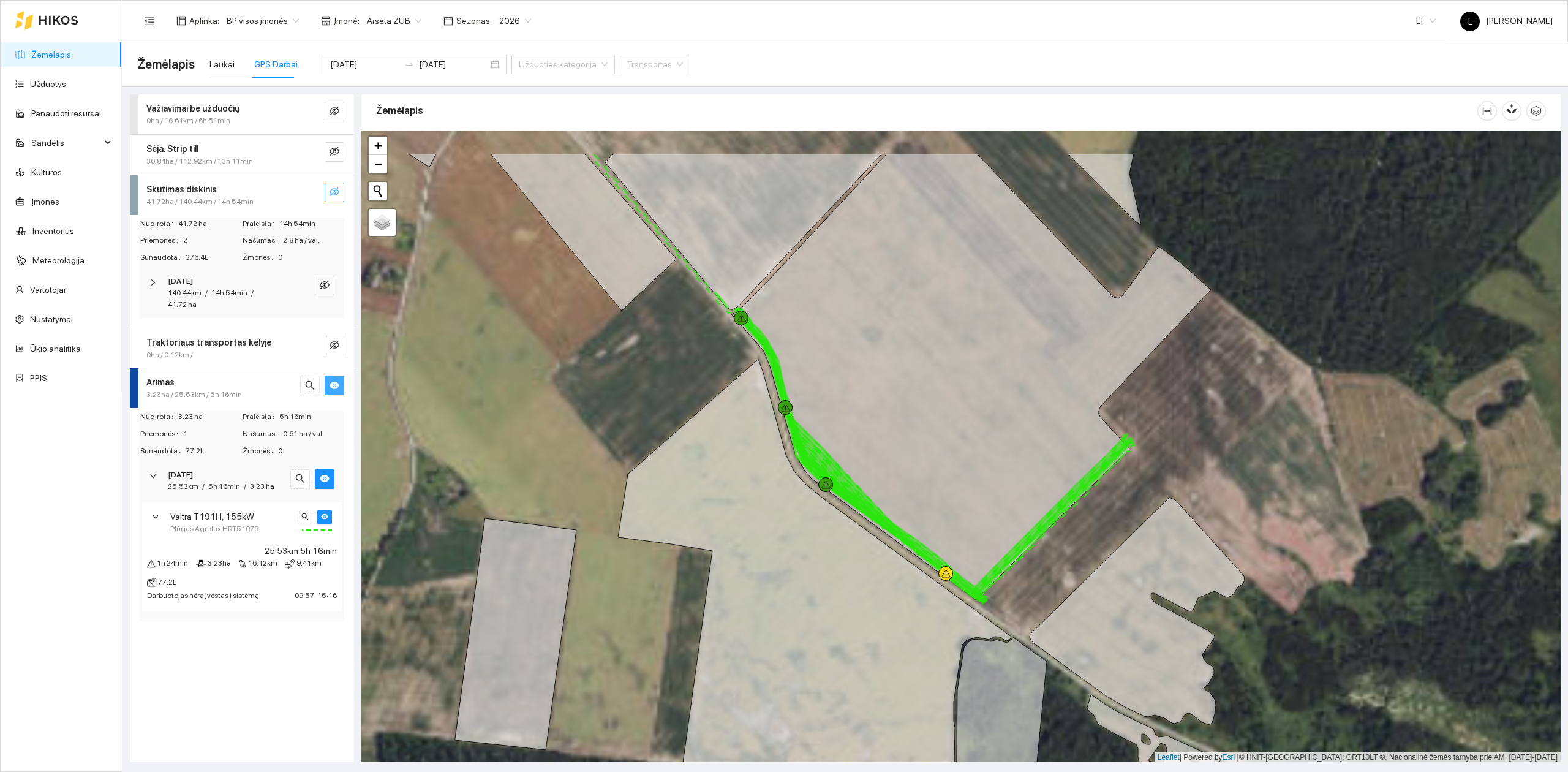
drag, startPoint x: 883, startPoint y: 490, endPoint x: 911, endPoint y: 540, distance: 57.3
click at [914, 540] on icon at bounding box center [971, 377] width 479 height 446
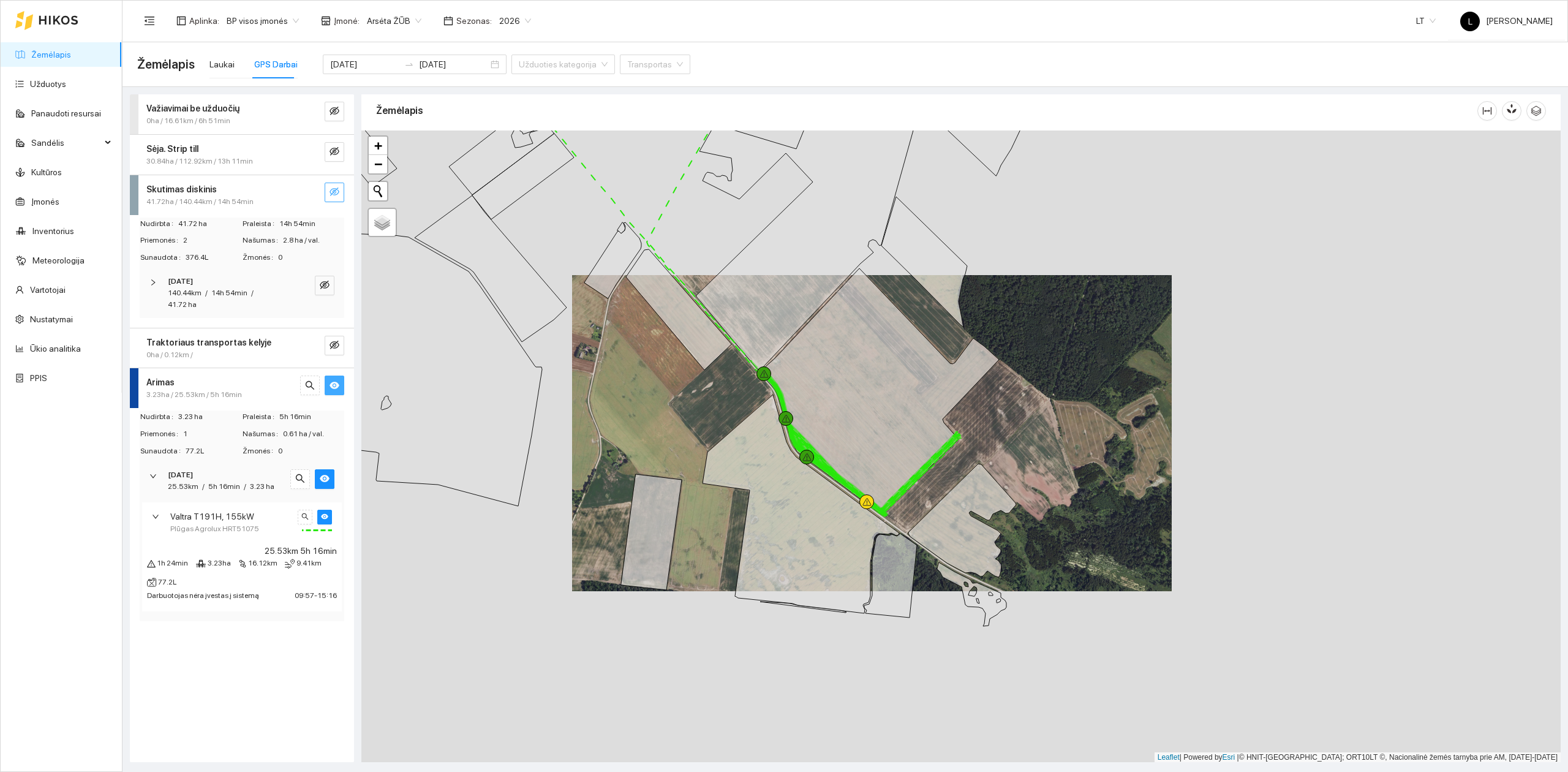
drag, startPoint x: 735, startPoint y: 390, endPoint x: 797, endPoint y: 485, distance: 113.4
click at [796, 485] on div at bounding box center [961, 446] width 1199 height 632
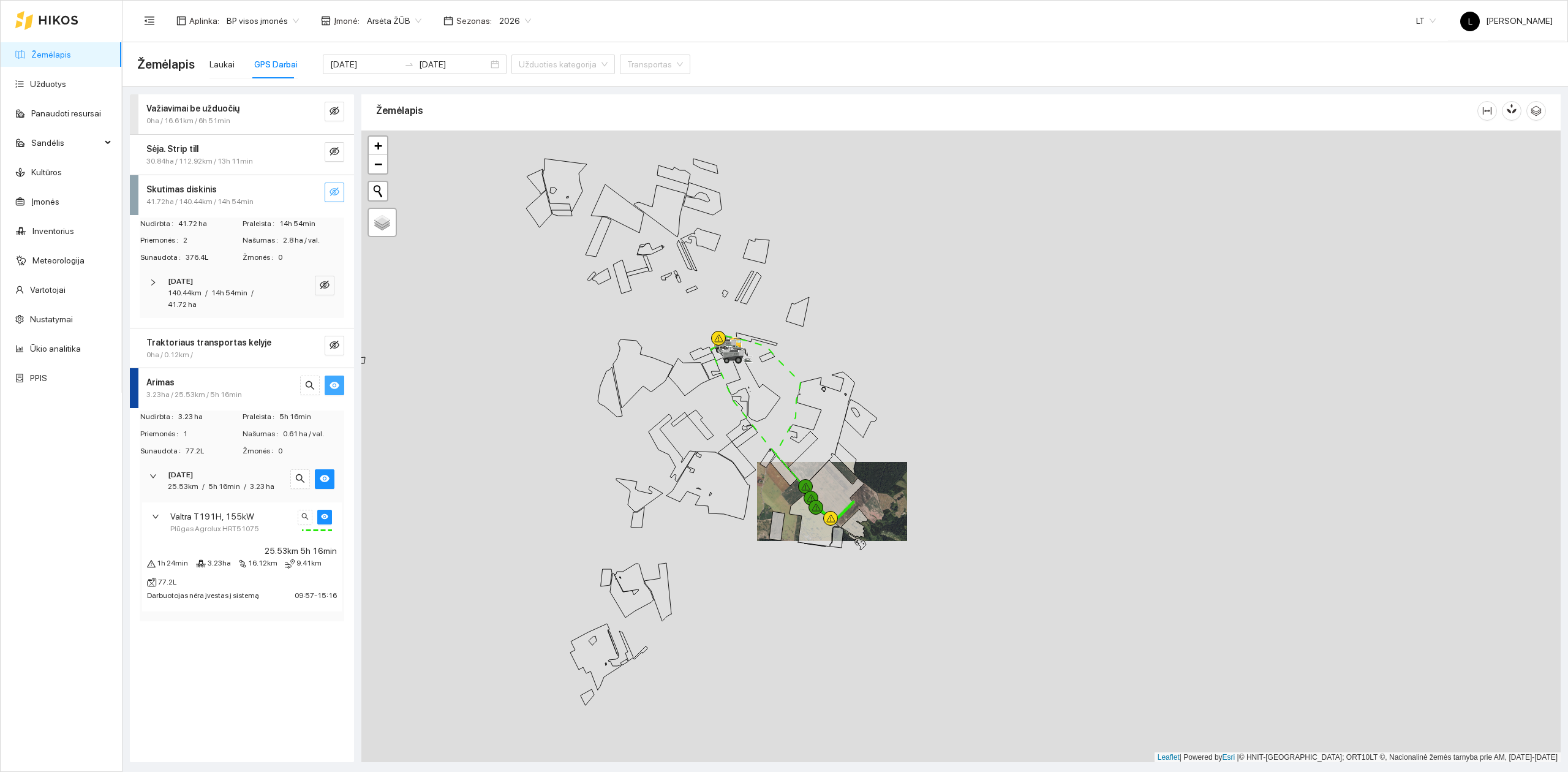
drag, startPoint x: 806, startPoint y: 450, endPoint x: 810, endPoint y: 474, distance: 24.3
click at [811, 474] on div at bounding box center [961, 446] width 1199 height 632
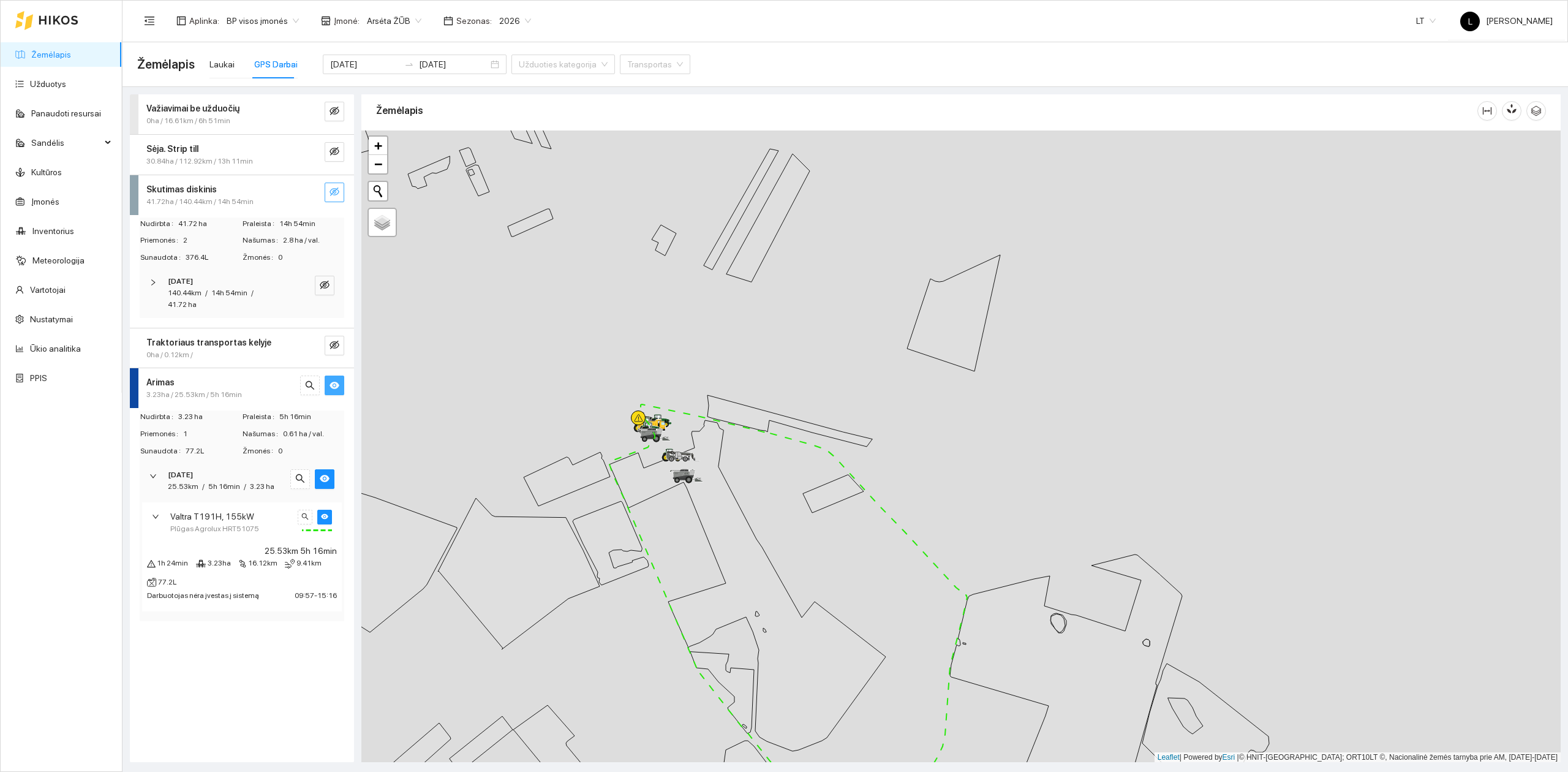
drag, startPoint x: 828, startPoint y: 586, endPoint x: 837, endPoint y: 339, distance: 247.2
click at [837, 341] on div at bounding box center [961, 446] width 1199 height 632
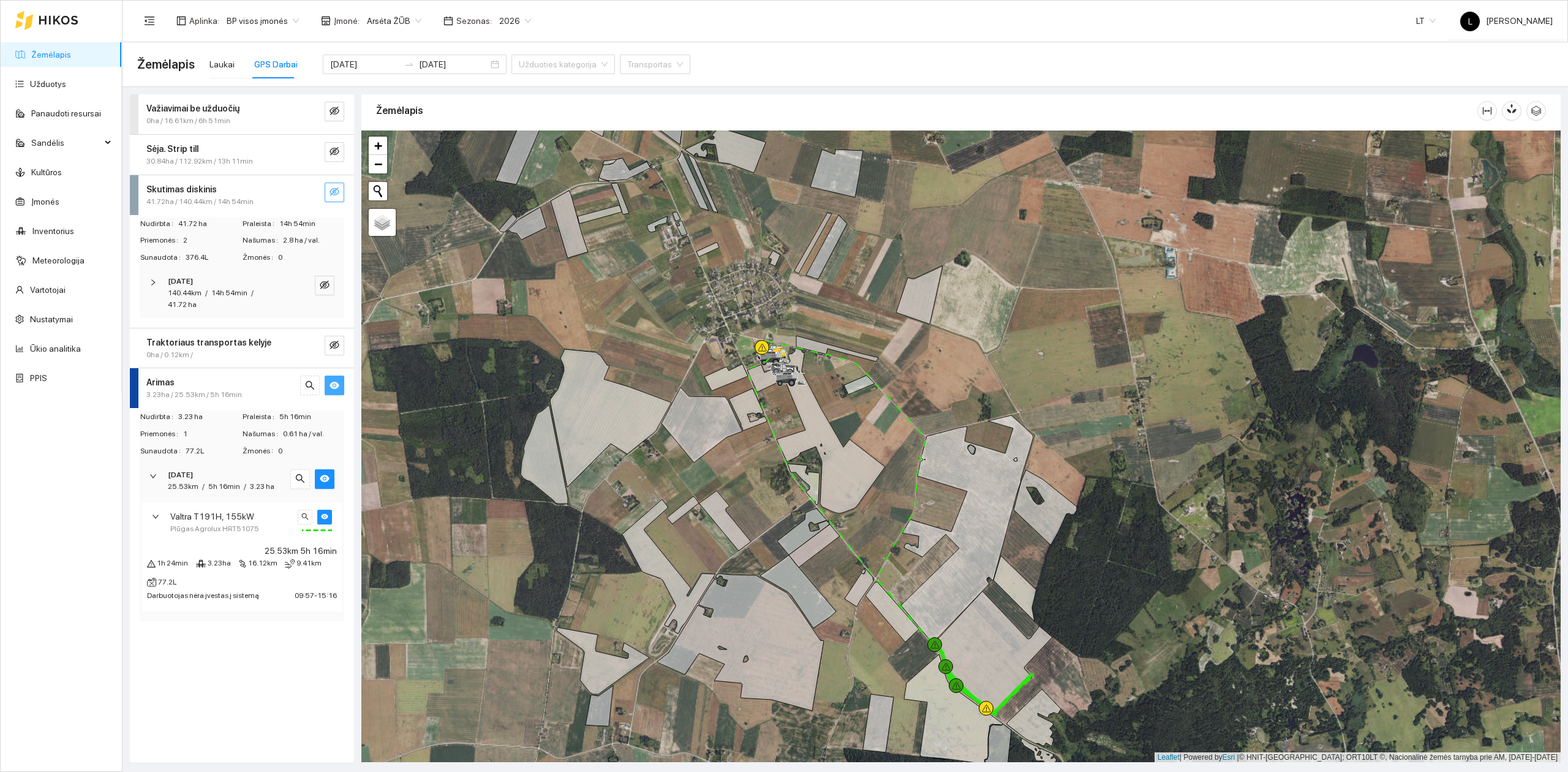
click at [231, 383] on div "Arimas" at bounding box center [221, 382] width 150 height 13
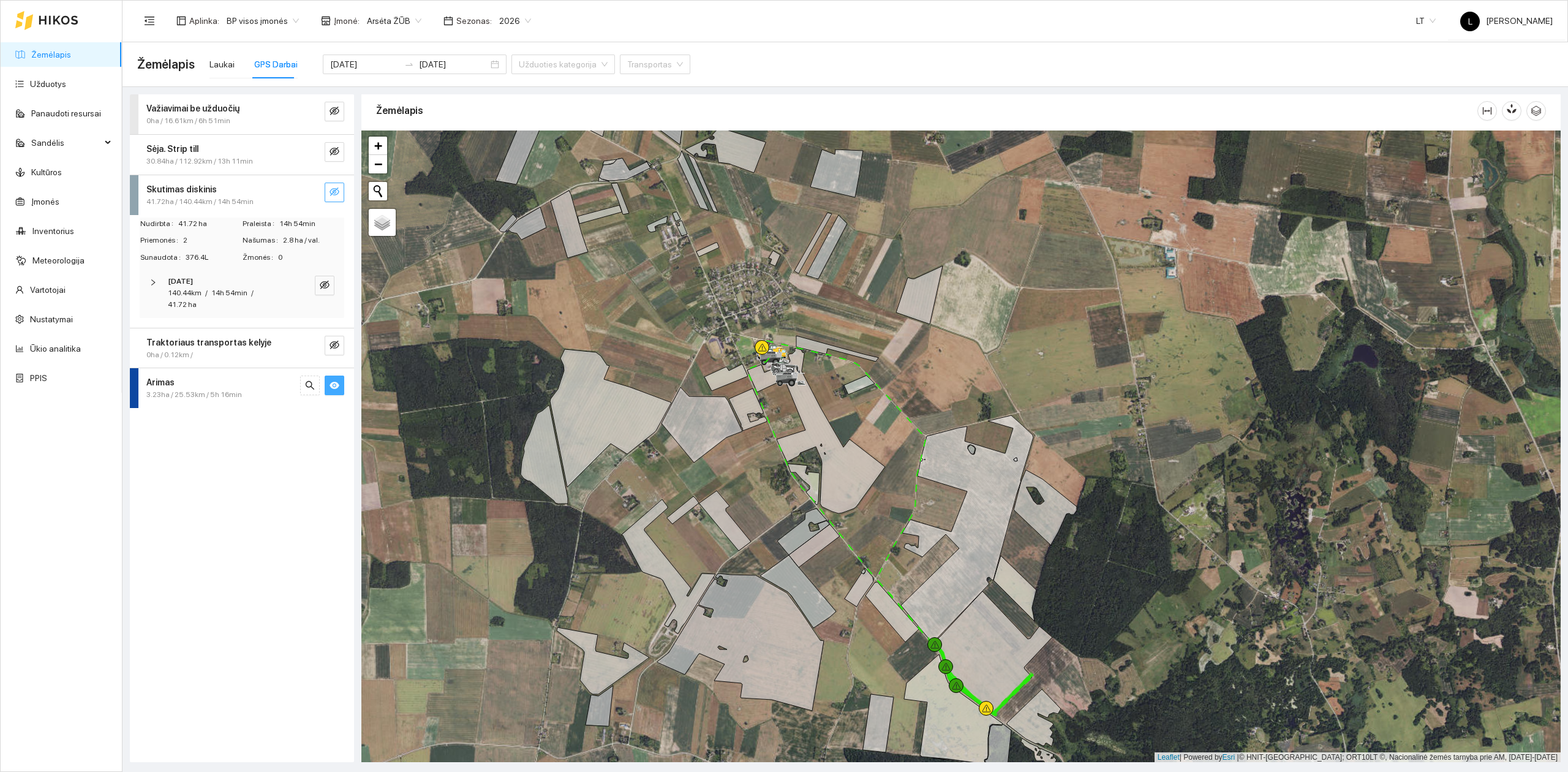
click at [335, 384] on icon "eye" at bounding box center [335, 385] width 10 height 7
click at [329, 285] on icon "eye-invisible" at bounding box center [325, 285] width 10 height 9
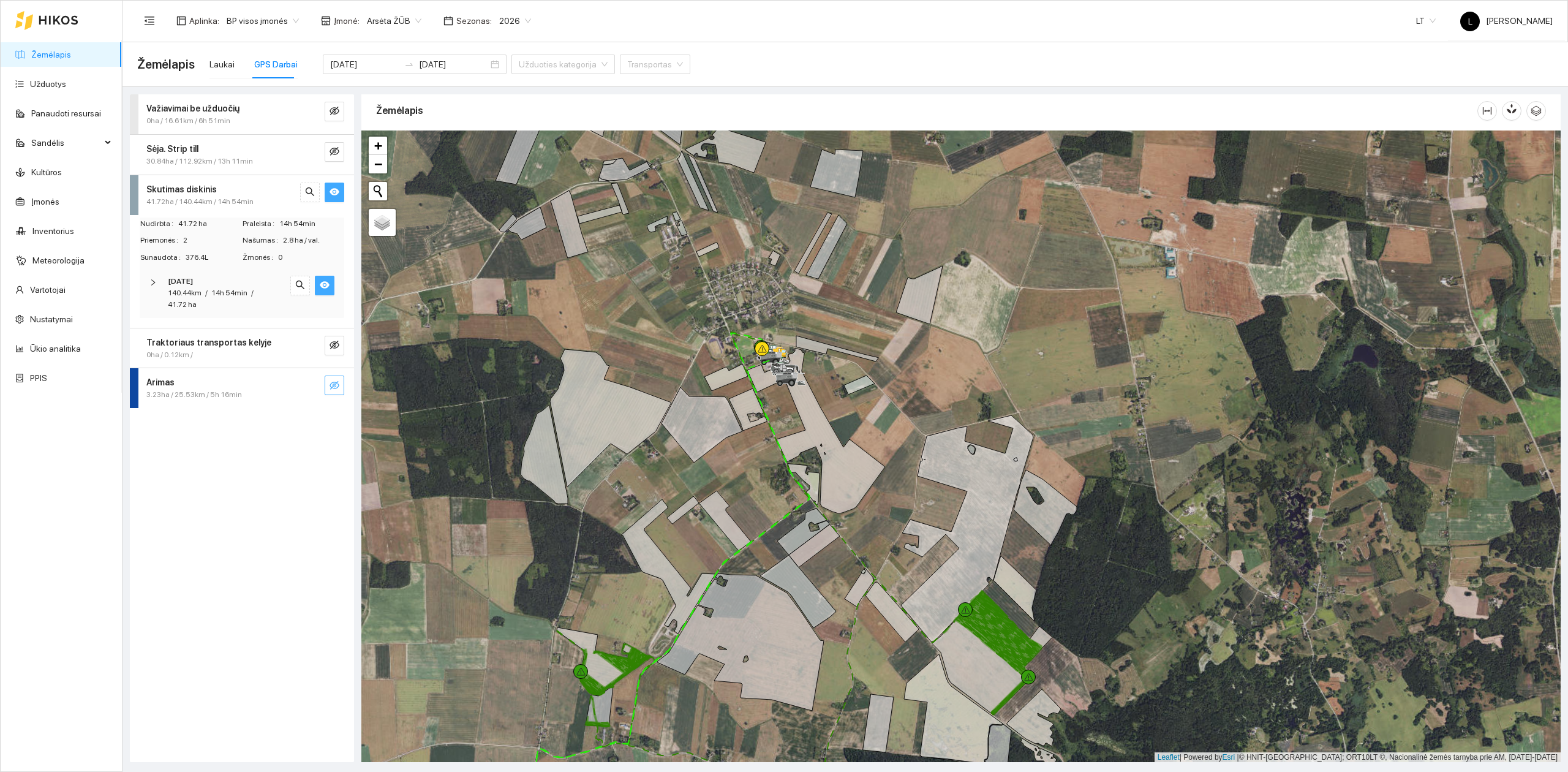
click at [231, 287] on div "14h 54min" at bounding box center [229, 293] width 36 height 11
click at [325, 377] on icon "eye" at bounding box center [325, 375] width 7 height 6
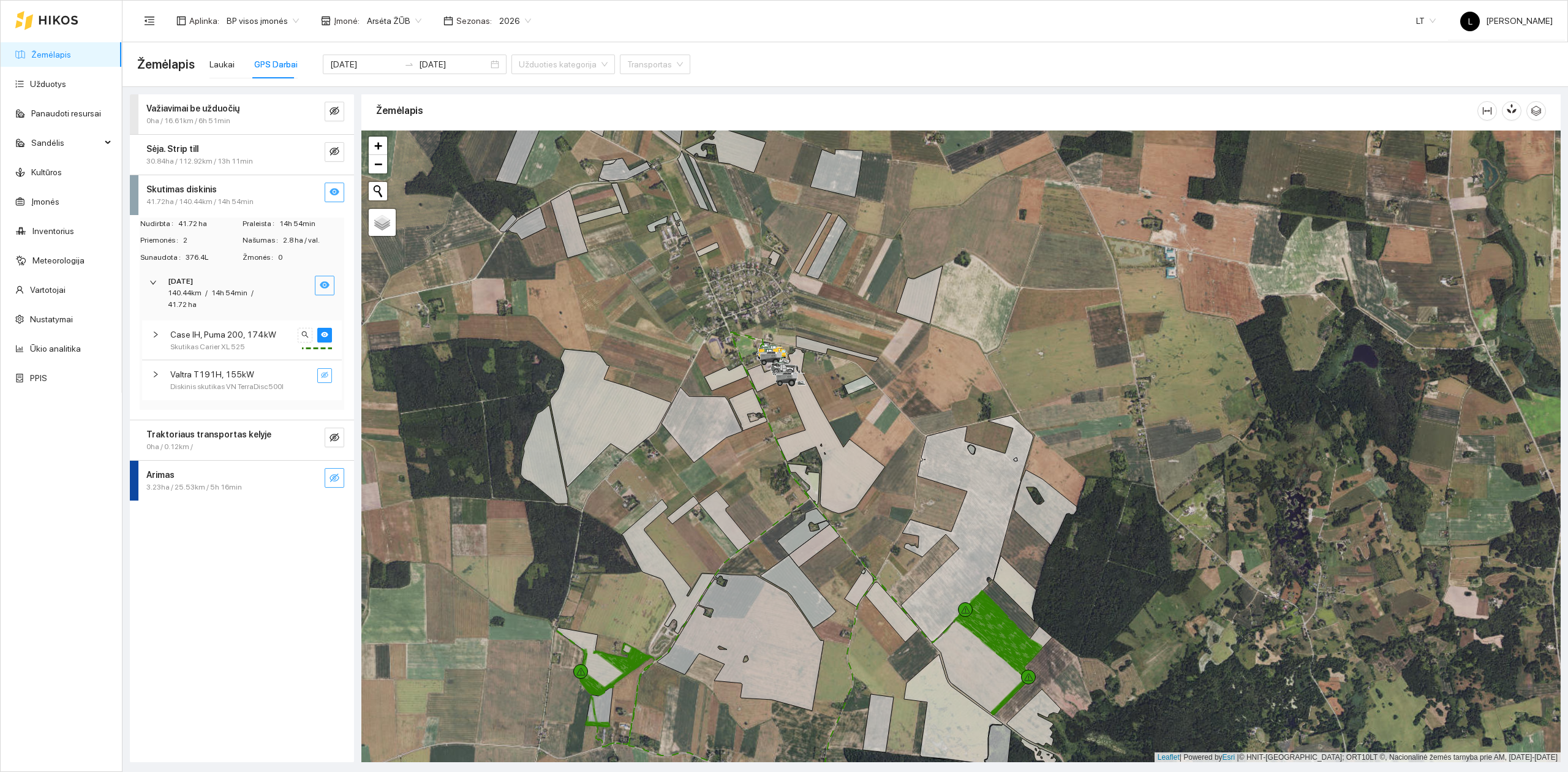
click at [326, 378] on icon "eye-invisible" at bounding box center [325, 375] width 7 height 7
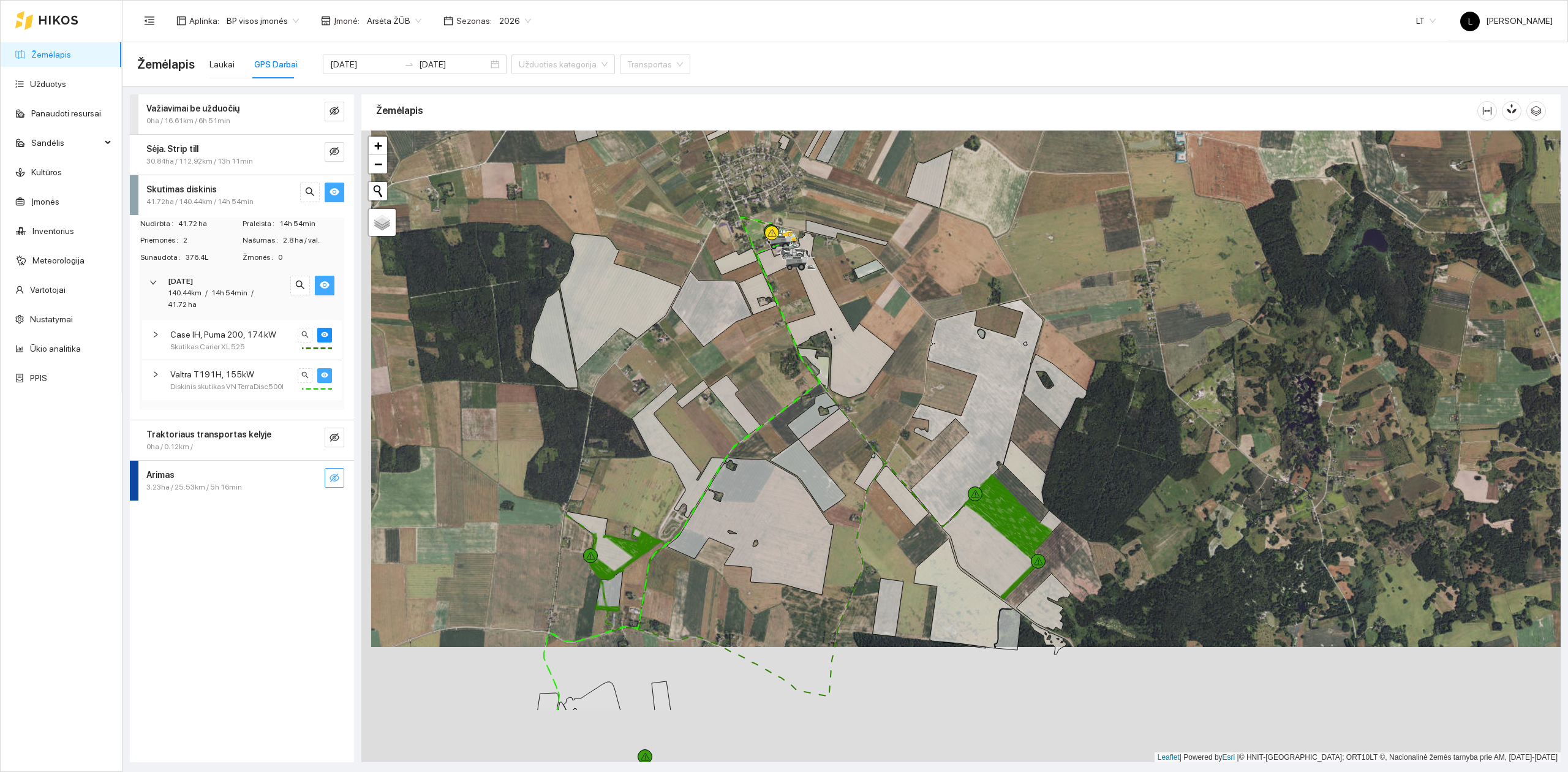
drag, startPoint x: 616, startPoint y: 476, endPoint x: 677, endPoint y: 327, distance: 161.0
click at [662, 231] on div at bounding box center [961, 446] width 1199 height 632
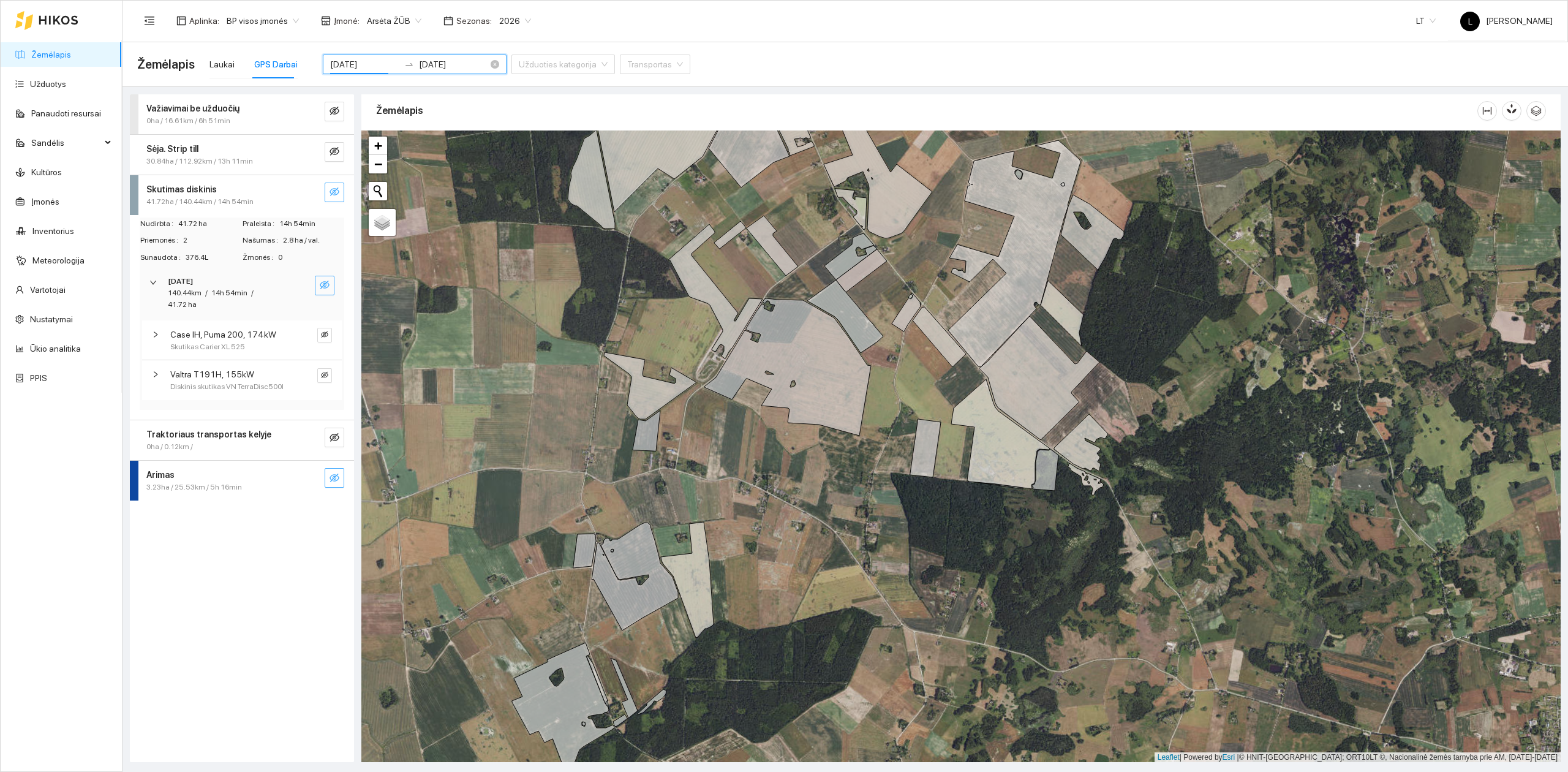
click at [366, 60] on input "[DATE]" at bounding box center [365, 64] width 69 height 13
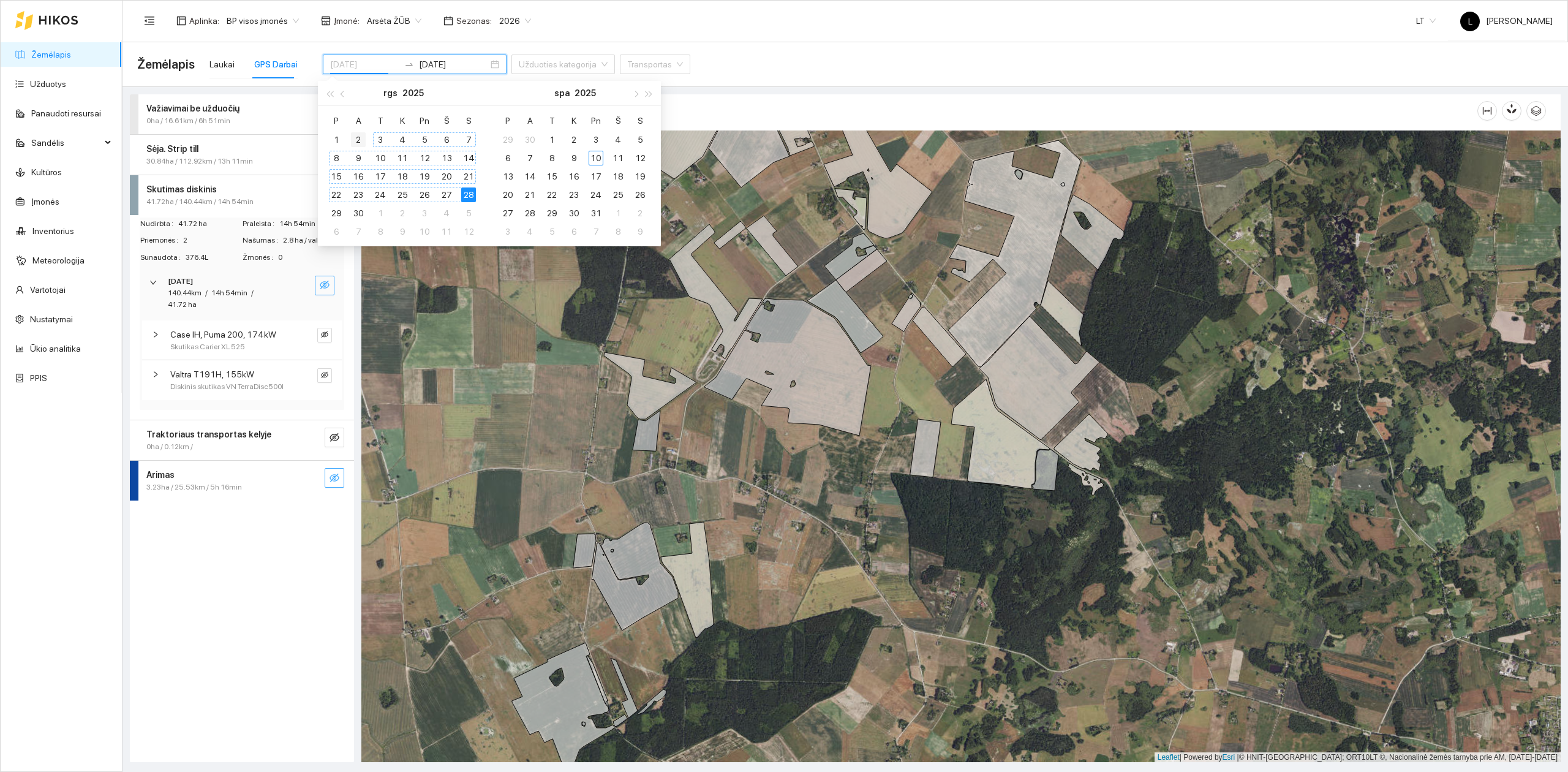
type input "[DATE]"
click at [363, 136] on div "2" at bounding box center [358, 140] width 15 height 15
click at [362, 136] on div "2" at bounding box center [358, 140] width 15 height 15
type input "[DATE]"
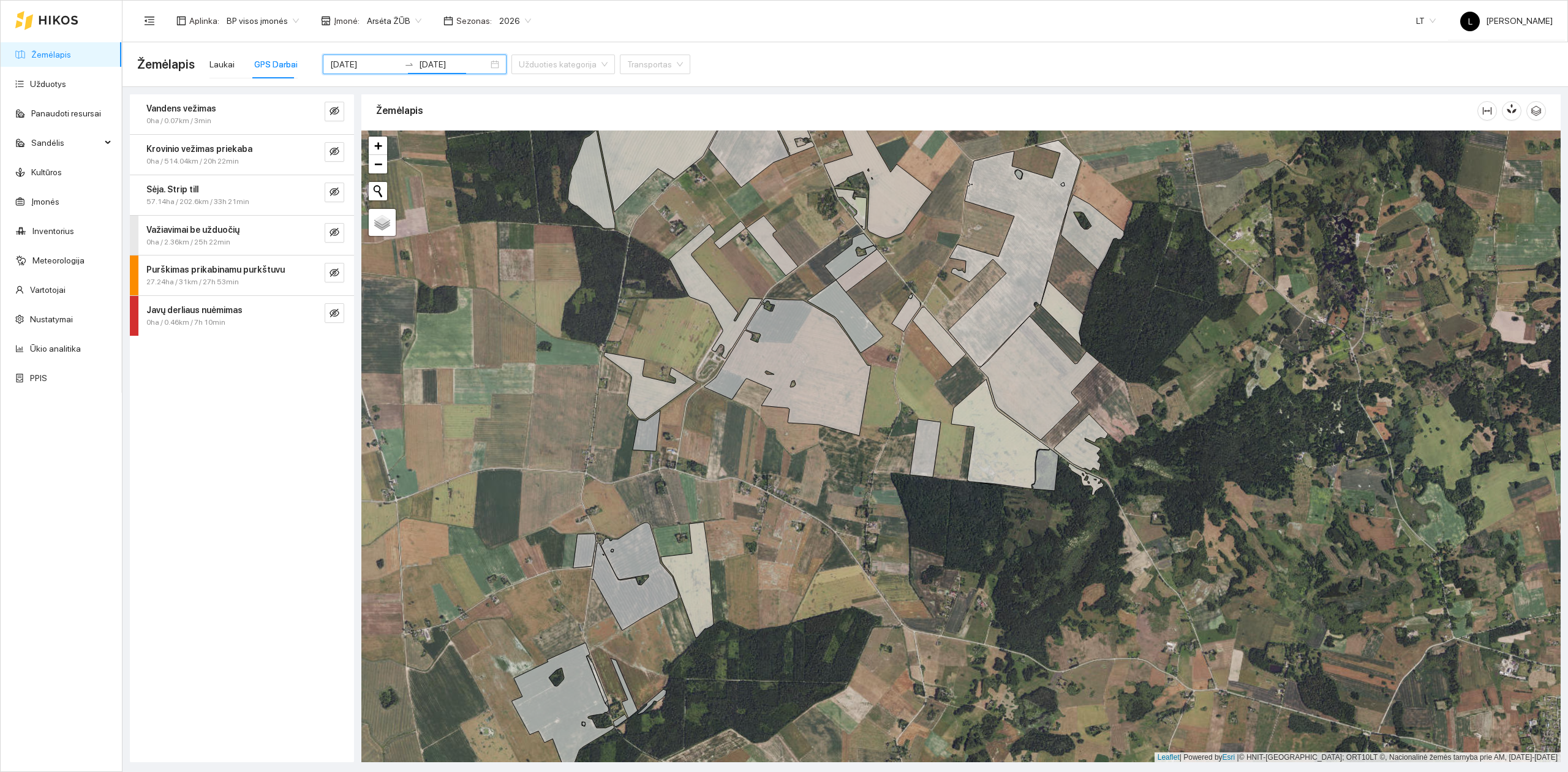
click at [271, 280] on div "27.24ha / 31km / 27h 53min" at bounding box center [221, 282] width 150 height 11
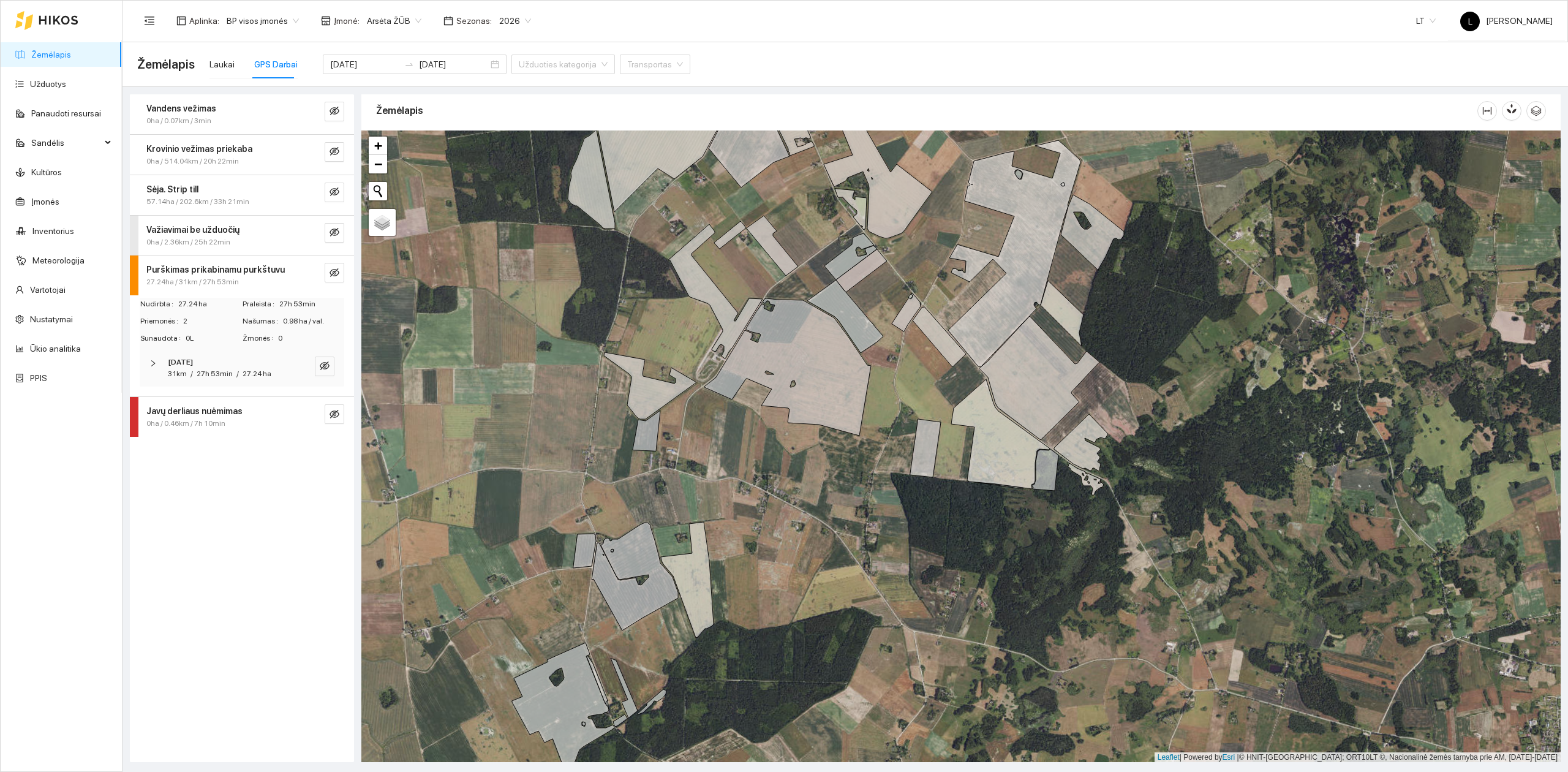
click at [238, 373] on div "31km / 27h 53min / 27.24 ha" at bounding box center [220, 374] width 104 height 11
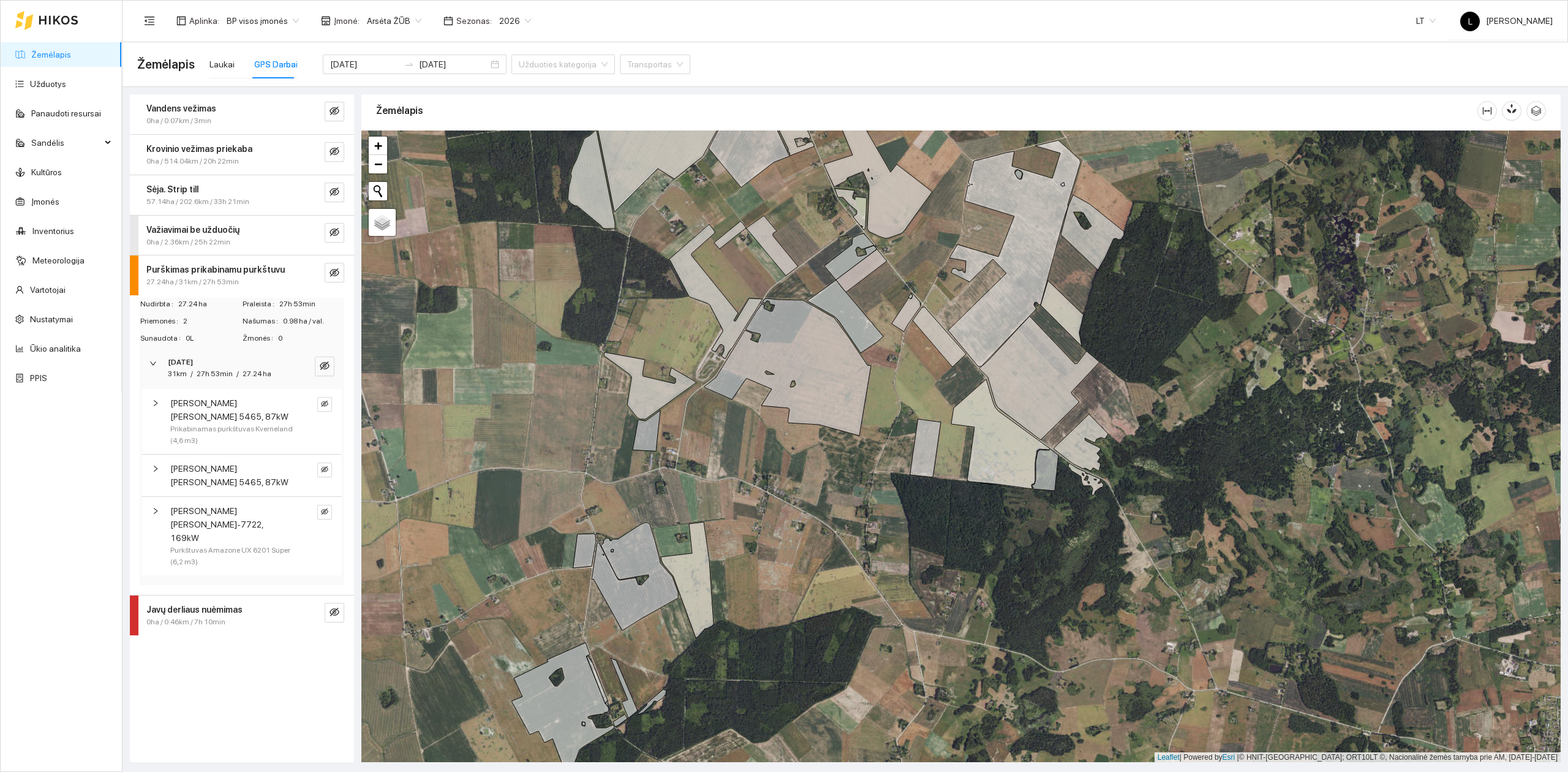
click at [231, 405] on span "[PERSON_NAME] [PERSON_NAME] 5465, 87kW" at bounding box center [232, 410] width 123 height 27
click at [235, 424] on span "Prikabinamas purkštuvas Kverneland (4,6 m3)" at bounding box center [232, 435] width 123 height 23
click at [236, 462] on span "[PERSON_NAME] [PERSON_NAME] 5465, 87kW" at bounding box center [232, 475] width 123 height 27
click at [241, 504] on span "[PERSON_NAME] [PERSON_NAME]-7722, 169kW" at bounding box center [232, 524] width 123 height 40
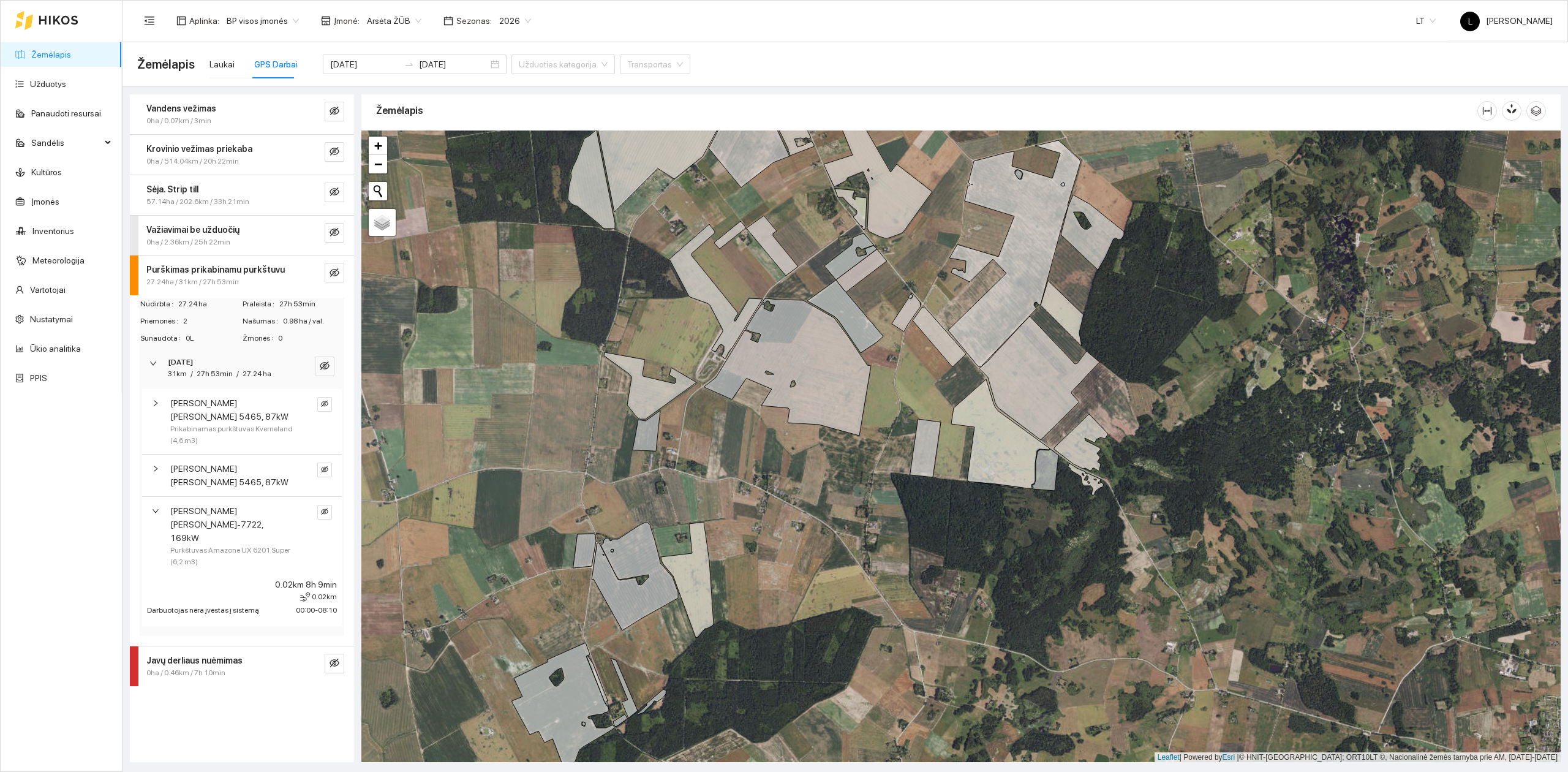
click at [245, 504] on span "[PERSON_NAME] [PERSON_NAME]-7722, 169kW" at bounding box center [232, 524] width 123 height 40
click at [324, 463] on button "button" at bounding box center [324, 470] width 15 height 15
click at [305, 465] on icon "search" at bounding box center [305, 469] width 7 height 7
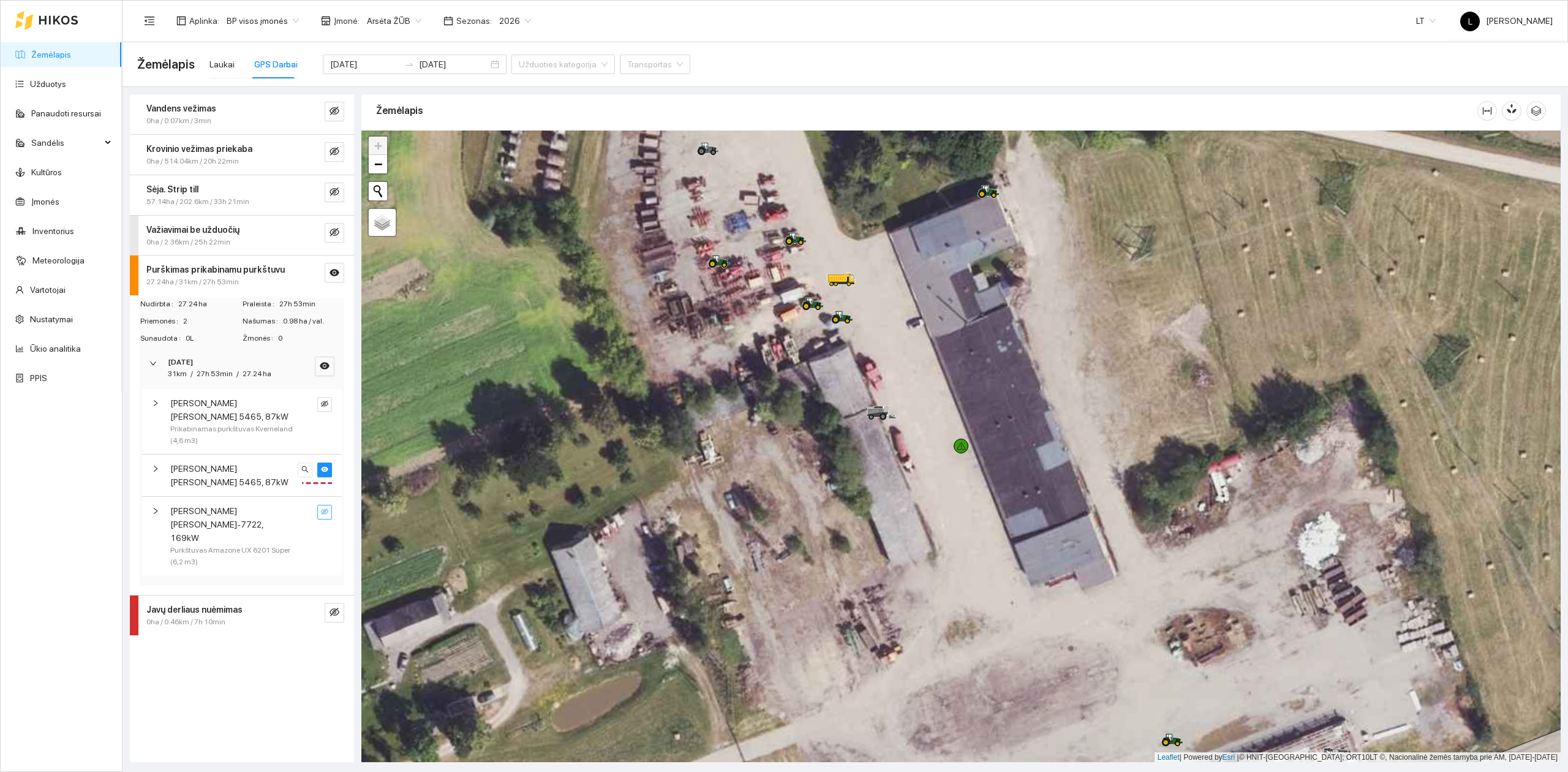
click at [321, 508] on icon "eye-invisible" at bounding box center [325, 511] width 7 height 6
click at [326, 463] on button "button" at bounding box center [324, 470] width 15 height 15
click at [307, 508] on icon "search" at bounding box center [305, 512] width 7 height 7
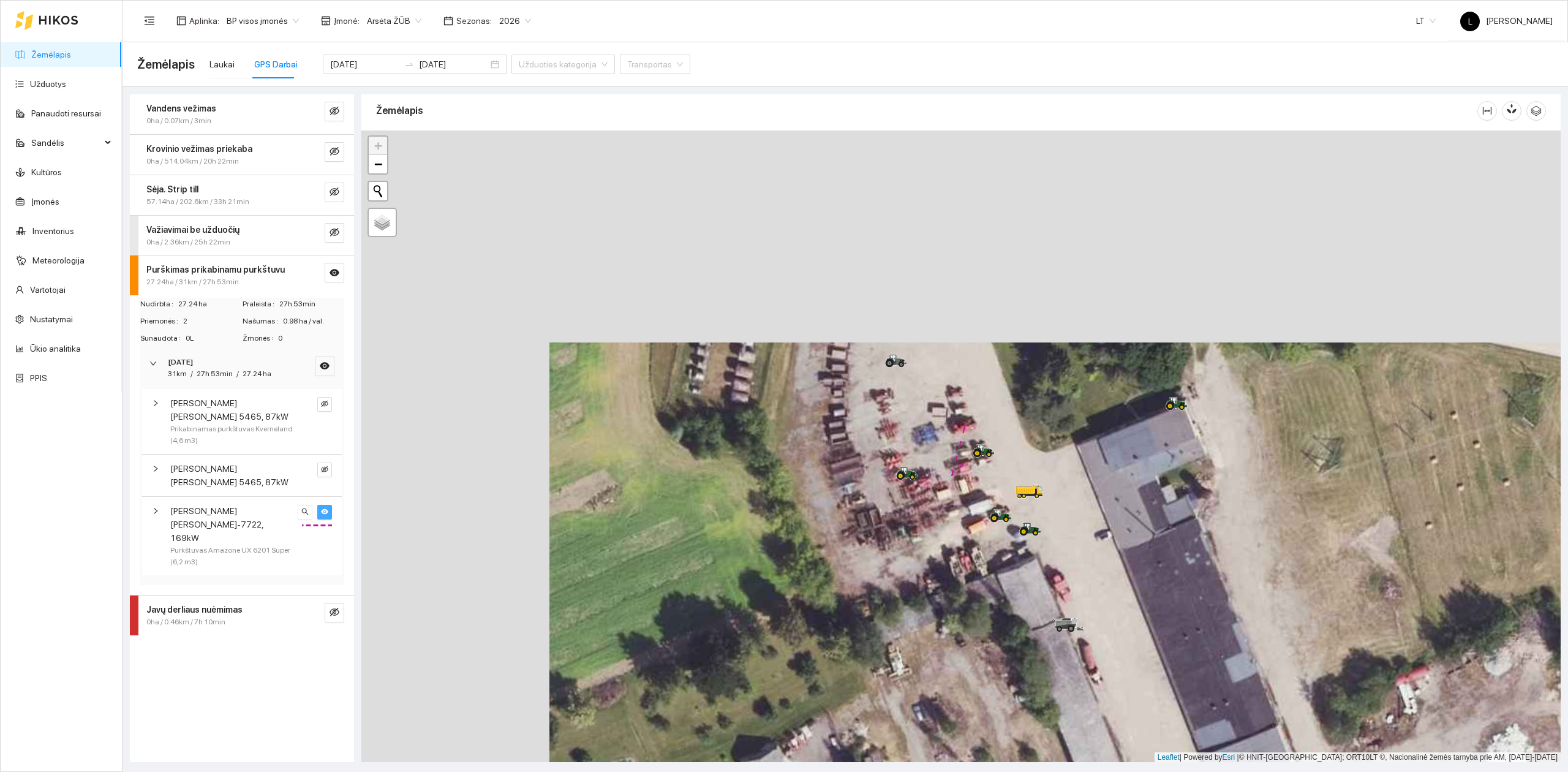
click at [328, 505] on button "button" at bounding box center [324, 512] width 15 height 15
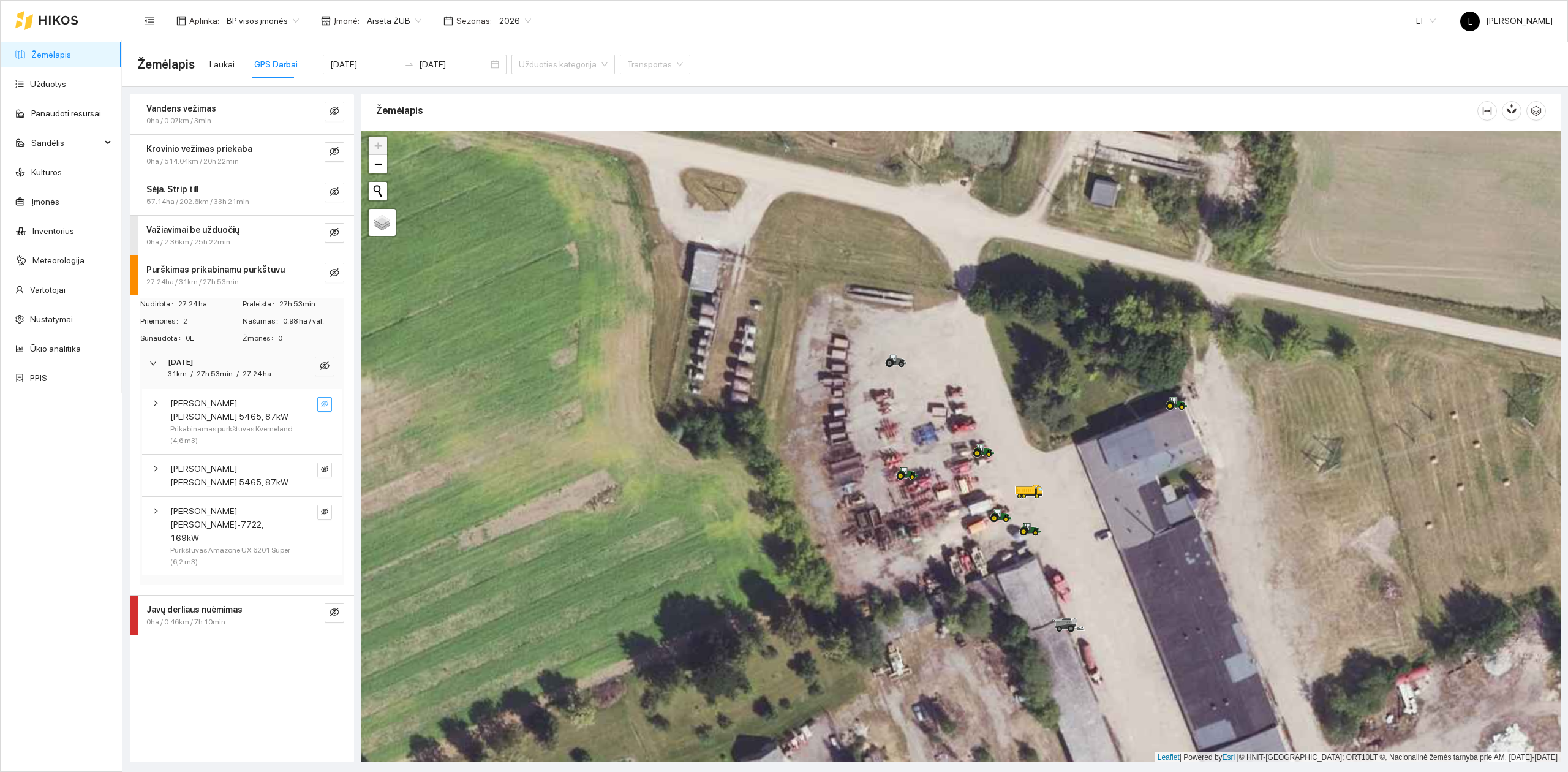
click at [322, 401] on icon "eye-invisible" at bounding box center [325, 404] width 7 height 7
click at [304, 402] on icon "search" at bounding box center [305, 404] width 7 height 7
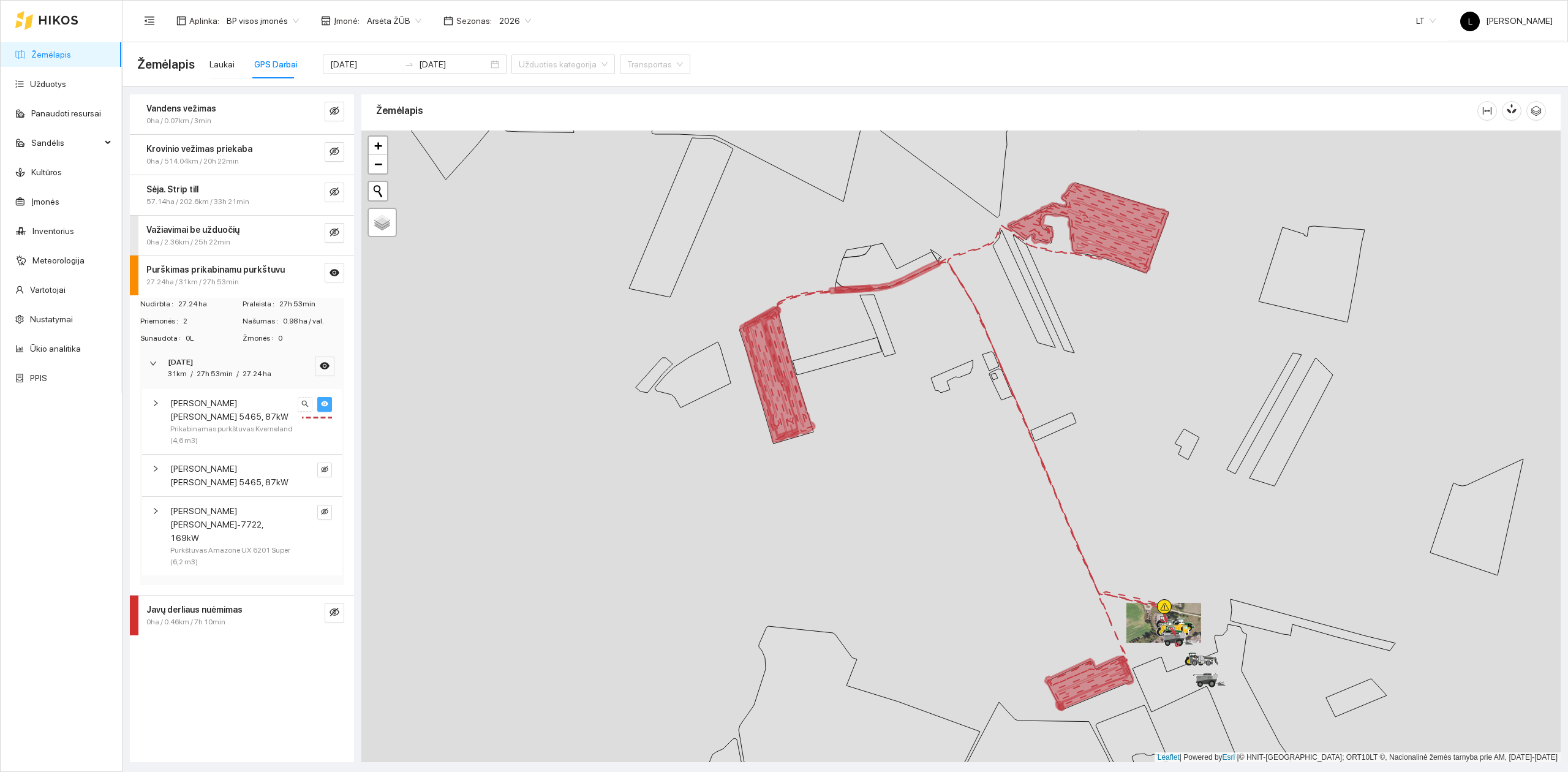
click at [262, 424] on span "Prikabinamas purkštuvas Kverneland (4,6 m3)" at bounding box center [232, 435] width 123 height 23
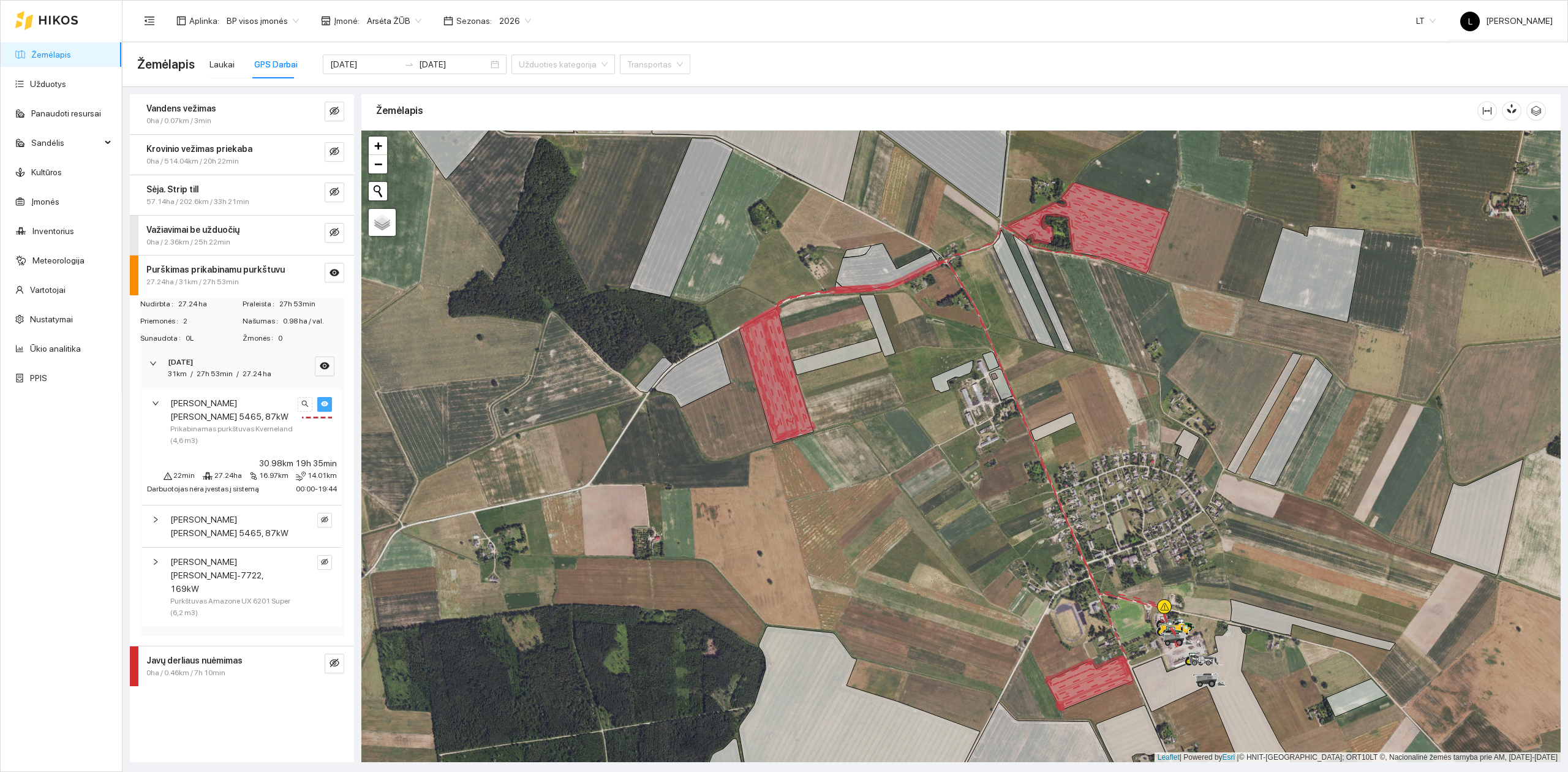
click at [260, 424] on span "Prikabinamas purkštuvas Kverneland (4,6 m3)" at bounding box center [232, 435] width 123 height 23
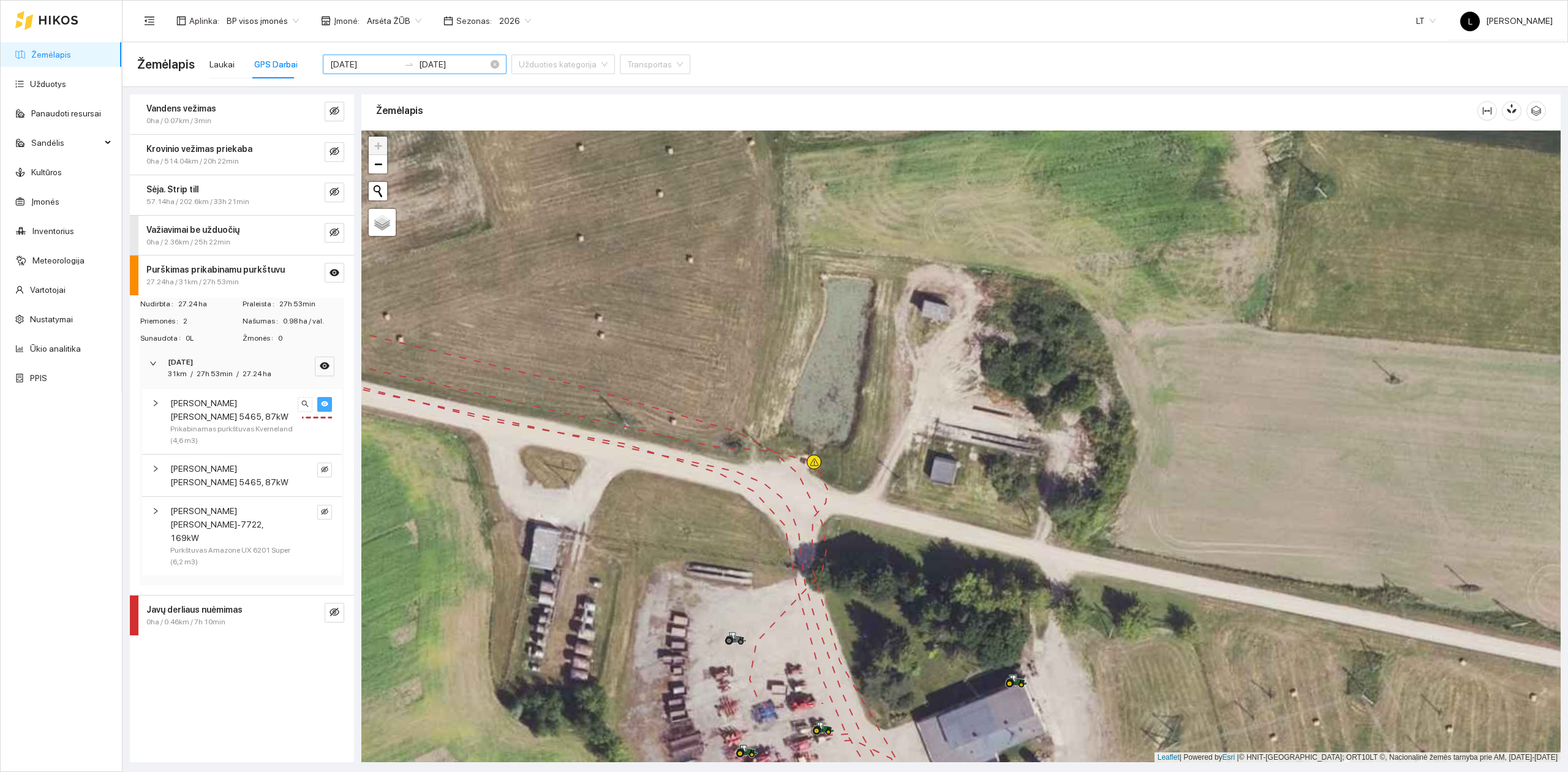
drag, startPoint x: 363, startPoint y: 71, endPoint x: 370, endPoint y: 67, distance: 8.1
click at [363, 71] on div "[DATE] [DATE]" at bounding box center [414, 65] width 184 height 20
click at [370, 67] on input "[DATE]" at bounding box center [365, 64] width 69 height 13
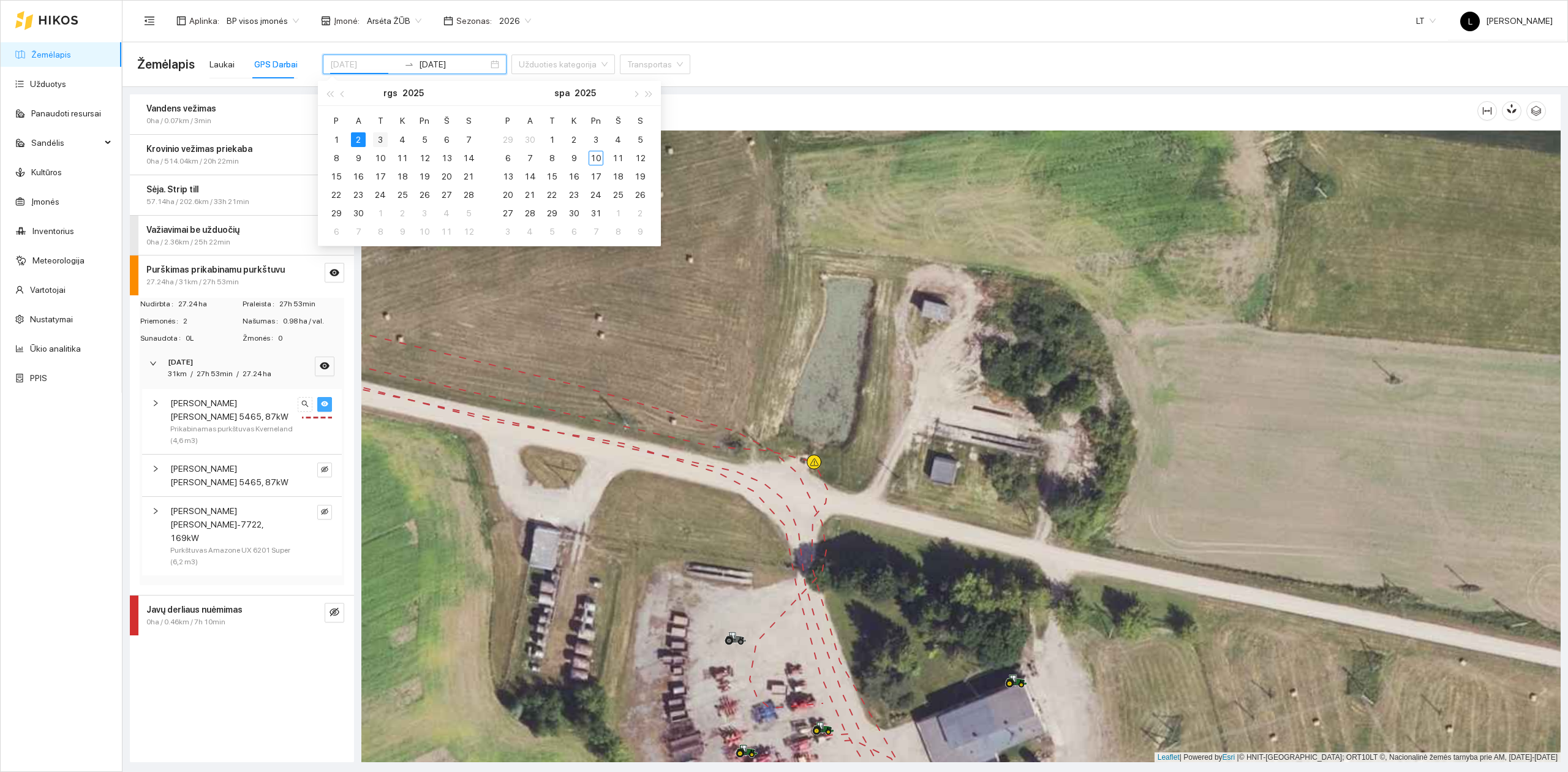
type input "[DATE]"
click at [375, 140] on div "3" at bounding box center [380, 140] width 15 height 15
type input "[DATE]"
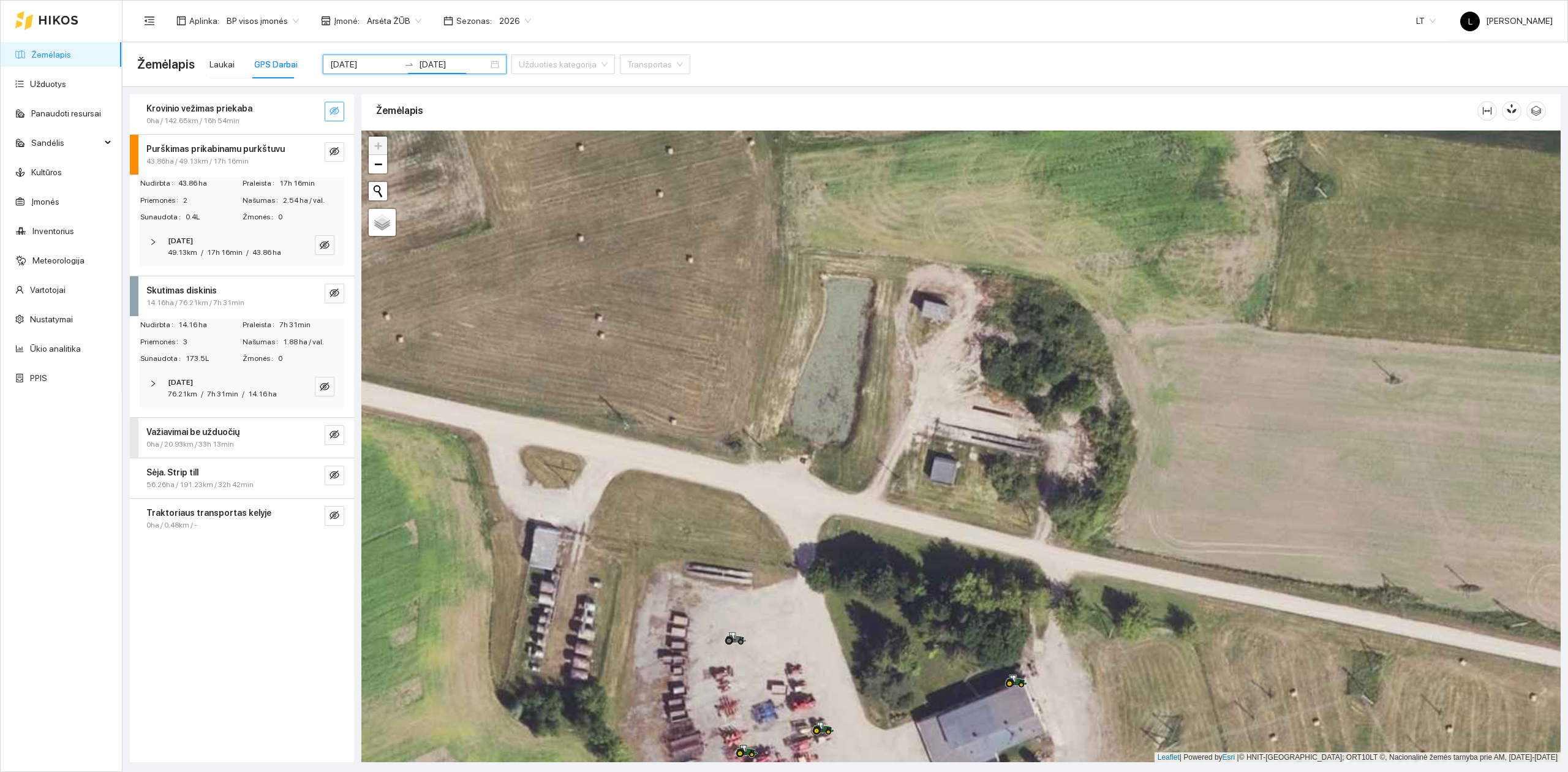
click at [330, 113] on icon "eye-invisible" at bounding box center [335, 111] width 10 height 9
click at [330, 113] on icon "eye" at bounding box center [335, 111] width 10 height 7
click at [335, 148] on icon "eye-invisible" at bounding box center [335, 151] width 10 height 9
click at [243, 255] on div "49.13km / 17h 16min / 43.86 ha" at bounding box center [225, 253] width 113 height 11
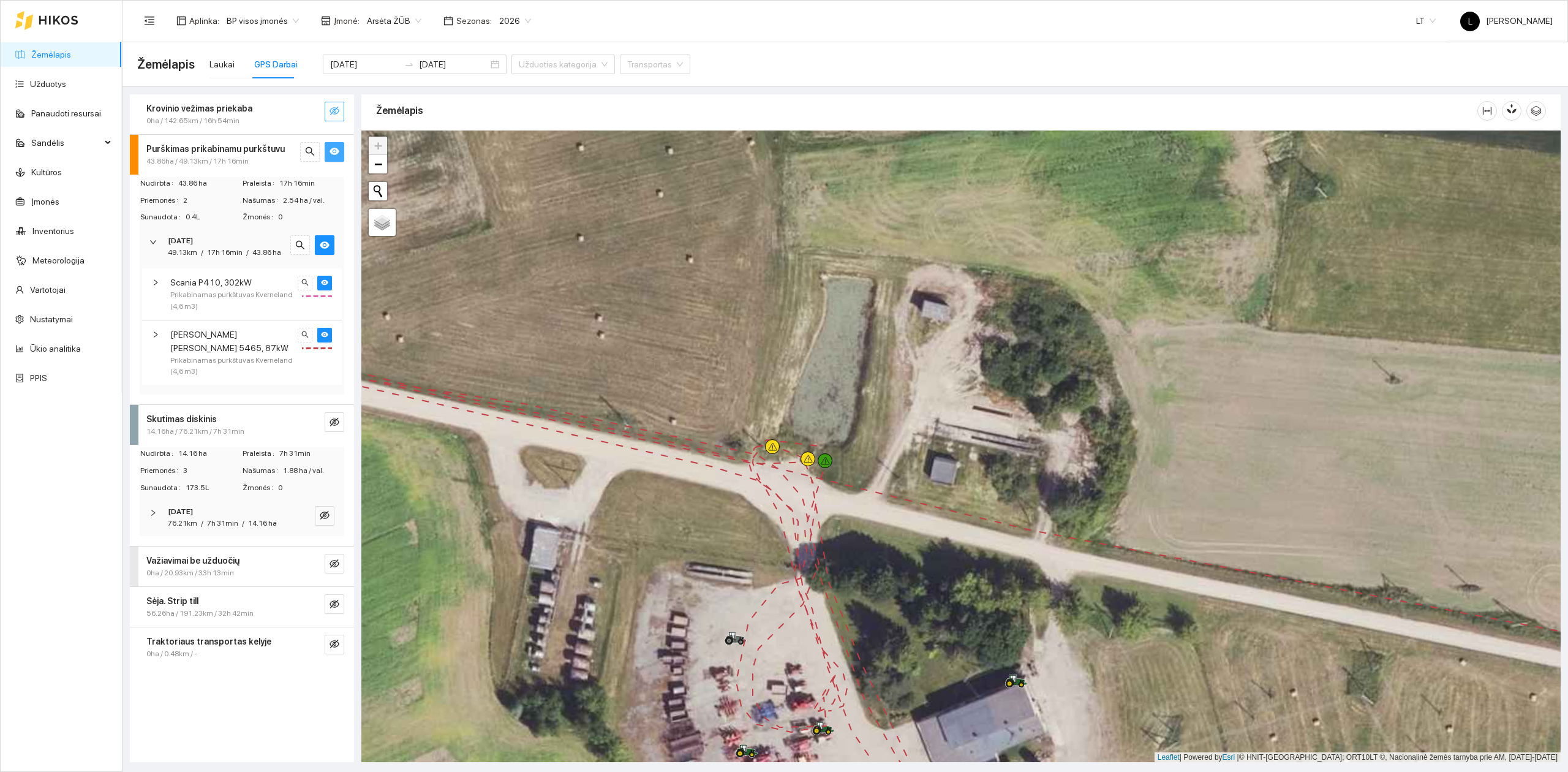
click at [335, 150] on icon "eye" at bounding box center [335, 151] width 10 height 10
click at [336, 150] on icon "eye-invisible" at bounding box center [335, 151] width 10 height 10
click at [324, 281] on icon "eye" at bounding box center [325, 283] width 7 height 6
click at [326, 337] on icon "eye" at bounding box center [325, 335] width 7 height 6
click at [325, 337] on icon "eye-invisible" at bounding box center [325, 334] width 7 height 6
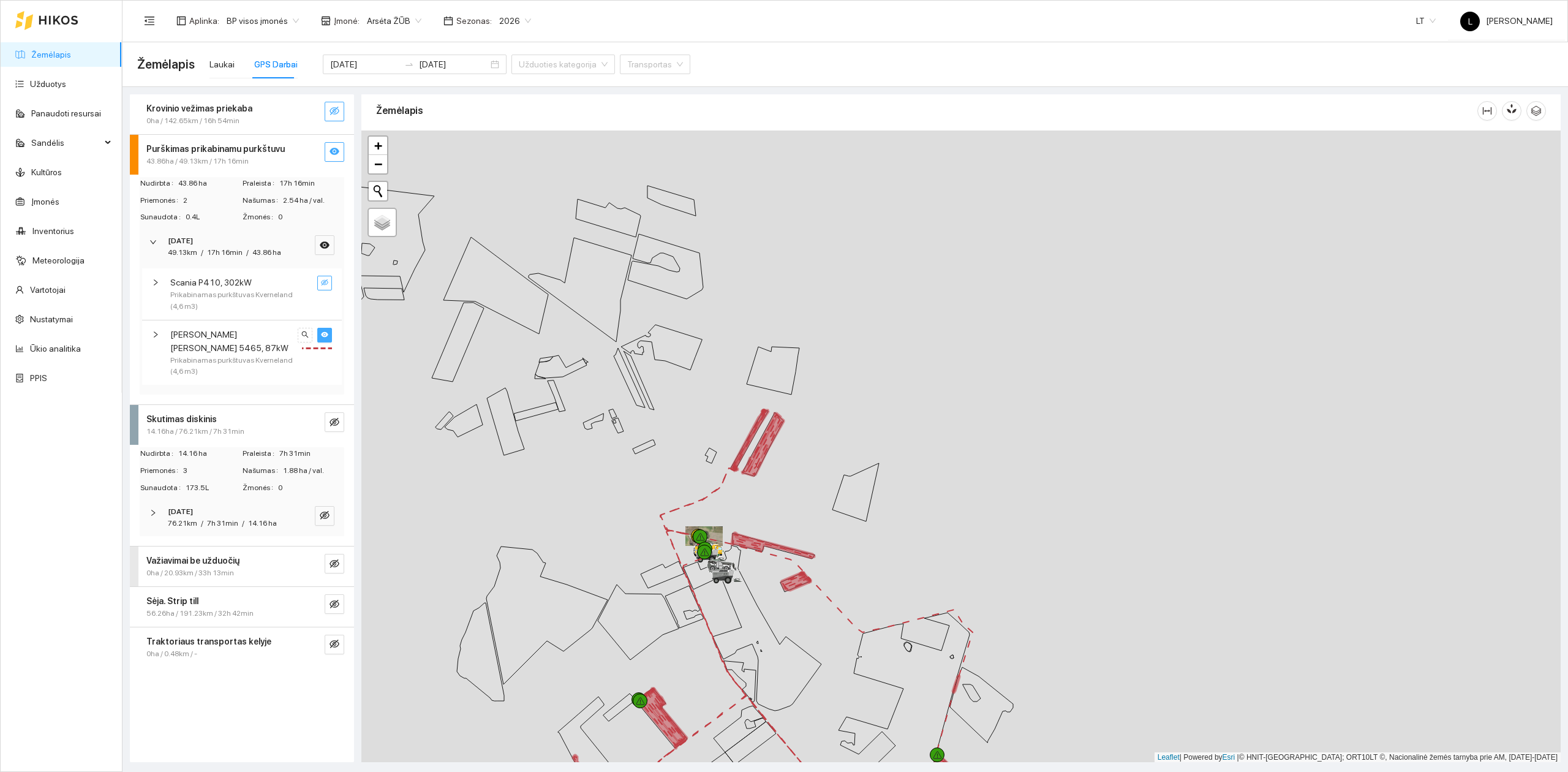
drag, startPoint x: 716, startPoint y: 572, endPoint x: 728, endPoint y: 324, distance: 248.3
click at [728, 569] on icon at bounding box center [725, 575] width 34 height 13
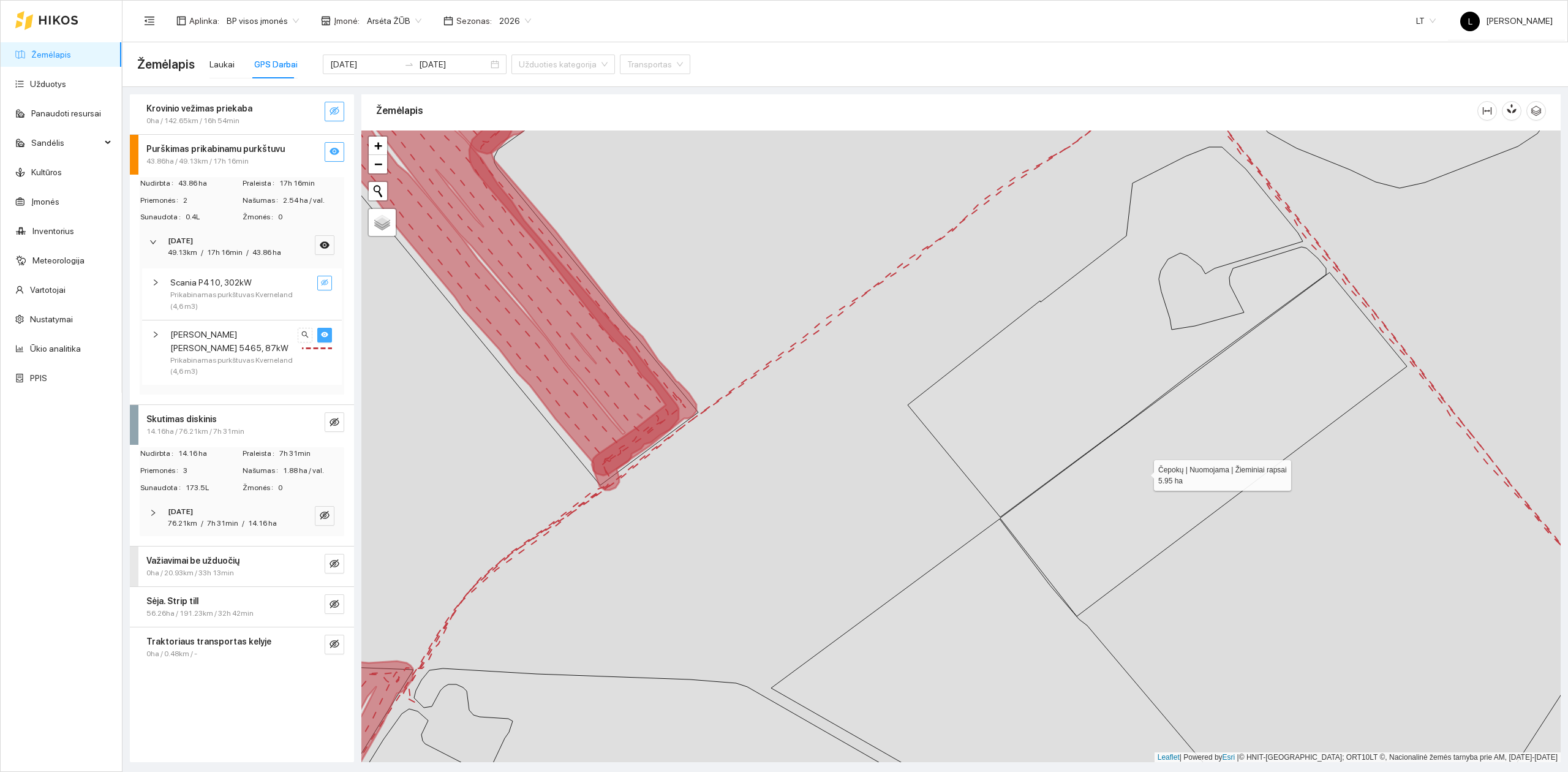
drag, startPoint x: 847, startPoint y: 336, endPoint x: 569, endPoint y: 297, distance: 280.7
click at [1000, 294] on icon at bounding box center [1203, 444] width 406 height 343
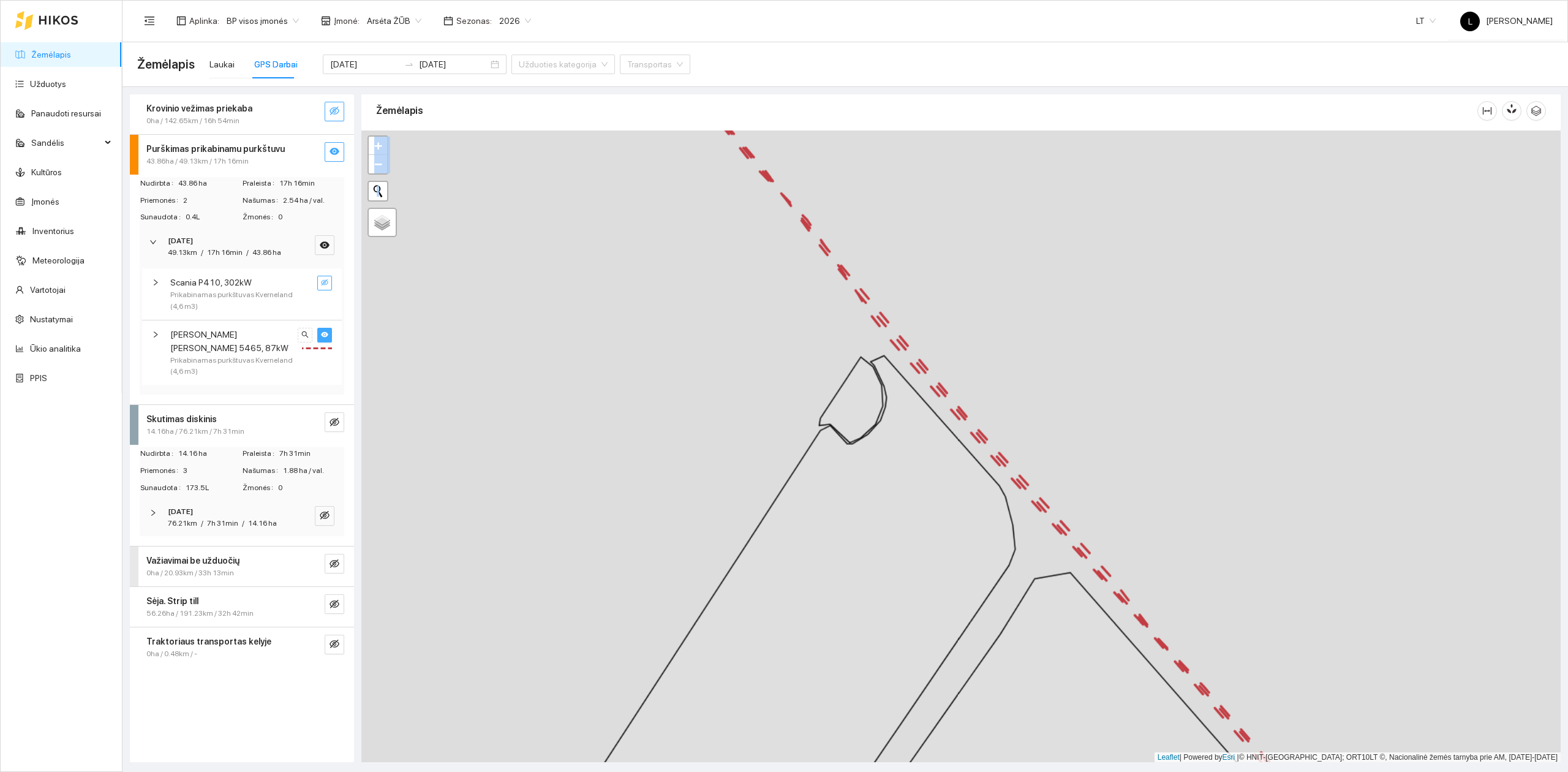
drag, startPoint x: 965, startPoint y: 381, endPoint x: 828, endPoint y: 285, distance: 167.3
click at [831, 265] on div at bounding box center [961, 446] width 1199 height 632
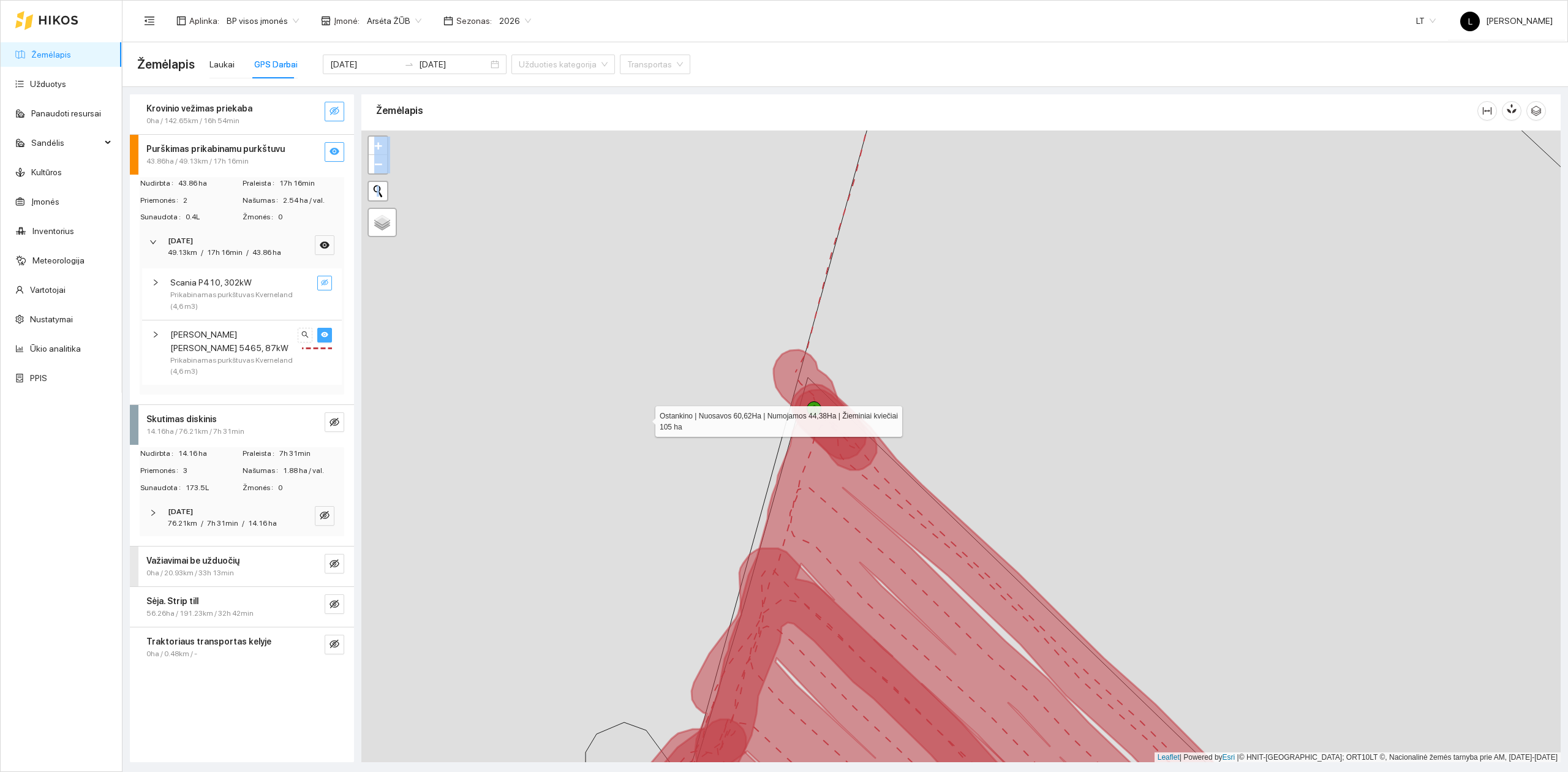
drag, startPoint x: 838, startPoint y: 393, endPoint x: 1196, endPoint y: 352, distance: 360.3
click at [884, 353] on icon at bounding box center [562, 446] width 644 height 760
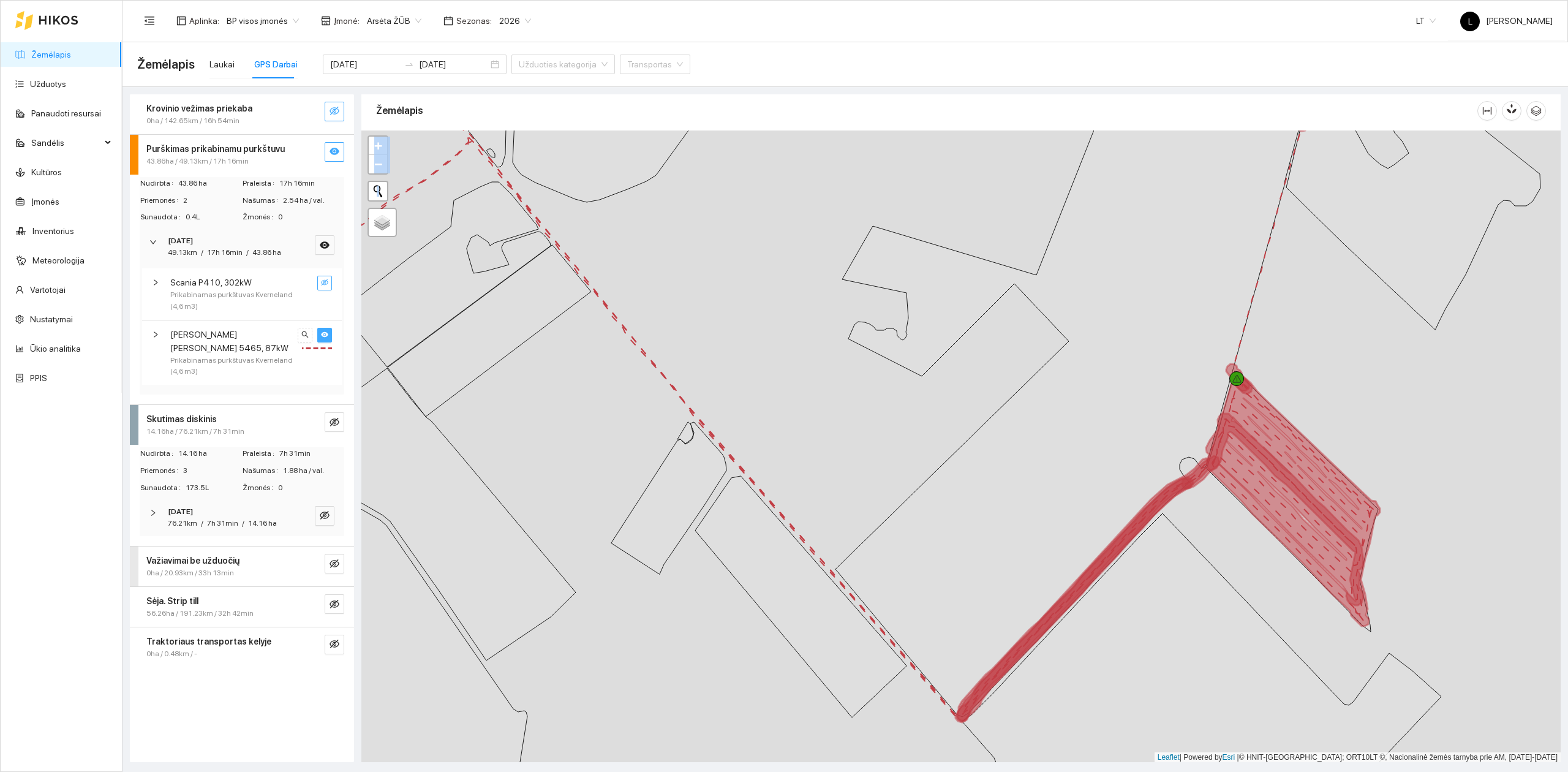
drag, startPoint x: 741, startPoint y: 366, endPoint x: 1117, endPoint y: 535, distance: 412.2
click at [1113, 537] on div at bounding box center [961, 446] width 1199 height 632
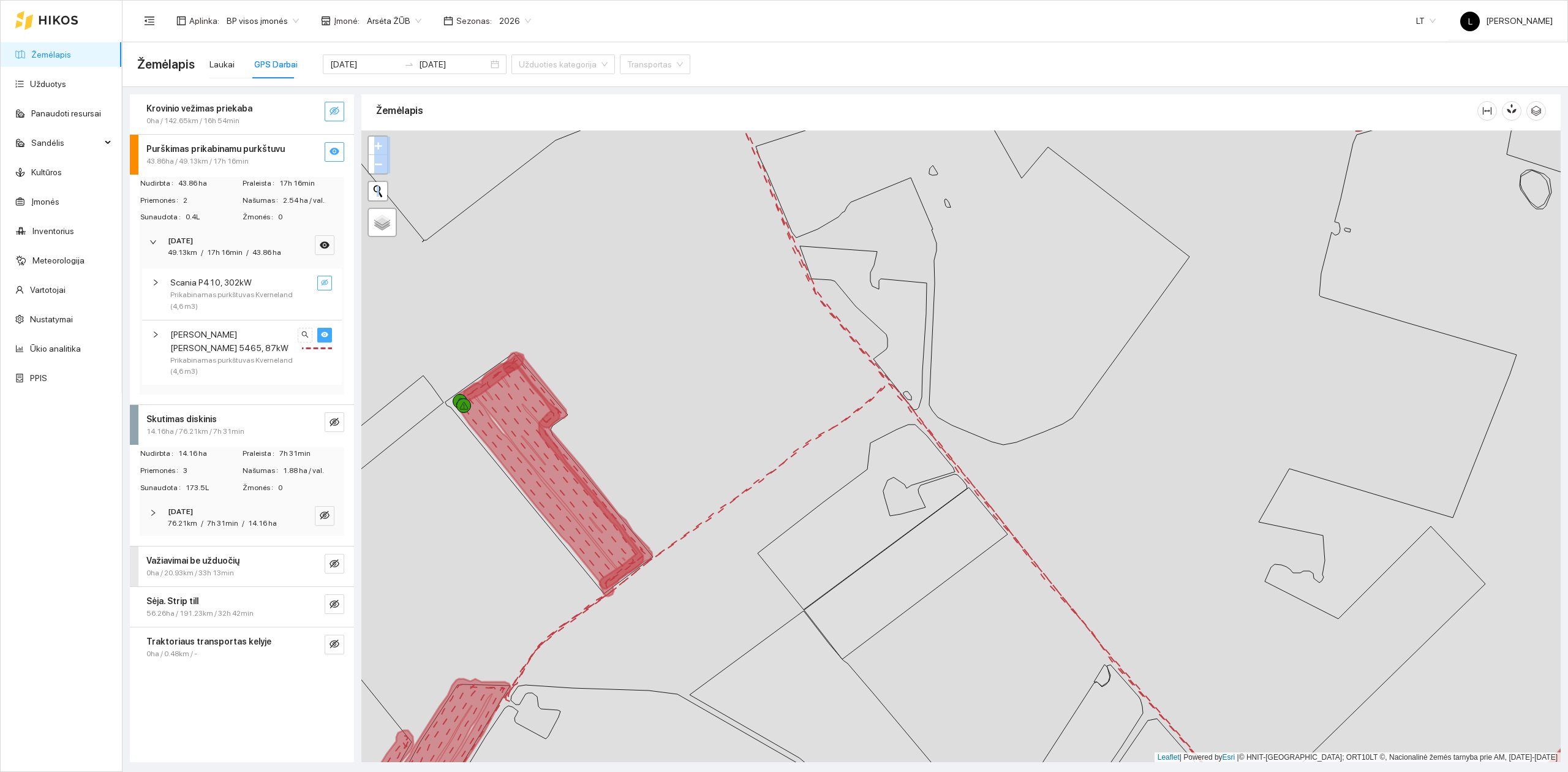
drag, startPoint x: 851, startPoint y: 287, endPoint x: 687, endPoint y: 496, distance: 265.7
click at [699, 481] on div at bounding box center [961, 446] width 1199 height 632
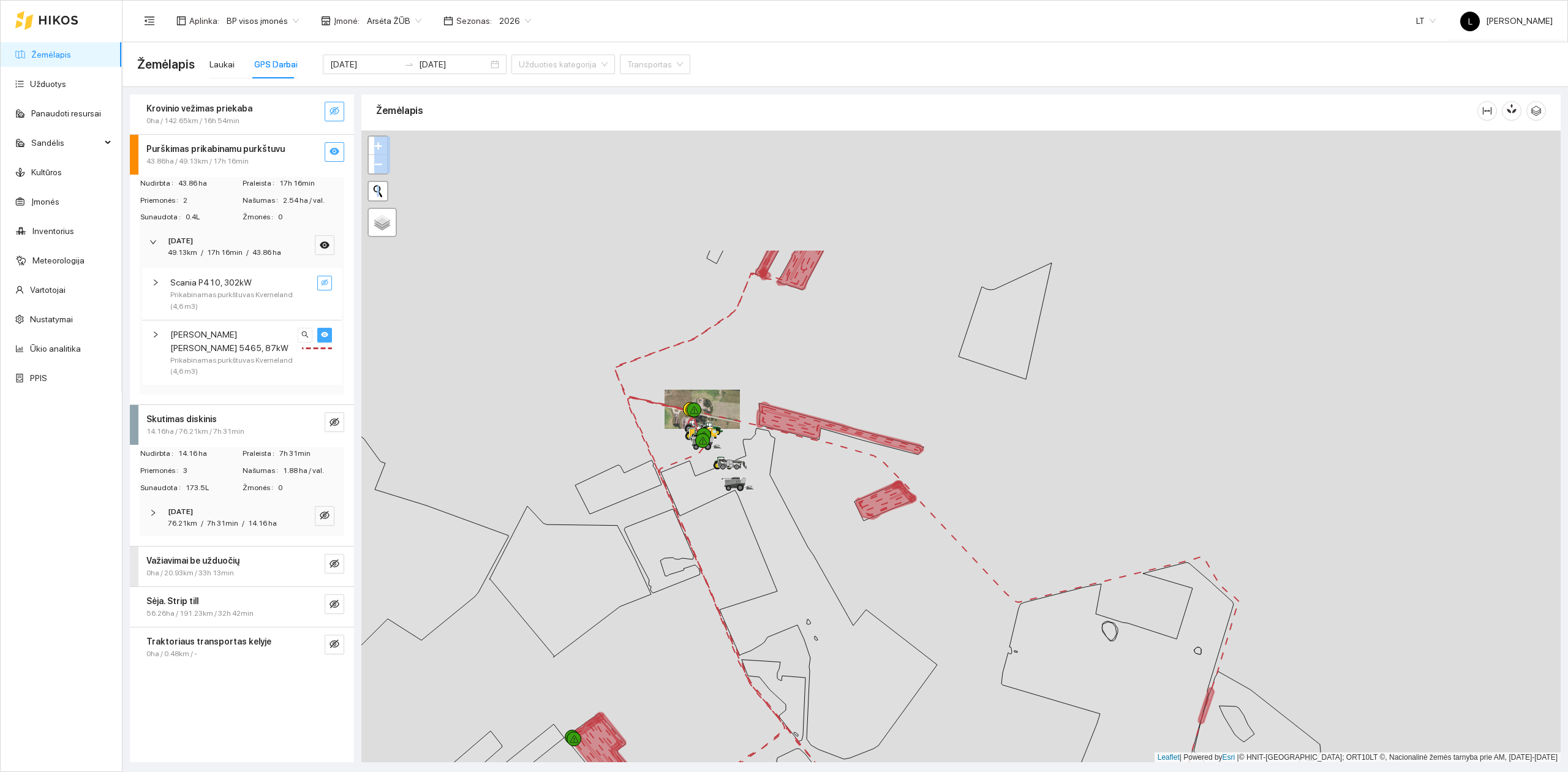
drag, startPoint x: 818, startPoint y: 551, endPoint x: 830, endPoint y: 603, distance: 53.4
click at [833, 614] on div at bounding box center [961, 446] width 1199 height 632
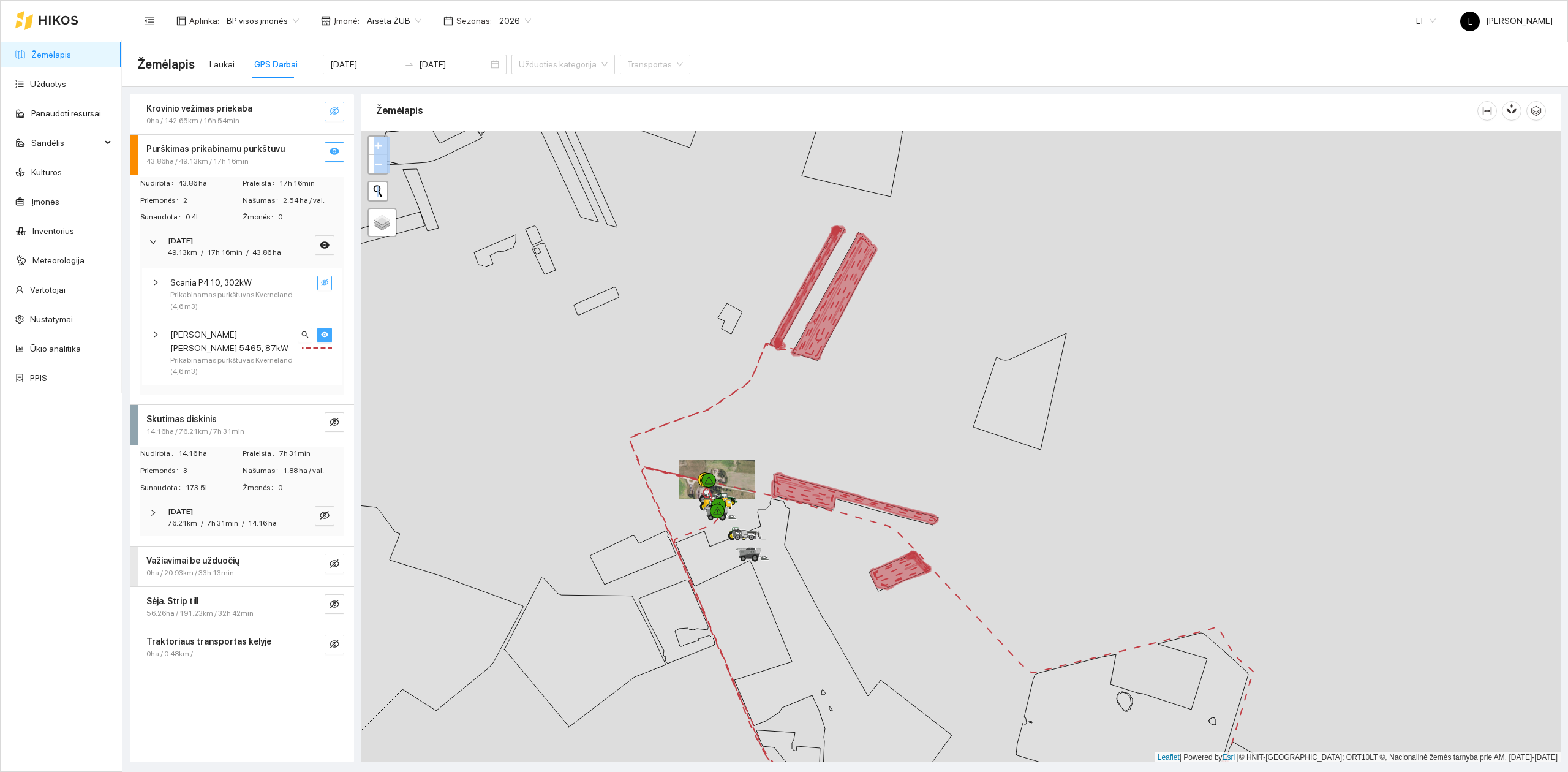
click at [795, 360] on icon at bounding box center [834, 297] width 85 height 126
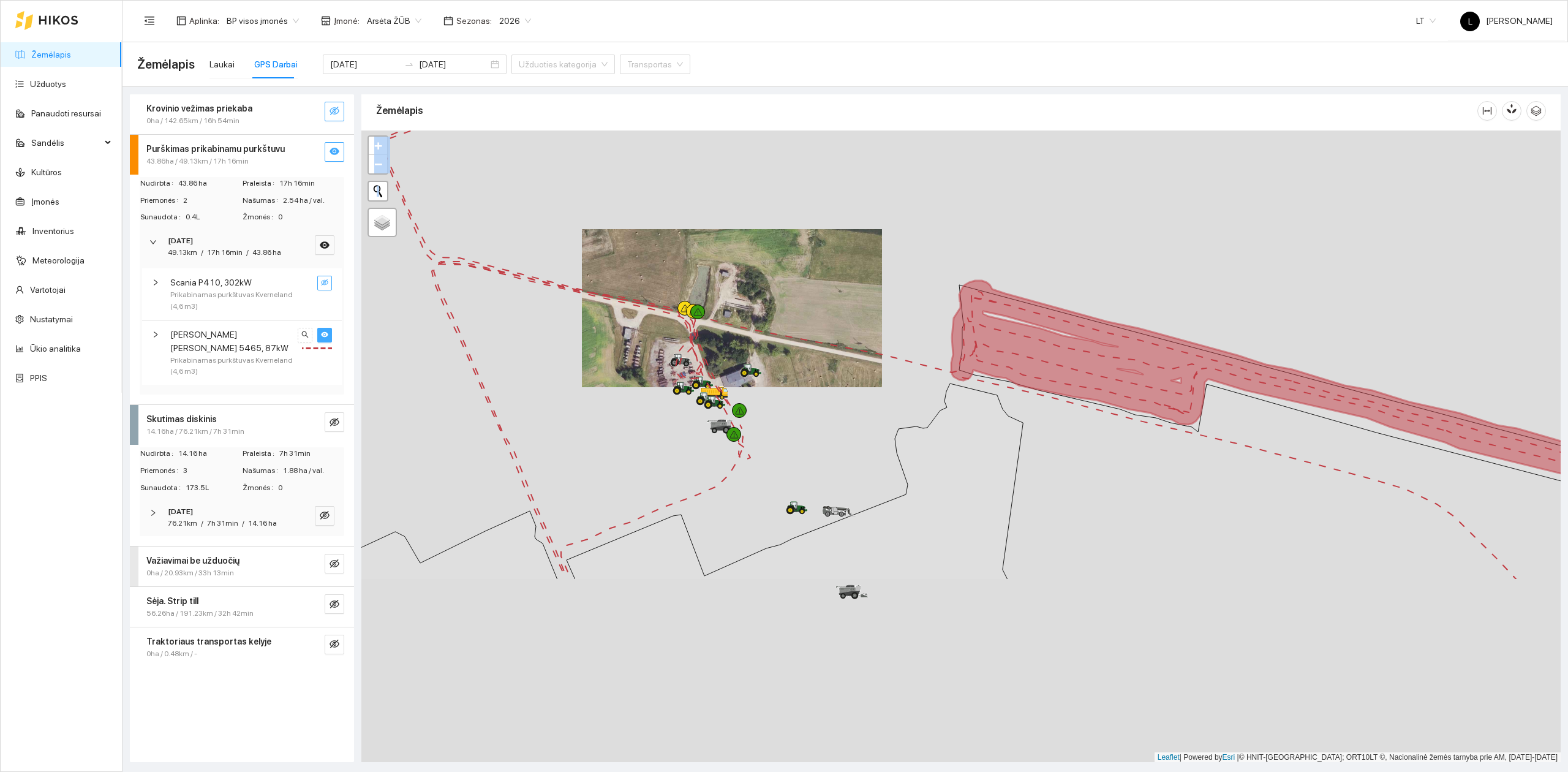
drag, startPoint x: 760, startPoint y: 429, endPoint x: 765, endPoint y: 333, distance: 96.1
click at [811, 265] on div at bounding box center [961, 446] width 1199 height 632
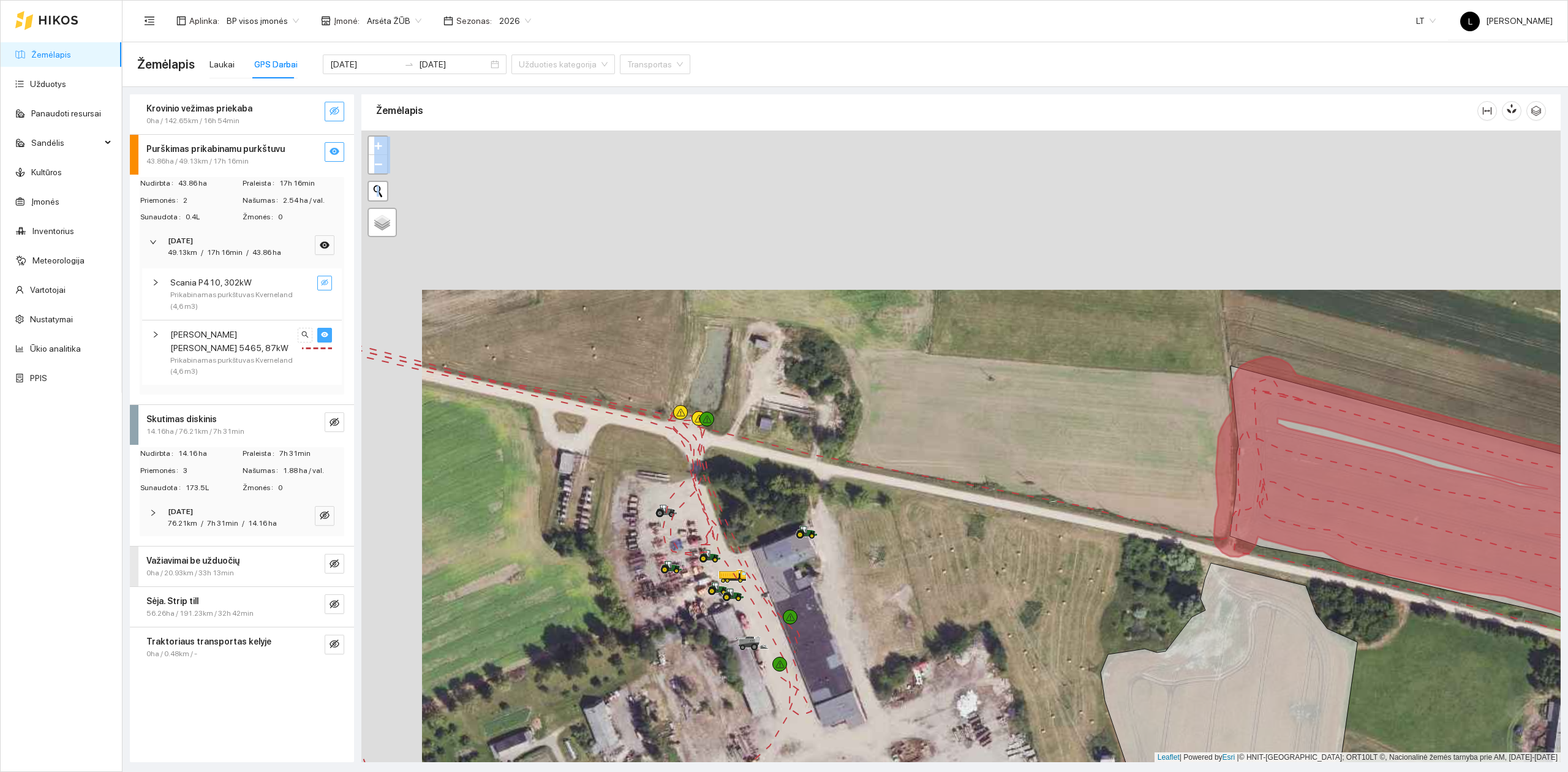
drag, startPoint x: 743, startPoint y: 435, endPoint x: 770, endPoint y: 478, distance: 50.8
click at [770, 478] on div at bounding box center [961, 446] width 1199 height 632
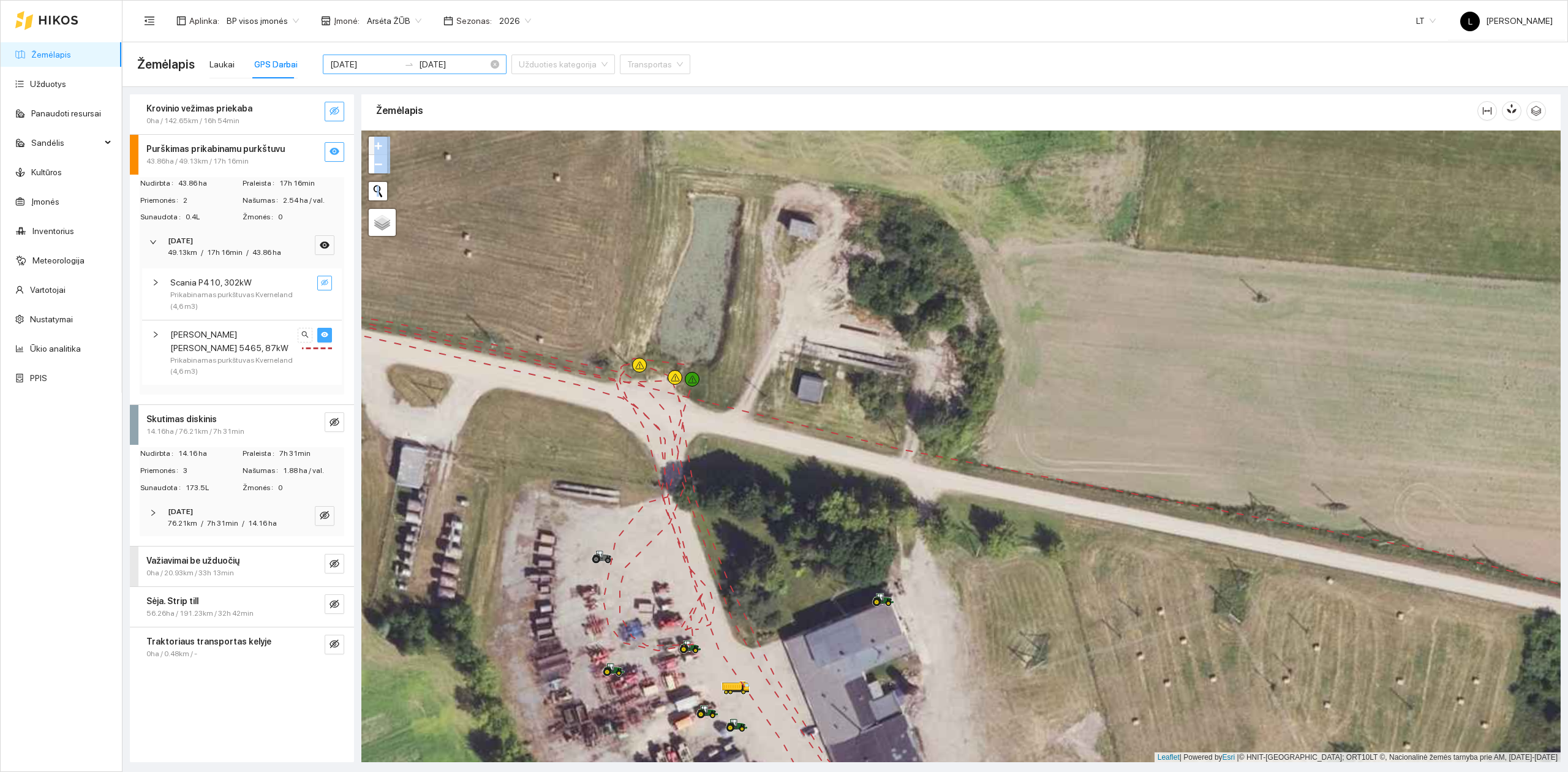
drag, startPoint x: 366, startPoint y: 62, endPoint x: 409, endPoint y: 126, distance: 77.1
click at [366, 62] on input "[DATE]" at bounding box center [365, 64] width 69 height 13
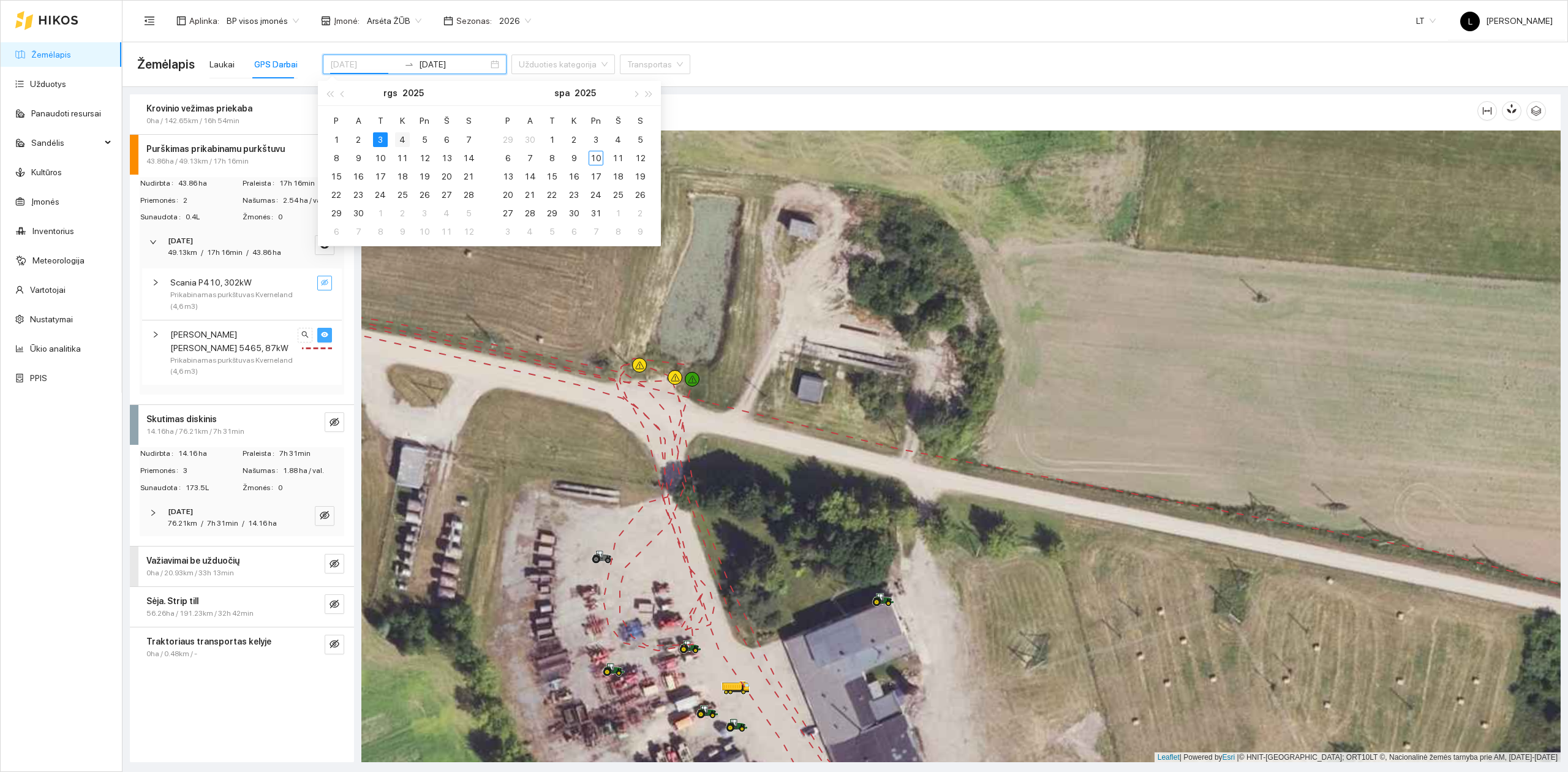
type input "[DATE]"
click at [404, 133] on div "4" at bounding box center [402, 140] width 15 height 15
click at [402, 140] on div "4" at bounding box center [402, 140] width 15 height 15
type input "[DATE]"
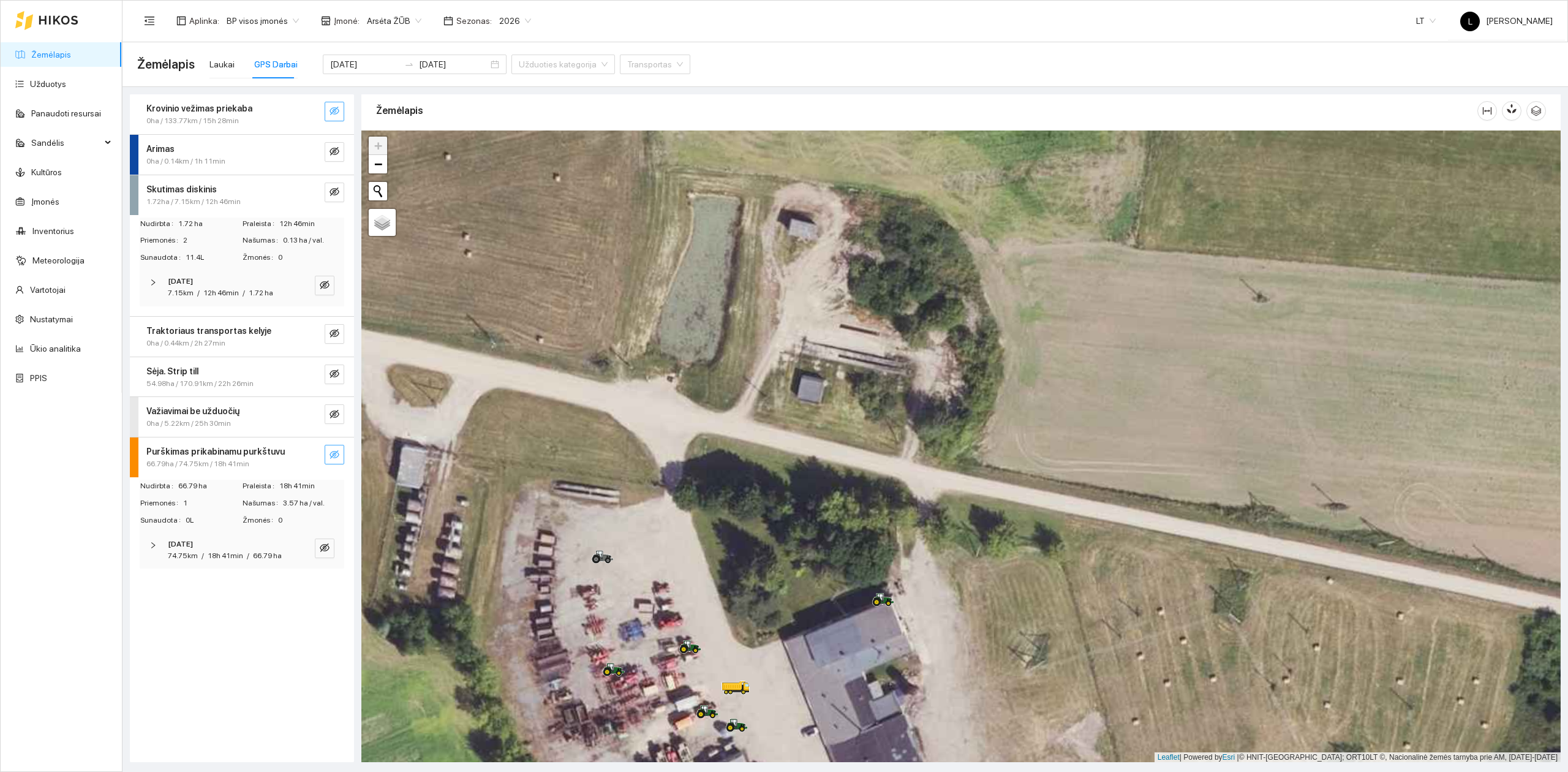
click at [339, 456] on icon "eye-invisible" at bounding box center [335, 455] width 10 height 9
click at [311, 456] on icon "search" at bounding box center [310, 455] width 10 height 10
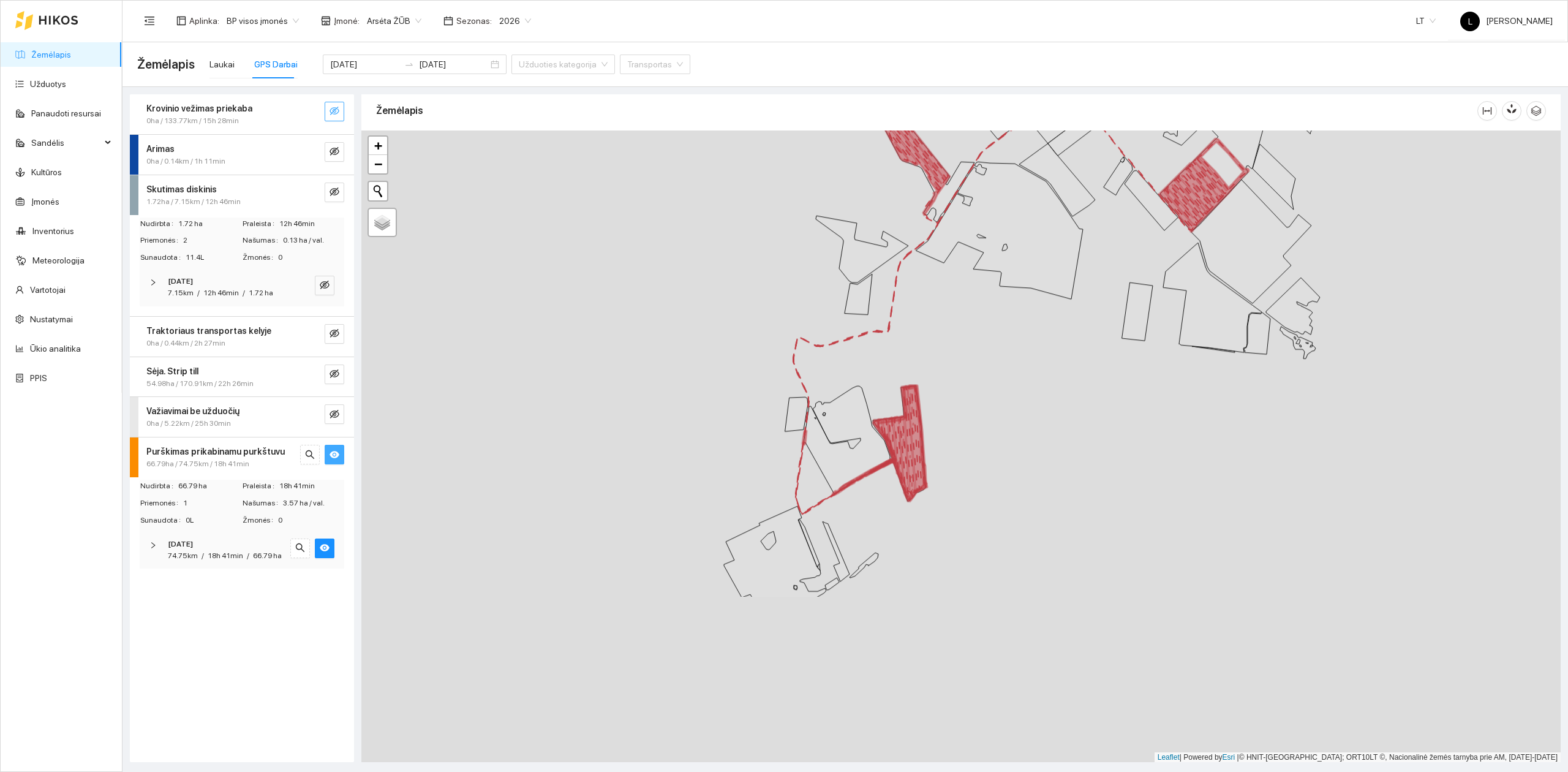
drag, startPoint x: 828, startPoint y: 551, endPoint x: 927, endPoint y: 211, distance: 354.1
click at [925, 214] on div at bounding box center [961, 446] width 1199 height 632
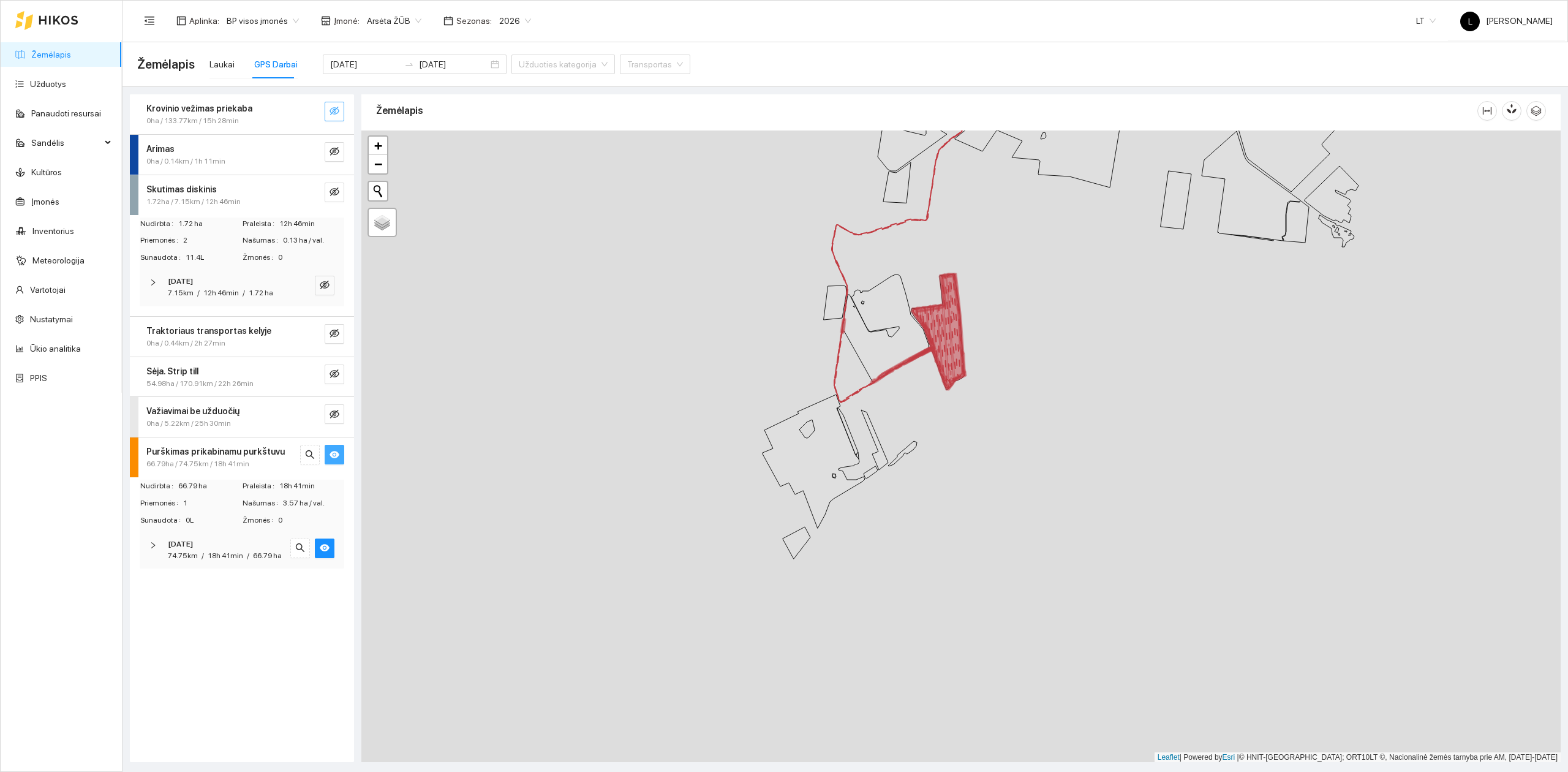
drag, startPoint x: 946, startPoint y: 200, endPoint x: 738, endPoint y: 692, distance: 534.2
click at [738, 692] on div at bounding box center [961, 446] width 1199 height 632
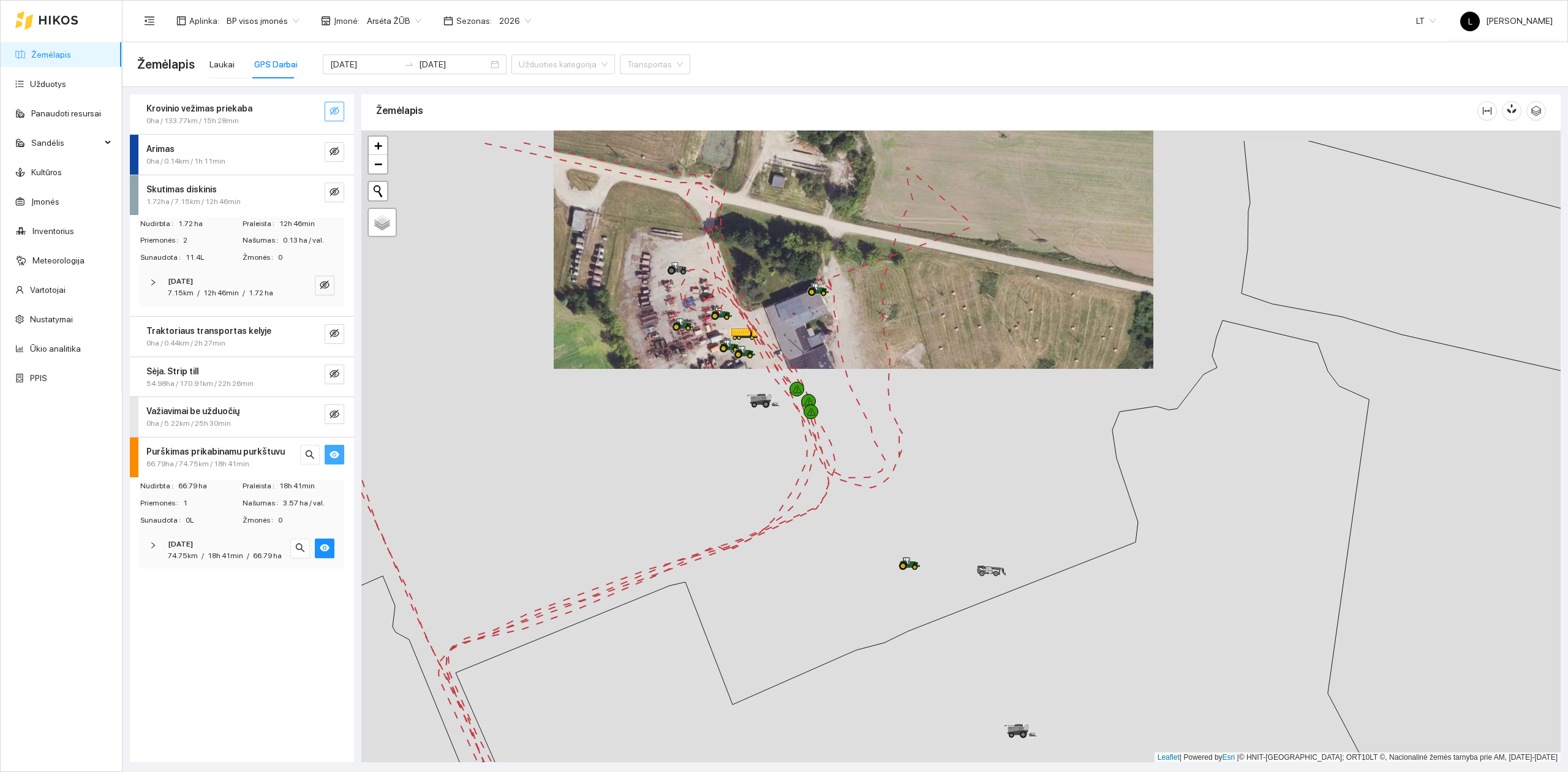
drag, startPoint x: 865, startPoint y: 352, endPoint x: 928, endPoint y: 468, distance: 132.0
click at [945, 468] on div at bounding box center [961, 446] width 1199 height 632
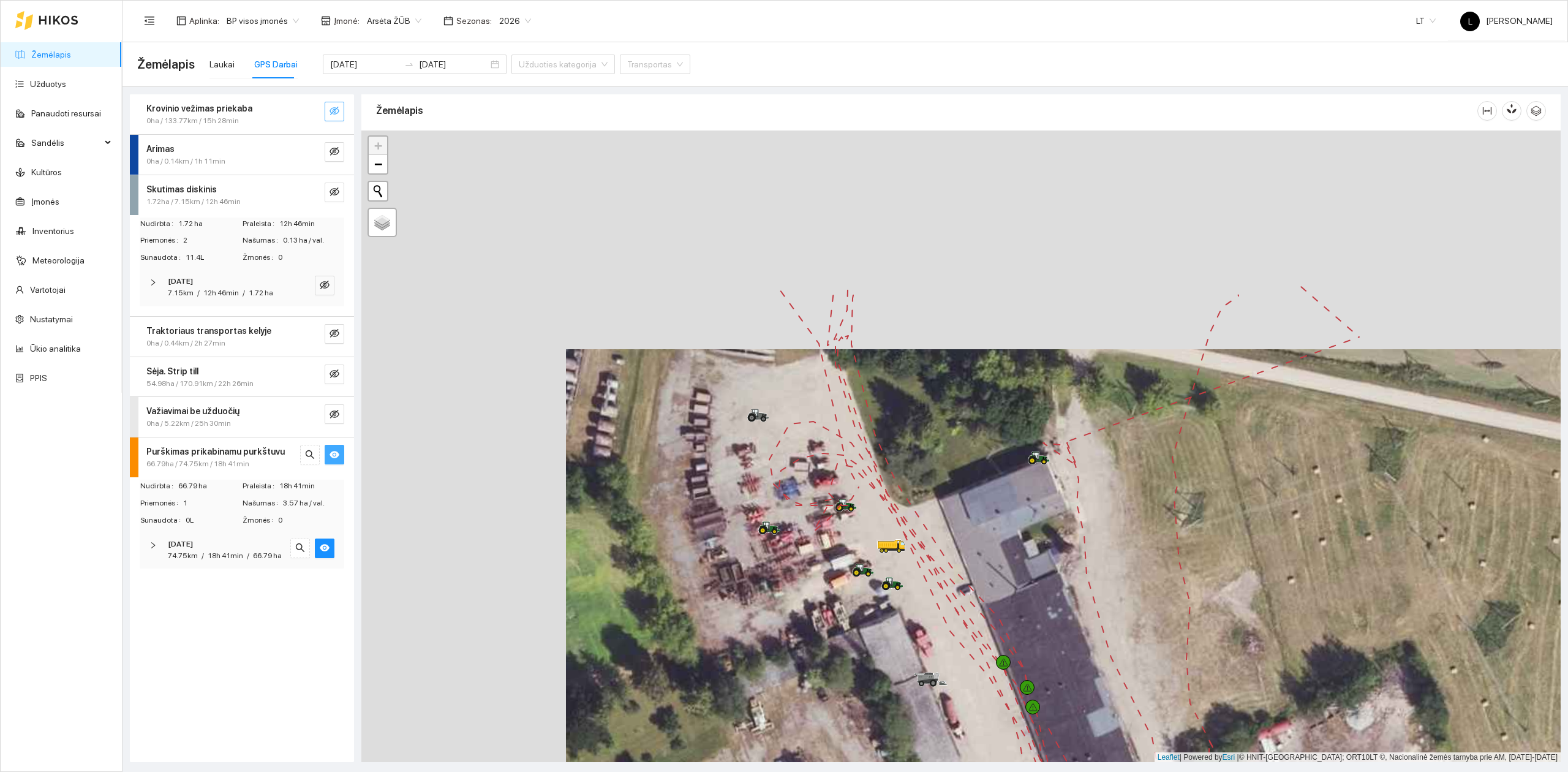
drag, startPoint x: 790, startPoint y: 506, endPoint x: 878, endPoint y: 603, distance: 131.0
click at [878, 603] on div at bounding box center [961, 446] width 1199 height 632
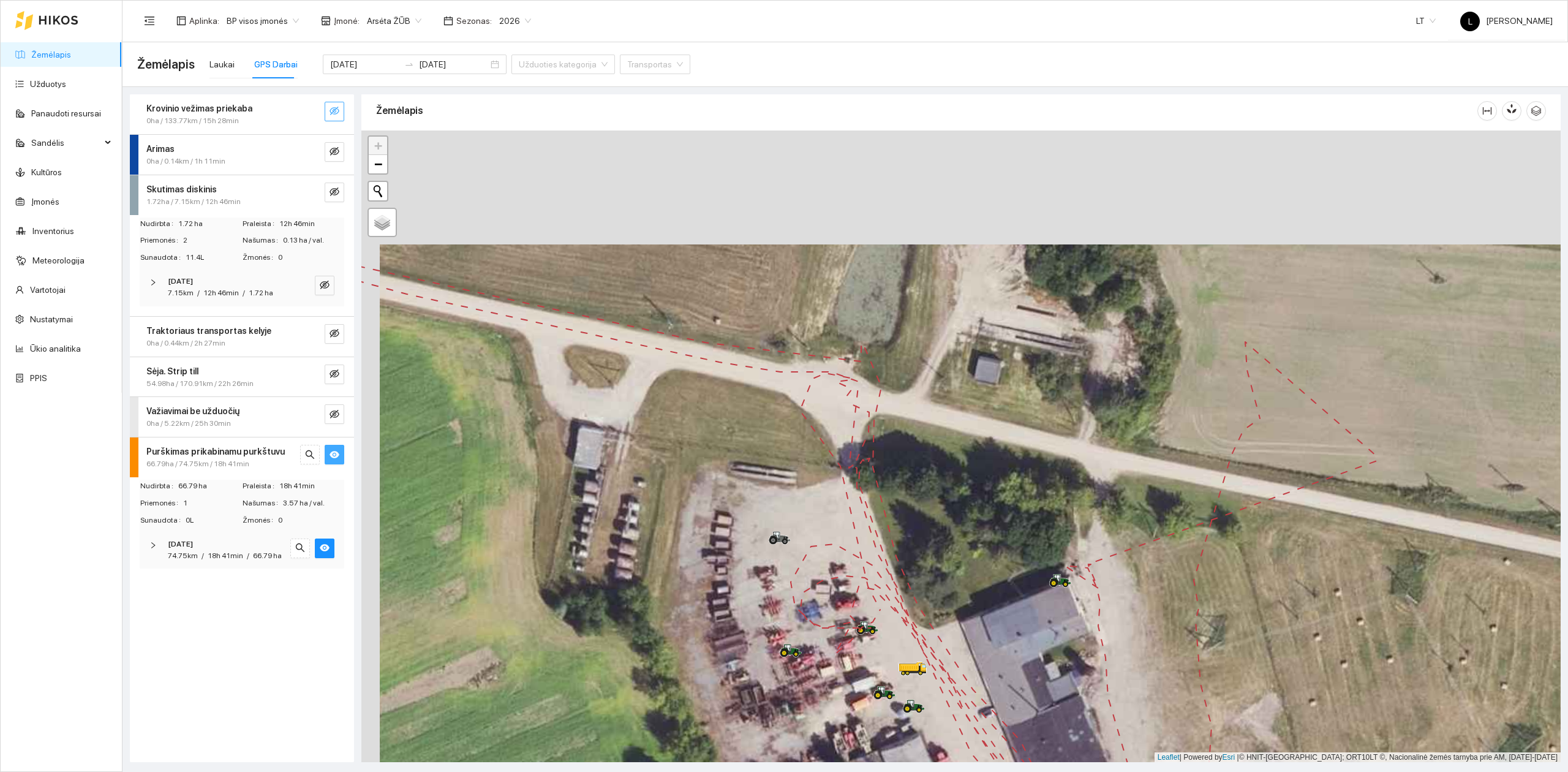
drag, startPoint x: 816, startPoint y: 392, endPoint x: 838, endPoint y: 522, distance: 131.8
click at [838, 522] on div at bounding box center [961, 446] width 1199 height 632
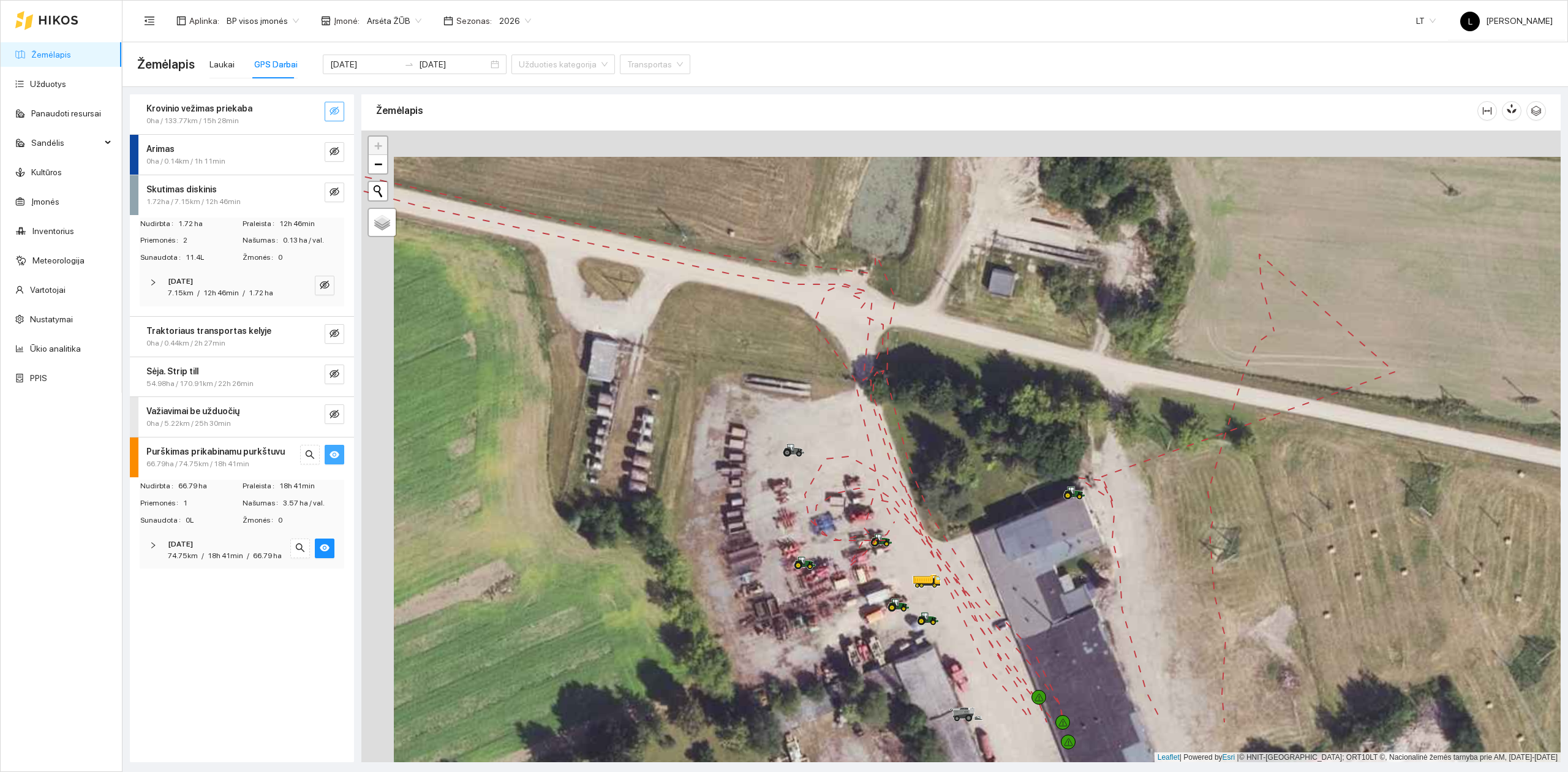
drag, startPoint x: 843, startPoint y: 537, endPoint x: 854, endPoint y: 451, distance: 86.7
click at [854, 451] on div at bounding box center [961, 446] width 1199 height 632
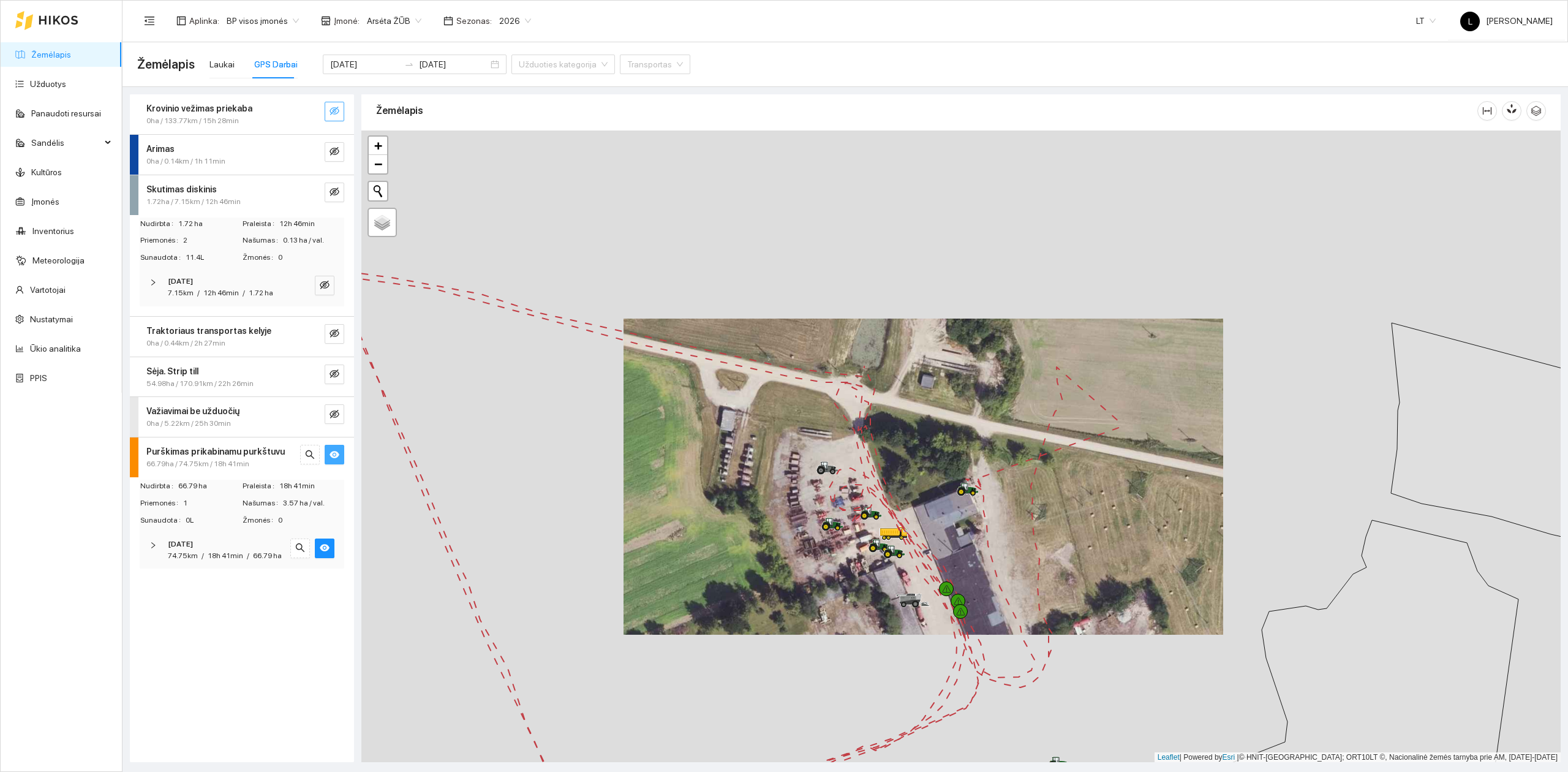
click at [243, 541] on div "[DATE]" at bounding box center [225, 544] width 114 height 11
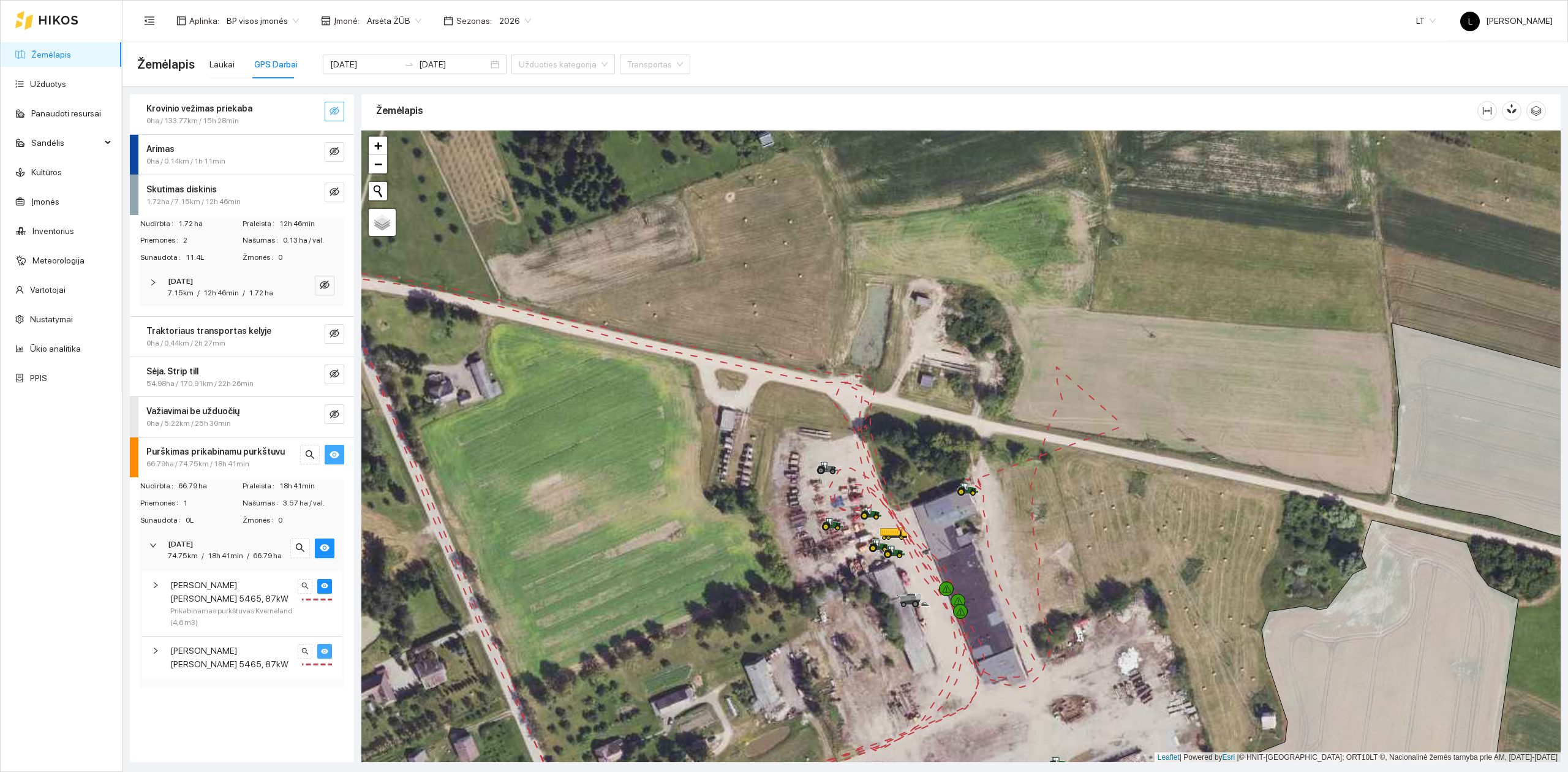
click at [325, 649] on icon "eye" at bounding box center [325, 651] width 7 height 6
click at [321, 648] on icon "eye-invisible" at bounding box center [325, 651] width 7 height 6
click at [323, 587] on icon "eye" at bounding box center [325, 585] width 7 height 7
click at [323, 588] on icon "eye-invisible" at bounding box center [325, 585] width 7 height 6
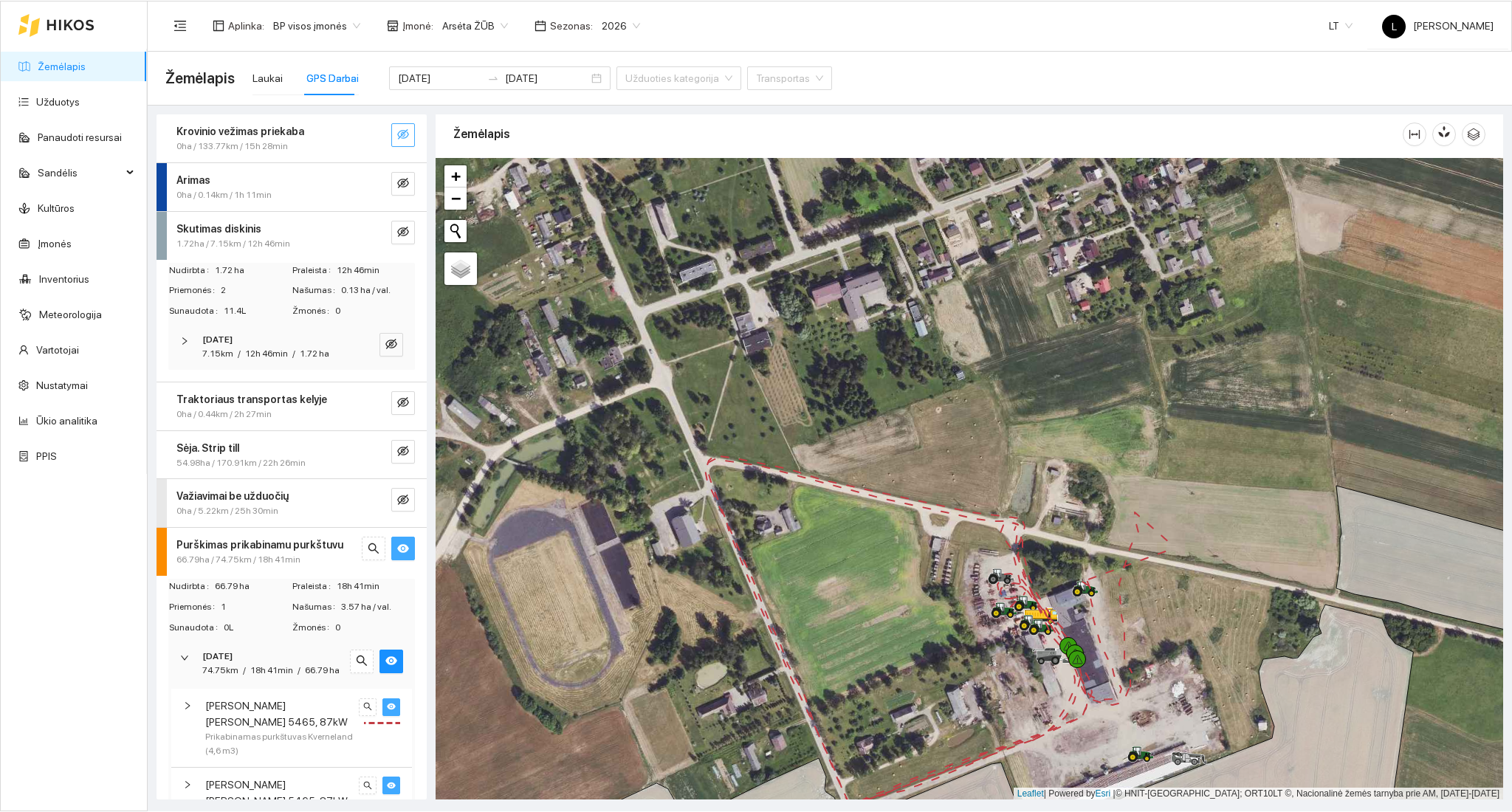
scroll to position [3, 0]
